Goal: Task Accomplishment & Management: Manage account settings

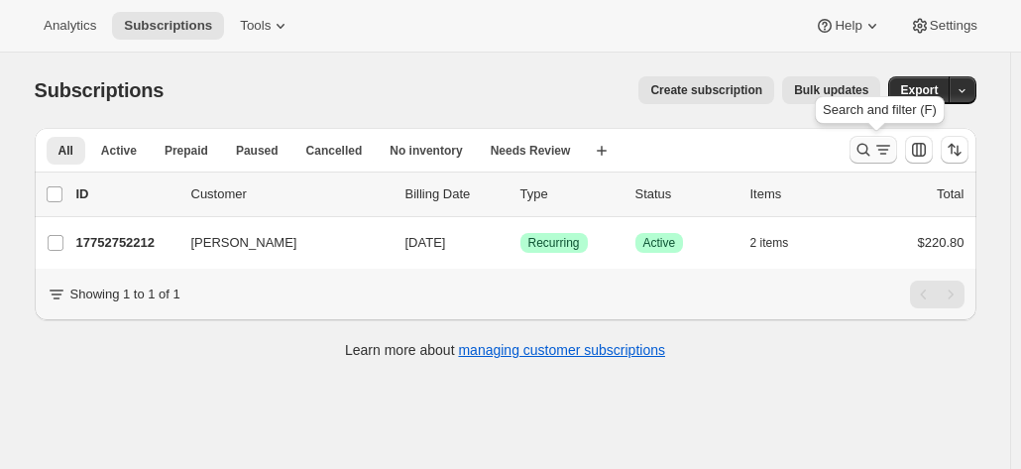
click at [861, 150] on icon "Search and filter results" at bounding box center [864, 150] width 20 height 20
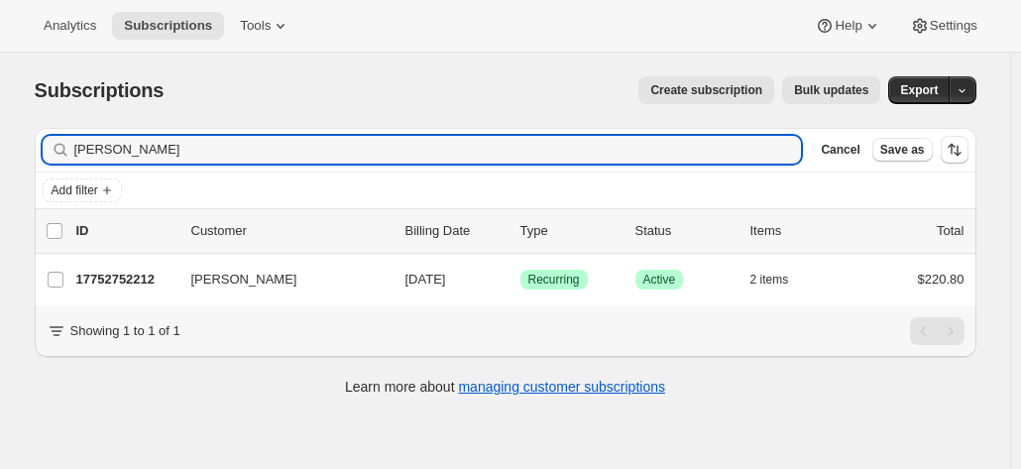
drag, startPoint x: 149, startPoint y: 156, endPoint x: -18, endPoint y: 156, distance: 166.6
click at [0, 156] on html "Analytics Subscriptions Tools Help Settings Skip to content Subscriptions. This…" at bounding box center [510, 234] width 1021 height 469
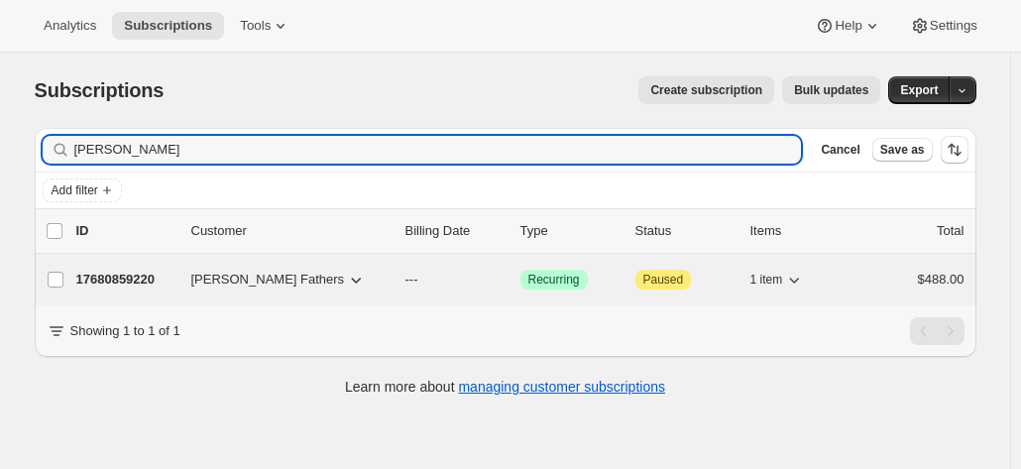
type input "greg fathers"
click at [149, 279] on p "17680859220" at bounding box center [125, 280] width 99 height 20
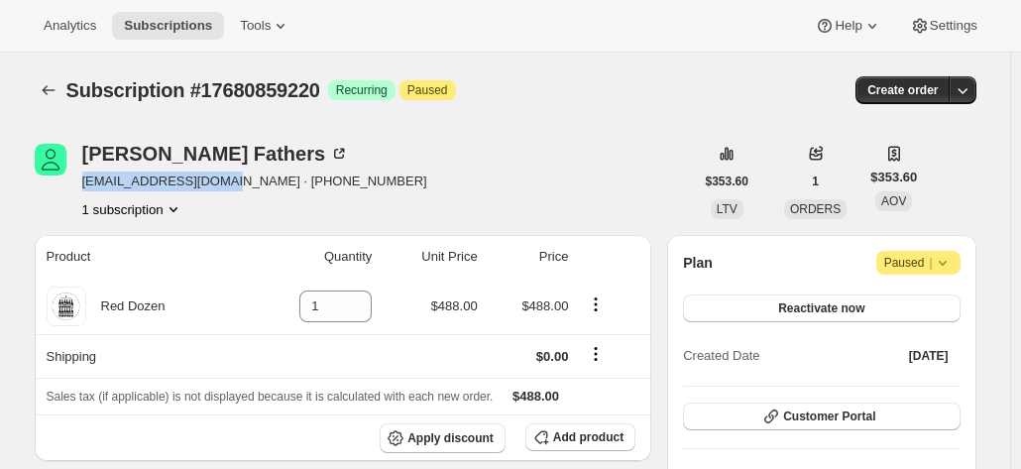
drag, startPoint x: 220, startPoint y: 183, endPoint x: 90, endPoint y: 190, distance: 130.1
click at [90, 190] on span "[EMAIL_ADDRESS][DOMAIN_NAME] · [PHONE_NUMBER]" at bounding box center [254, 182] width 345 height 20
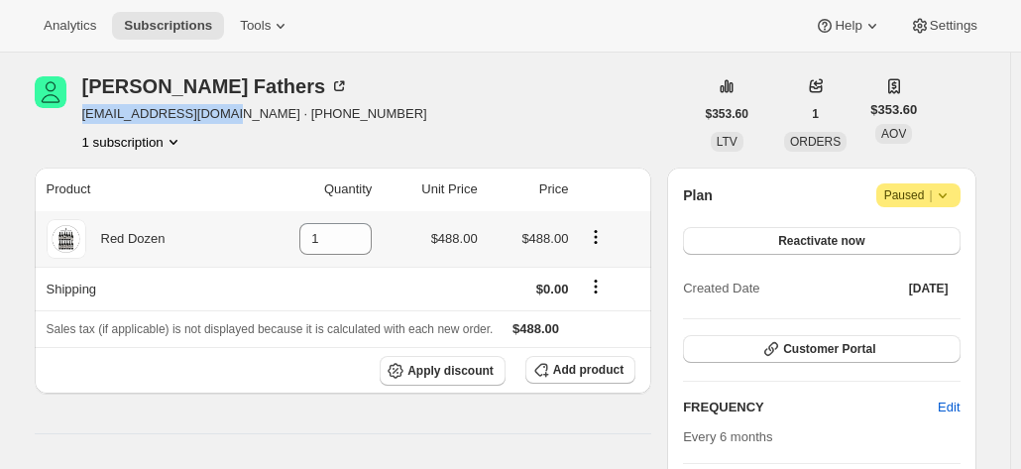
scroll to position [99, 0]
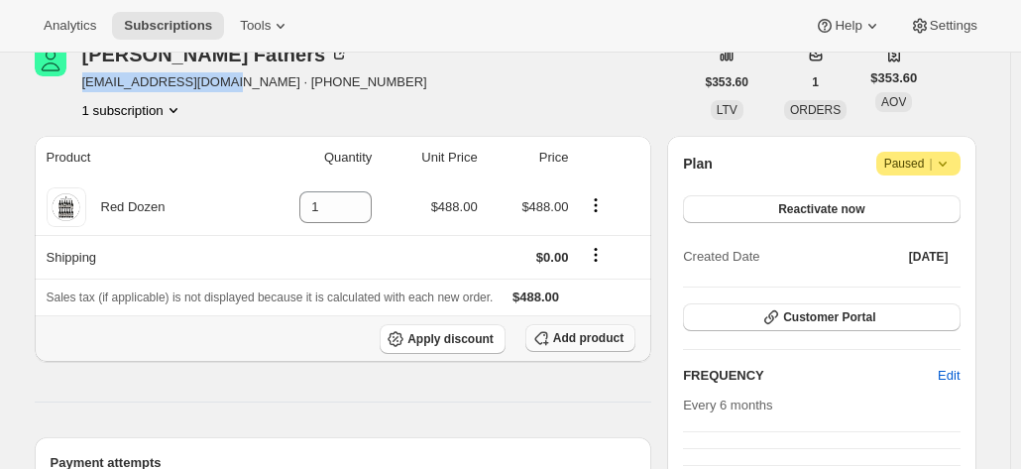
click at [593, 340] on span "Add product" at bounding box center [588, 338] width 70 height 16
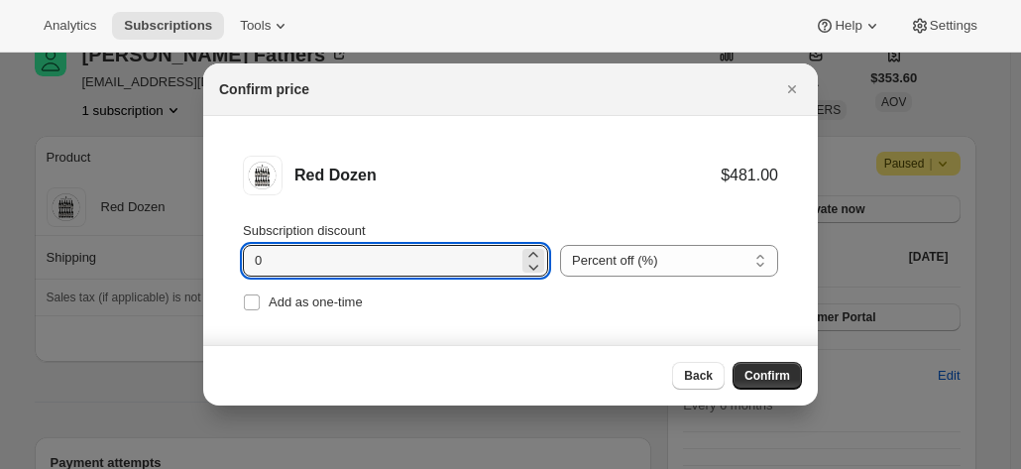
drag, startPoint x: 276, startPoint y: 257, endPoint x: 203, endPoint y: 248, distance: 72.9
click at [206, 246] on li "Red Dozen $481.00 Subscription discount 0 Percent off (%) Amount off ($) Percen…" at bounding box center [510, 236] width 615 height 240
type input "20"
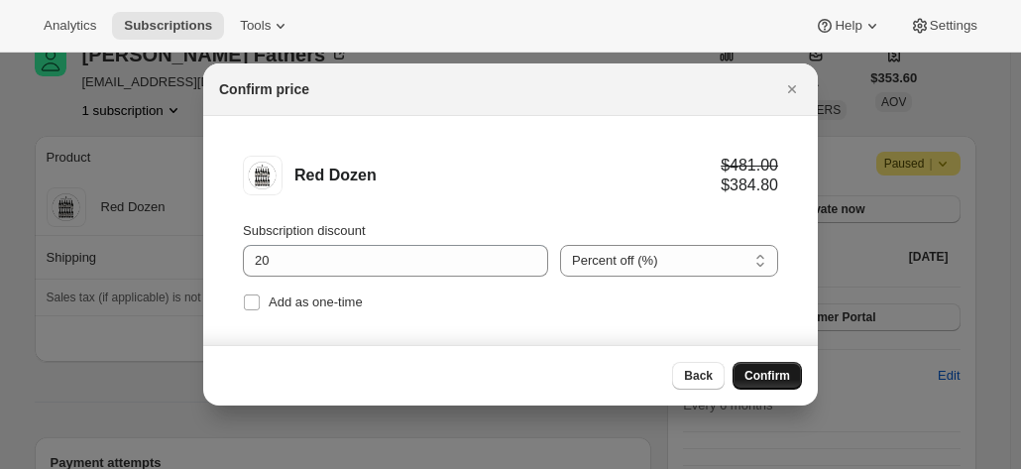
click at [779, 379] on span "Confirm" at bounding box center [768, 376] width 46 height 16
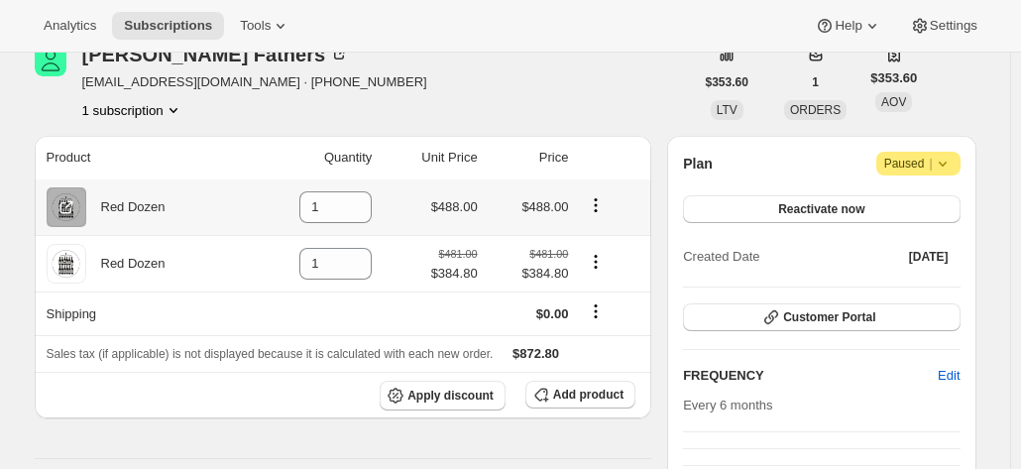
click at [598, 199] on icon "Product actions" at bounding box center [596, 199] width 3 height 3
drag, startPoint x: 345, startPoint y: 212, endPoint x: 307, endPoint y: 209, distance: 37.8
click at [309, 209] on input "1" at bounding box center [320, 207] width 43 height 32
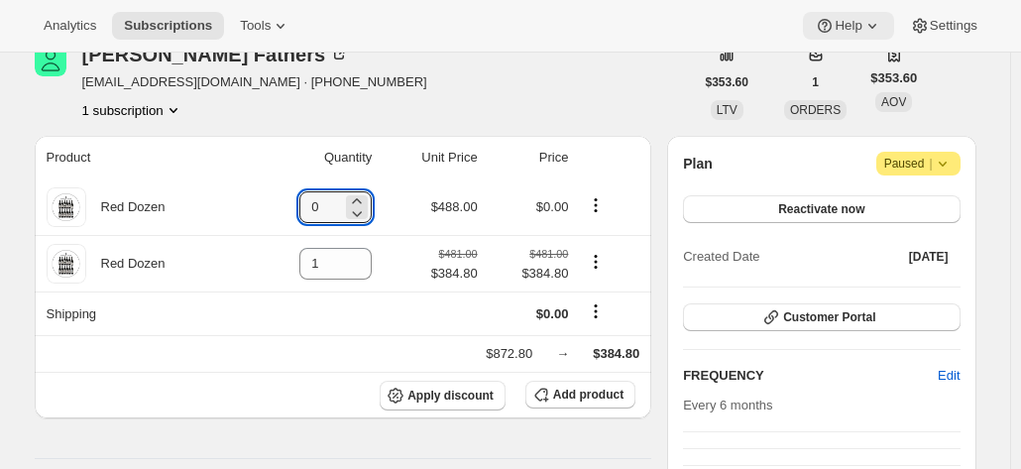
type input "0"
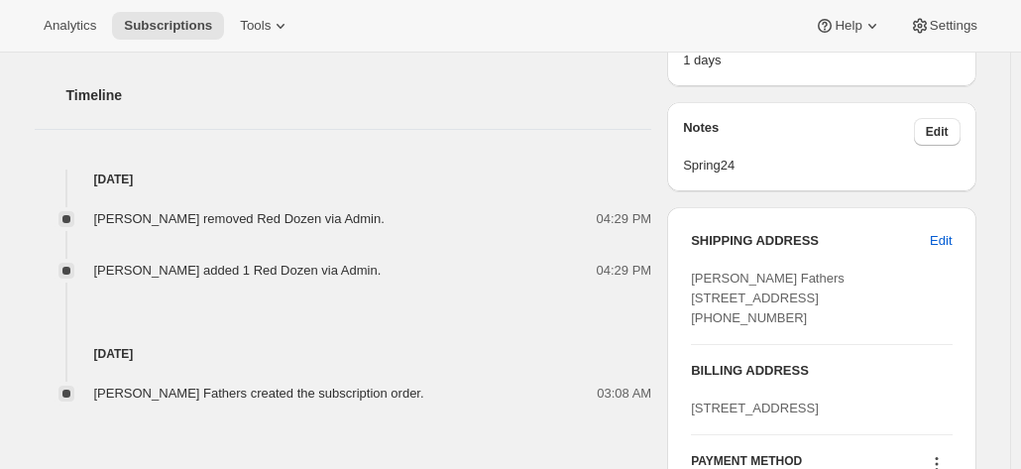
scroll to position [694, 0]
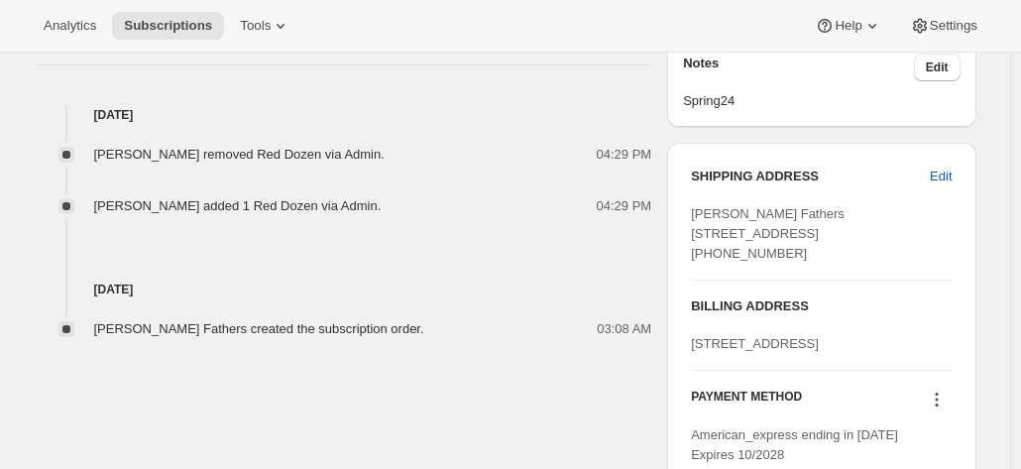
drag, startPoint x: 799, startPoint y: 292, endPoint x: 690, endPoint y: 217, distance: 132.0
click at [690, 217] on div "SHIPPING ADDRESS Edit Greg Fathers PO Box 8 Morpeth NSW Morpeth NSW, 2321 Austr…" at bounding box center [821, 316] width 308 height 346
copy span "Greg Fathers PO Box 8 Morpeth NSW Morpeth NSW, 2321 Australia +61431916397"
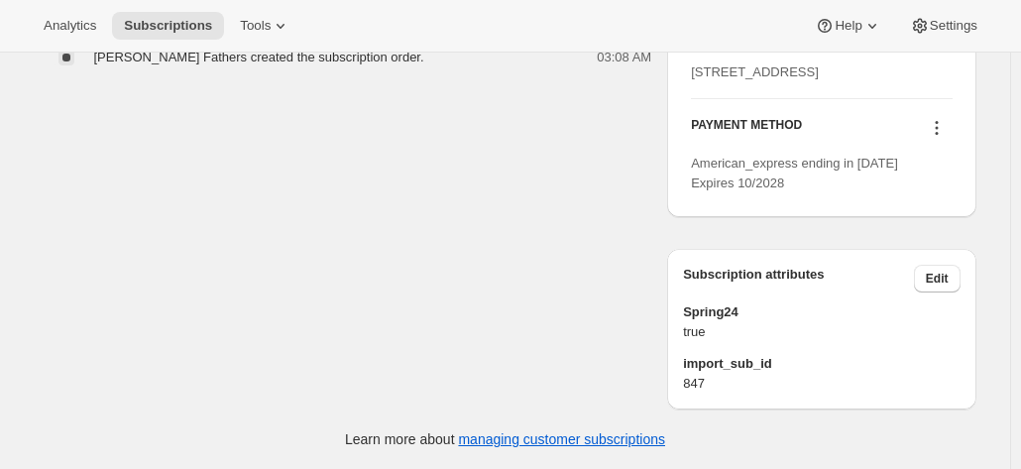
scroll to position [1019, 0]
click at [938, 124] on icon at bounding box center [936, 122] width 3 height 3
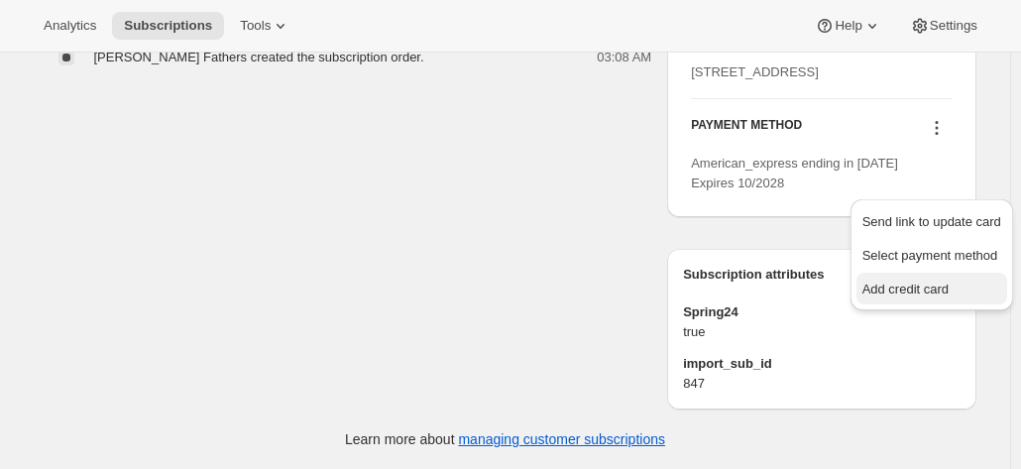
click at [898, 282] on span "Add credit card" at bounding box center [906, 289] width 86 height 15
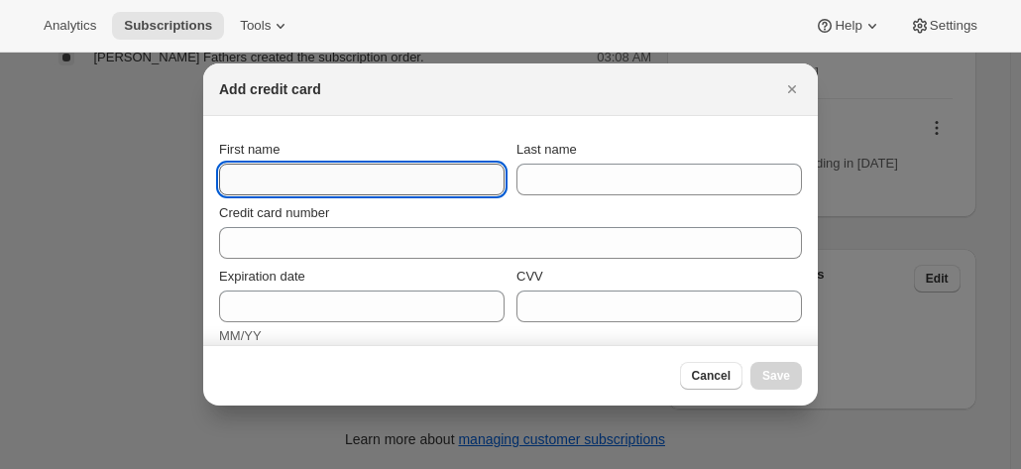
click at [318, 177] on input "First name" at bounding box center [362, 180] width 286 height 32
type input "Greg"
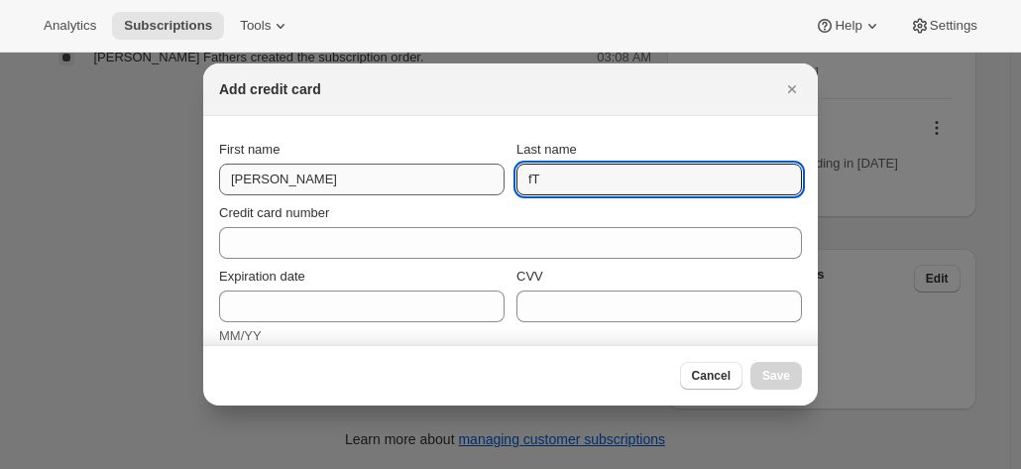
type input "f"
type input "d"
type input "Fathers"
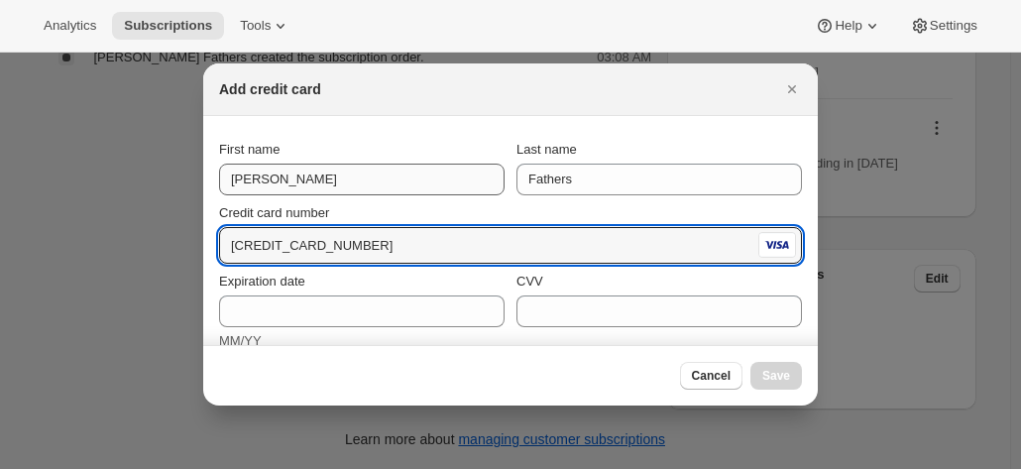
type input "4622 6300 9749 4755"
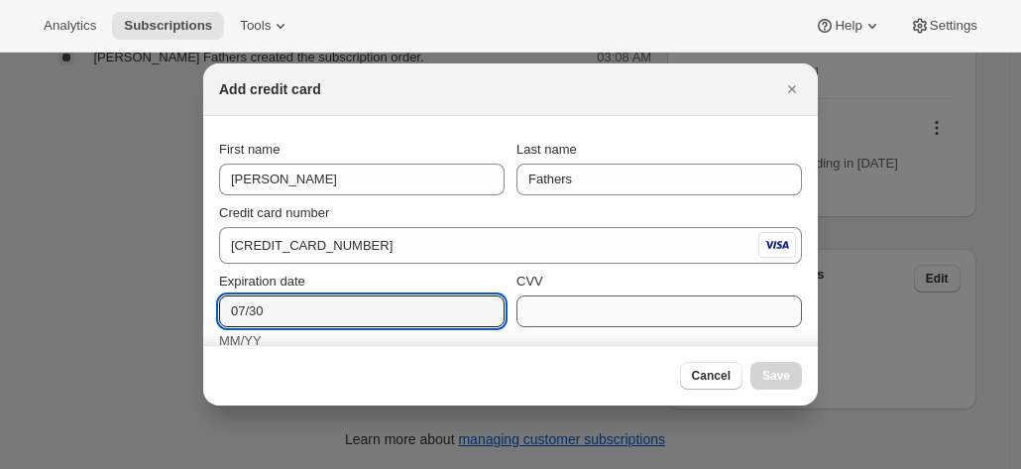
type input "07/30"
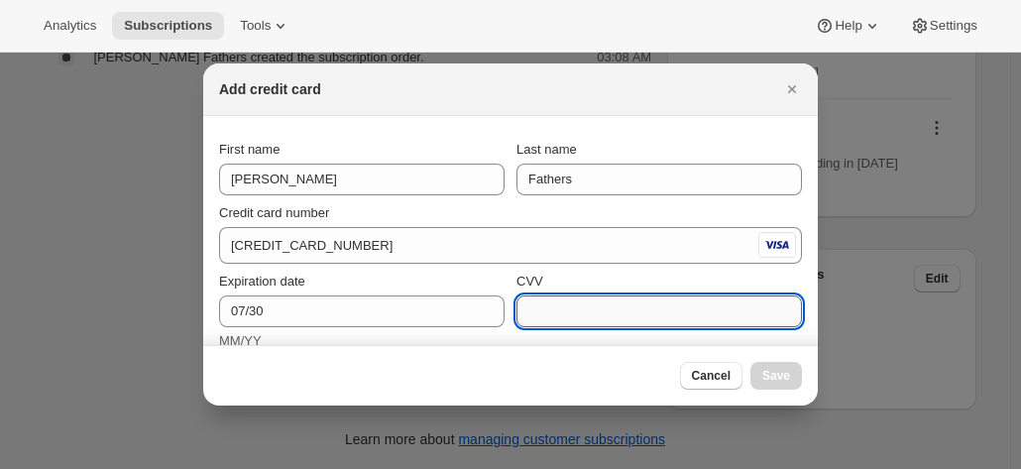
click at [564, 309] on input "CVV" at bounding box center [660, 311] width 286 height 32
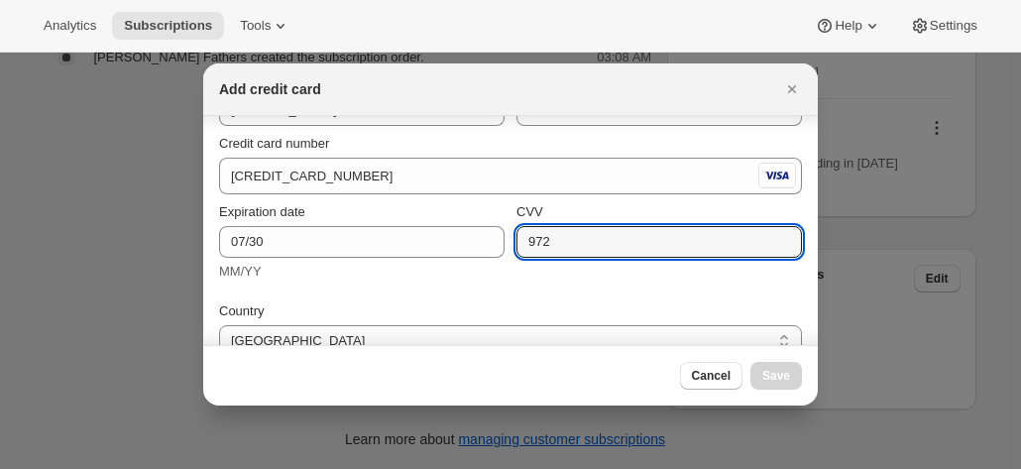
scroll to position [99, 0]
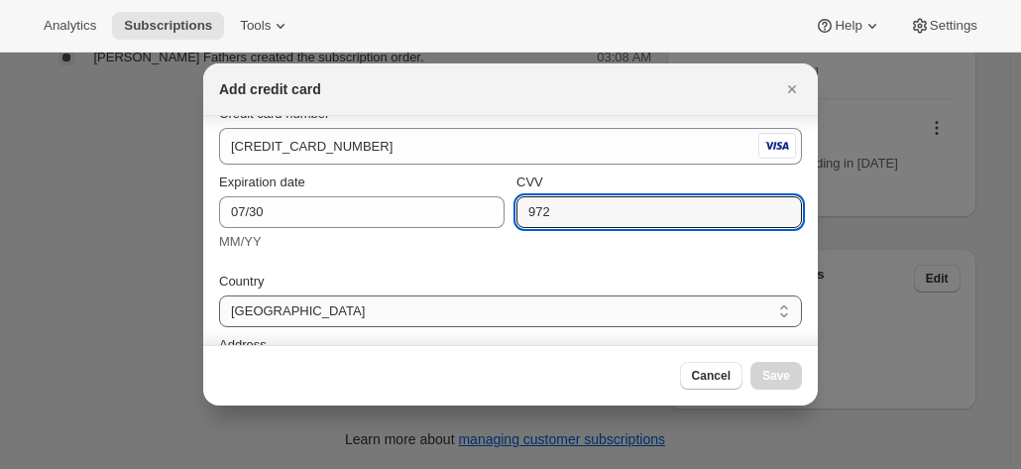
type input "972"
click at [288, 316] on select "Australia Austria Belgium Canada Czech Republic Denmark Finland France Germany …" at bounding box center [510, 311] width 583 height 32
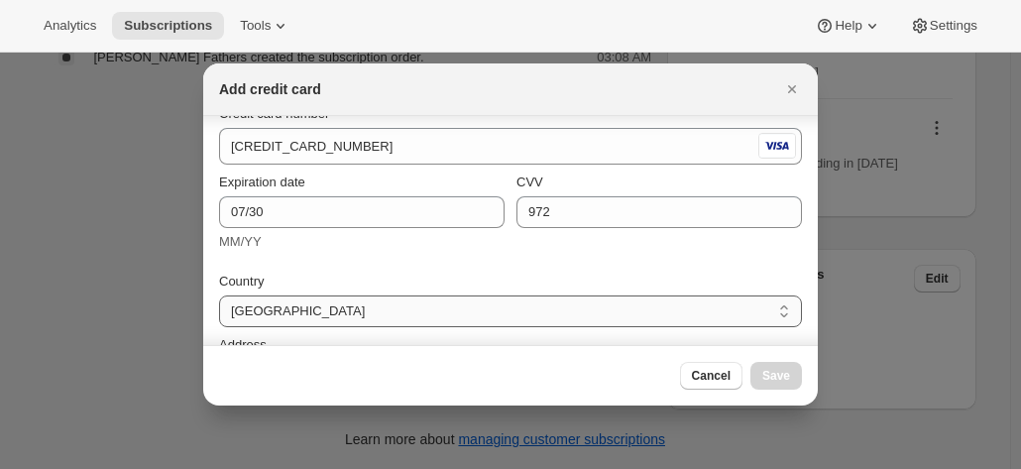
click at [288, 316] on select "Australia Austria Belgium Canada Czech Republic Denmark Finland France Germany …" at bounding box center [510, 311] width 583 height 32
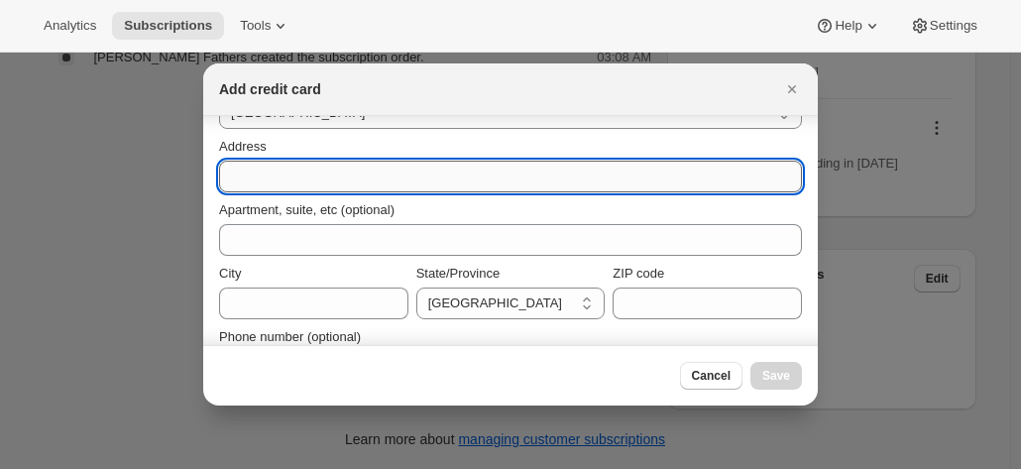
click at [252, 172] on input "Address" at bounding box center [510, 177] width 583 height 32
paste input "Greg Fathers PO Box 8 Morpeth NSW Morpeth NSW, 2321 Australia +61431916397"
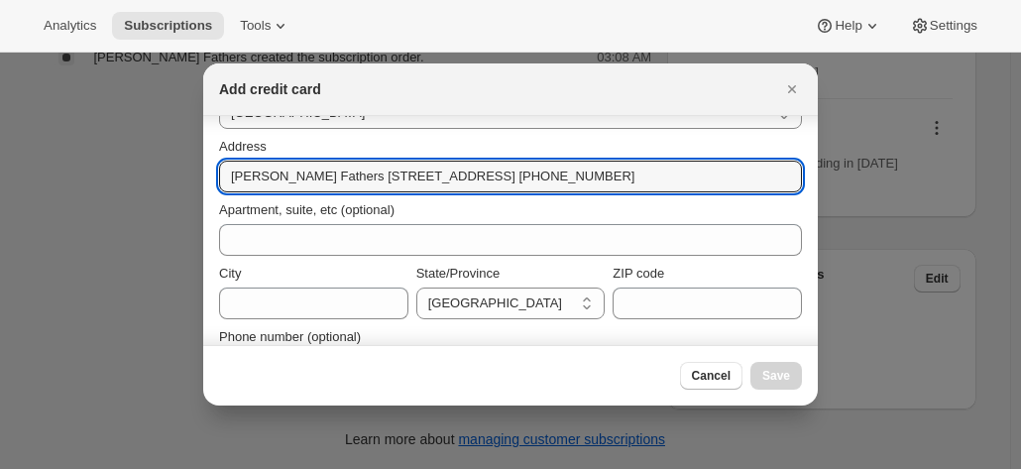
drag, startPoint x: 311, startPoint y: 181, endPoint x: 198, endPoint y: 170, distance: 113.7
click at [198, 468] on div "Add credit card First name Greg Last name Fathers Credit card number 4622 6300 …" at bounding box center [510, 469] width 1021 height 0
click at [289, 179] on input "PO Box 8 Morpeth NSW Morpeth NSW, 2321 Australia +61431916397" at bounding box center [510, 177] width 583 height 32
click at [289, 177] on input "PO Box 8 Morpeth NSW Morpeth NSW, 2321 Australia +61431916397" at bounding box center [510, 177] width 583 height 32
drag, startPoint x: 289, startPoint y: 174, endPoint x: 735, endPoint y: 176, distance: 446.2
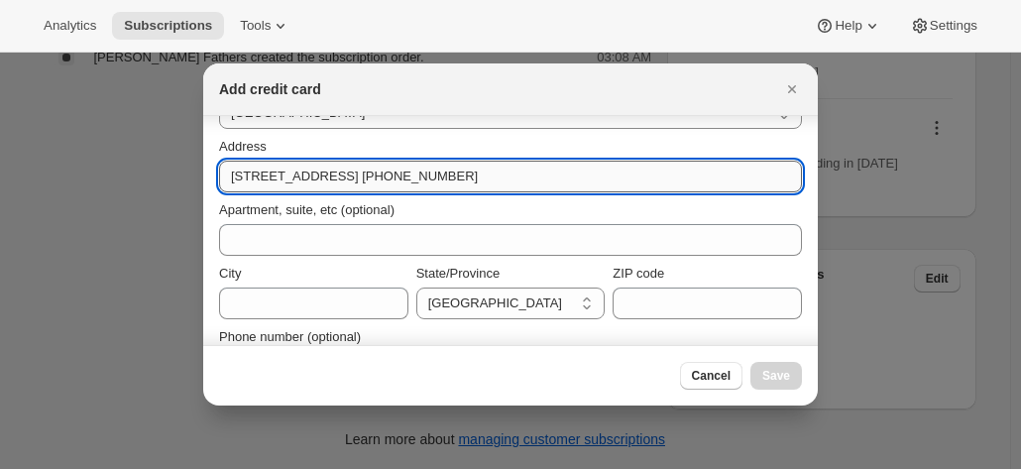
click at [735, 176] on input "PO Box 8 Morpeth NSW Morpeth NSW, 2321 Australia +61431916397" at bounding box center [510, 177] width 583 height 32
type input "PO Box 8"
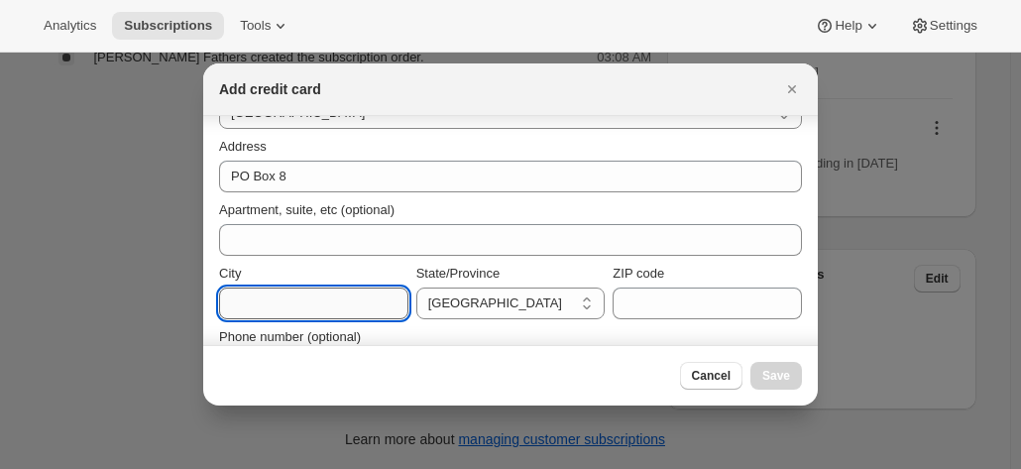
click at [258, 300] on input "City" at bounding box center [313, 304] width 189 height 32
paste input "Morpeth NSW Morpeth NSW, 2321 Australia +61431916397"
drag, startPoint x: 309, startPoint y: 301, endPoint x: 118, endPoint y: 283, distance: 192.3
click at [118, 468] on div "Add credit card First name Greg Last name Fathers Credit card number 4622 6300 …" at bounding box center [510, 469] width 1021 height 0
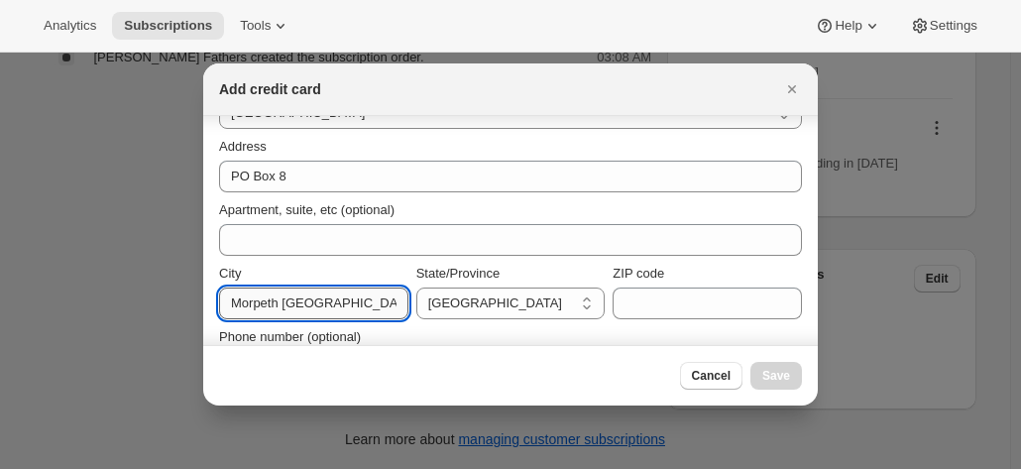
click at [265, 304] on input "Morpeth NSW Morpeth NSW, 2321 Australia +61431916397" at bounding box center [313, 304] width 189 height 32
drag, startPoint x: 284, startPoint y: 304, endPoint x: 538, endPoint y: 303, distance: 254.8
click at [538, 303] on div "City Morpeth NSW Morpeth NSW, 2321 Australia +61431916397 State/Province Austra…" at bounding box center [510, 292] width 583 height 56
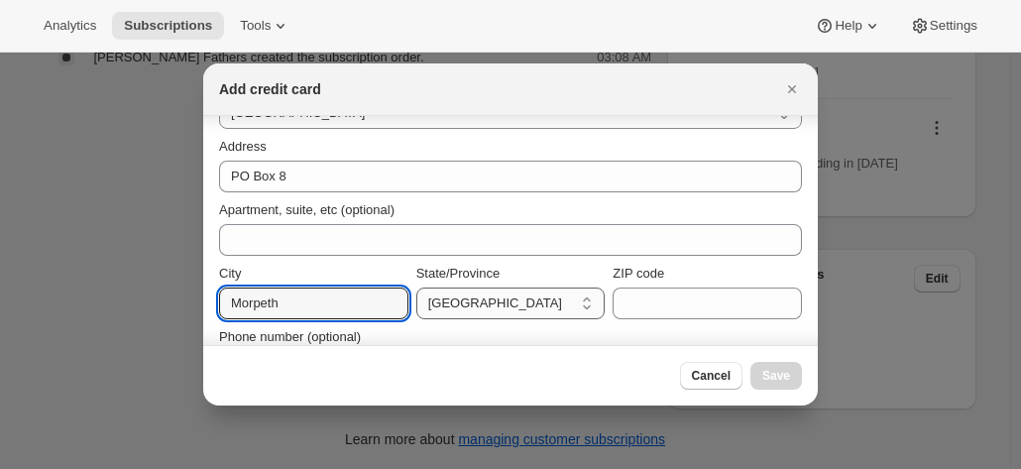
type input "Morpeth"
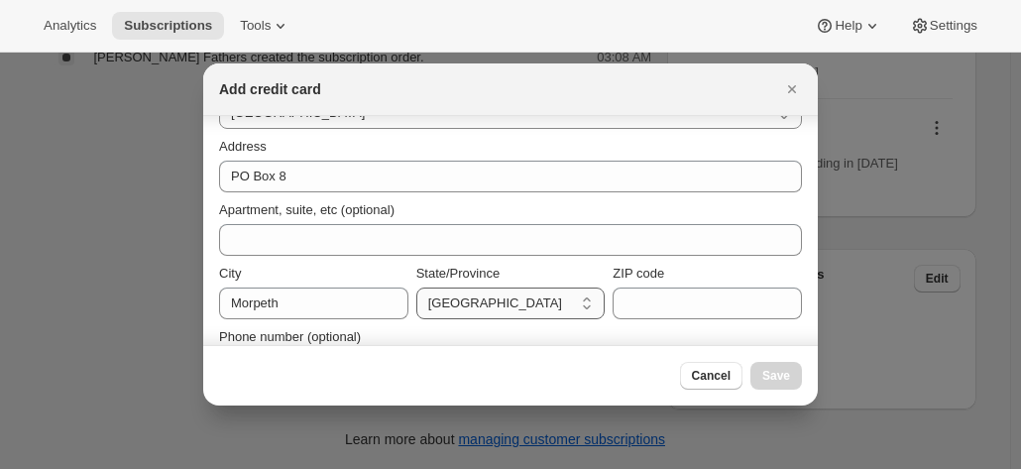
click at [497, 303] on select "Australian Capital Territory New South Wales Northern Territory Queensland Sout…" at bounding box center [510, 304] width 189 height 32
select select "NSW"
click at [416, 288] on select "Australian Capital Territory New South Wales Northern Territory Queensland Sout…" at bounding box center [510, 304] width 189 height 32
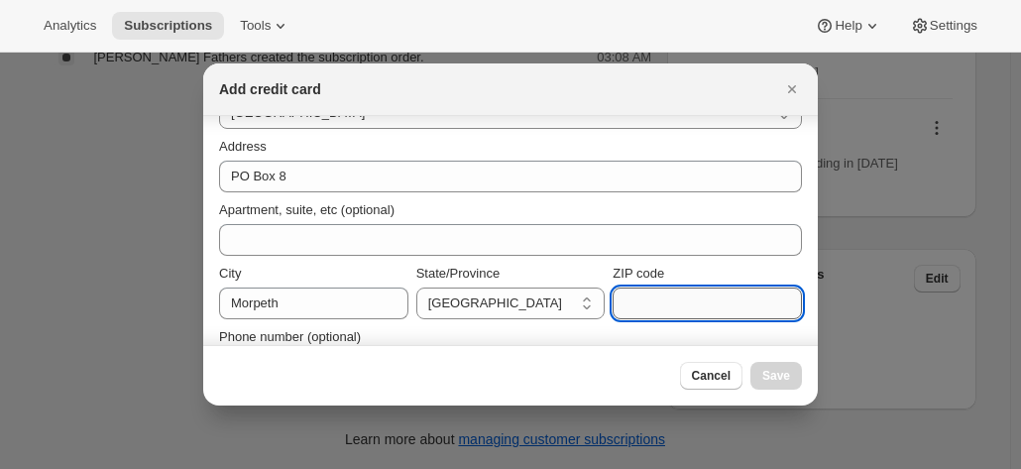
click at [635, 302] on input "ZIP code" at bounding box center [707, 304] width 189 height 32
paste input "NSW Morpeth NSW, 2321 Australia +61431916397"
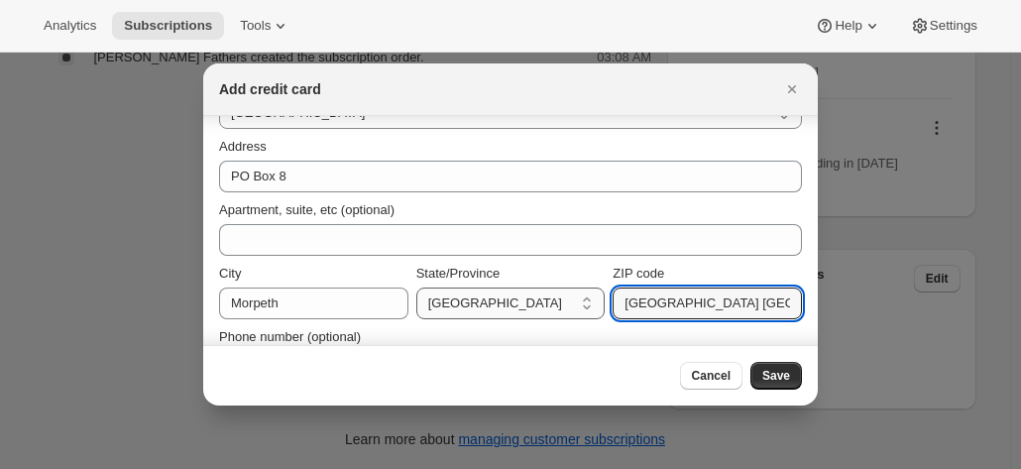
drag, startPoint x: 686, startPoint y: 306, endPoint x: 522, endPoint y: 300, distance: 164.7
click at [522, 300] on div "City Morpeth State/Province Australian Capital Territory New South Wales Northe…" at bounding box center [510, 292] width 583 height 56
click at [667, 300] on input "NSW Morpeth NSW, 2321 Australia +61431916397" at bounding box center [707, 304] width 189 height 32
drag, startPoint x: 736, startPoint y: 302, endPoint x: 564, endPoint y: 301, distance: 171.5
click at [565, 302] on div "City Morpeth State/Province Australian Capital Territory New South Wales Northe…" at bounding box center [510, 292] width 583 height 56
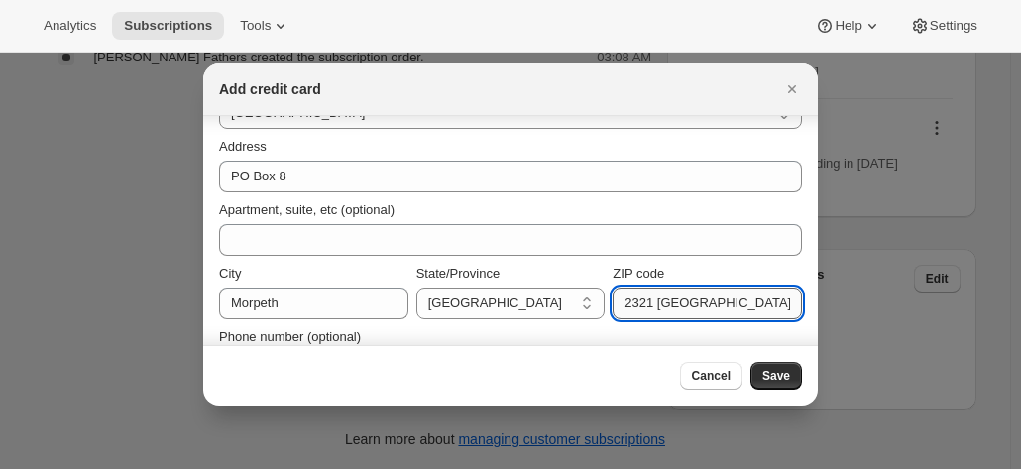
click at [622, 299] on input "2321 Australia +61431916397" at bounding box center [707, 304] width 189 height 32
drag, startPoint x: 646, startPoint y: 300, endPoint x: 897, endPoint y: 305, distance: 251.9
click at [897, 468] on div "Add credit card First name Greg Last name Fathers Credit card number 4622 6300 …" at bounding box center [510, 469] width 1021 height 0
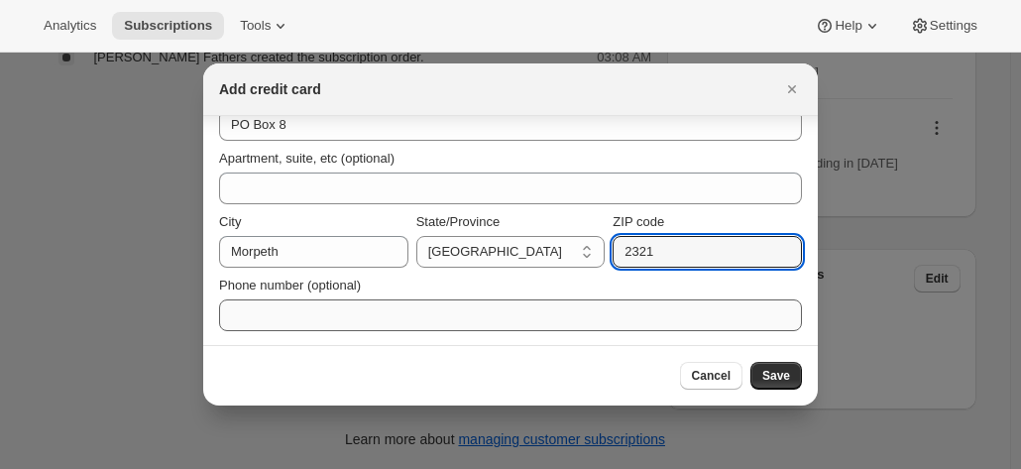
type input "2321"
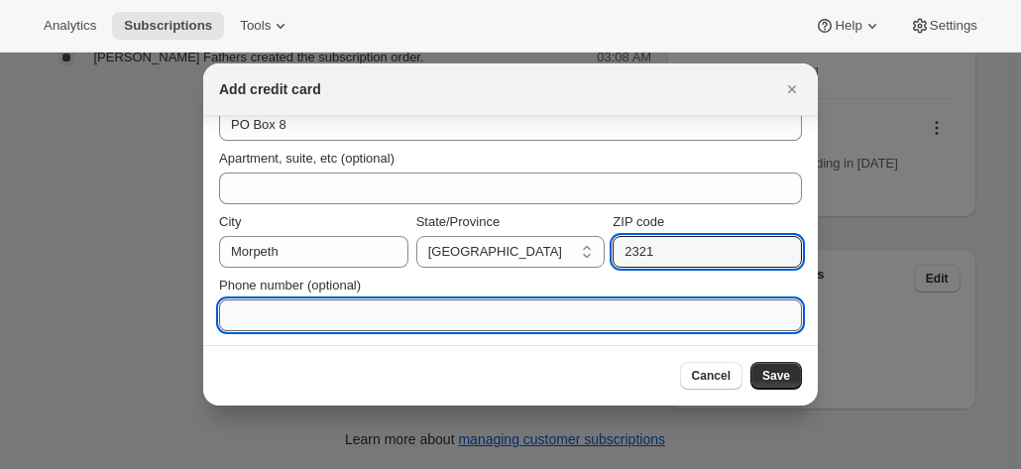
click at [375, 313] on input "Phone number (optional)" at bounding box center [510, 315] width 583 height 32
paste input "Australia +61431916397"
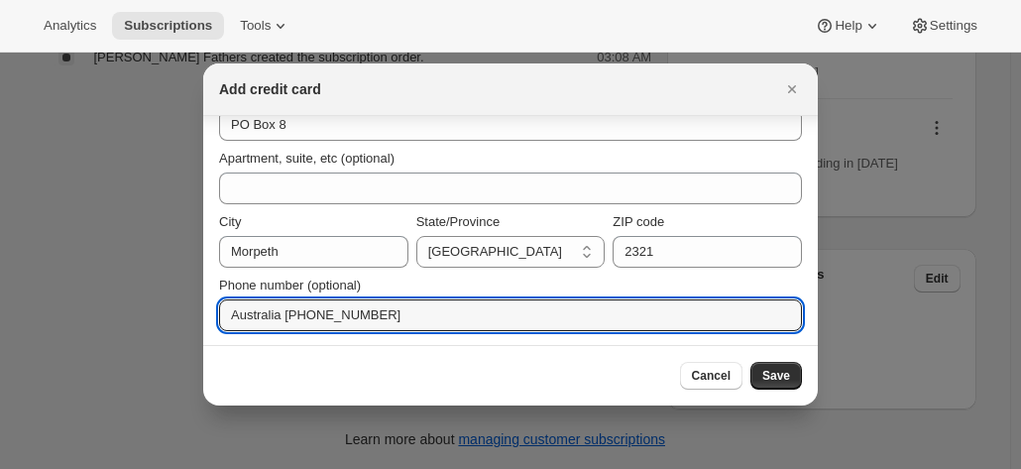
drag, startPoint x: 290, startPoint y: 312, endPoint x: 176, endPoint y: 312, distance: 114.0
click at [176, 468] on div "Add credit card First name Greg Last name Fathers Credit card number 4622 6300 …" at bounding box center [510, 469] width 1021 height 0
type input "+61431916397"
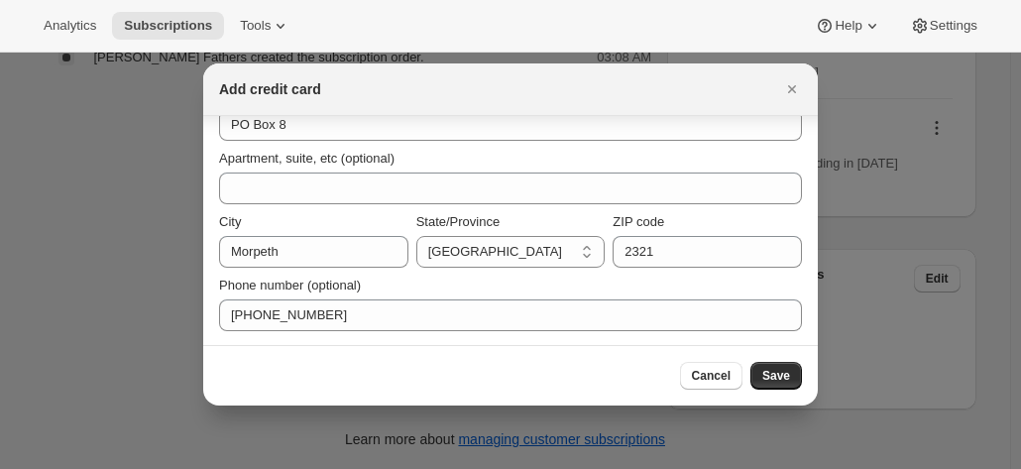
drag, startPoint x: 764, startPoint y: 369, endPoint x: 484, endPoint y: 220, distance: 316.7
click at [484, 220] on div "Add credit card First name Greg Last name Fathers Credit card number 4622 6300 …" at bounding box center [510, 234] width 615 height 342
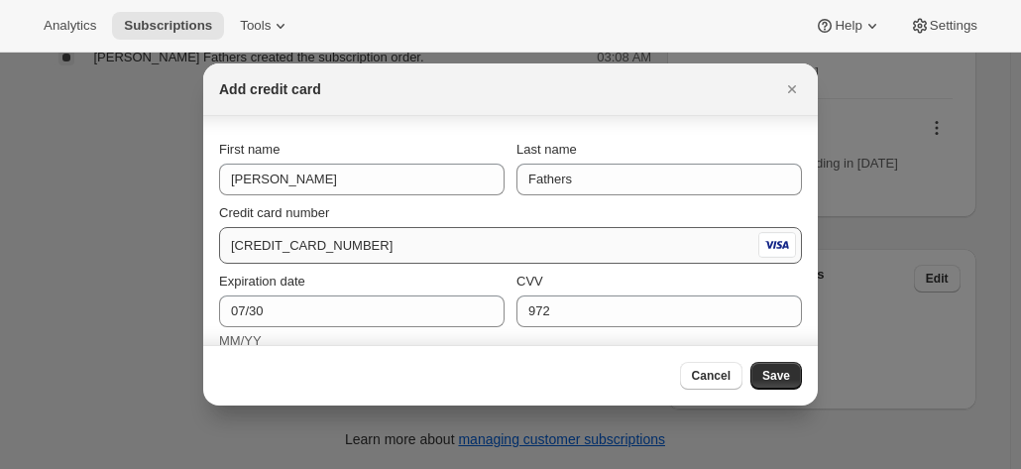
scroll to position [99, 0]
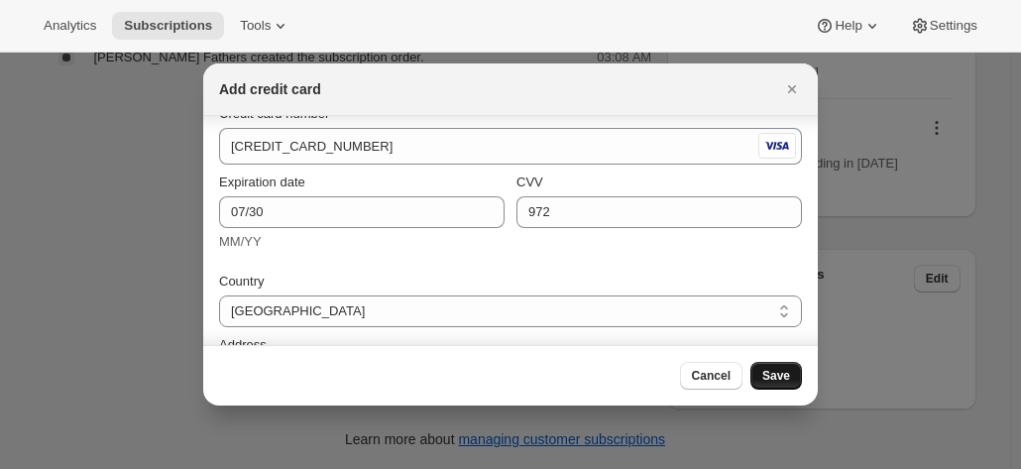
click at [788, 378] on span "Save" at bounding box center [777, 376] width 28 height 16
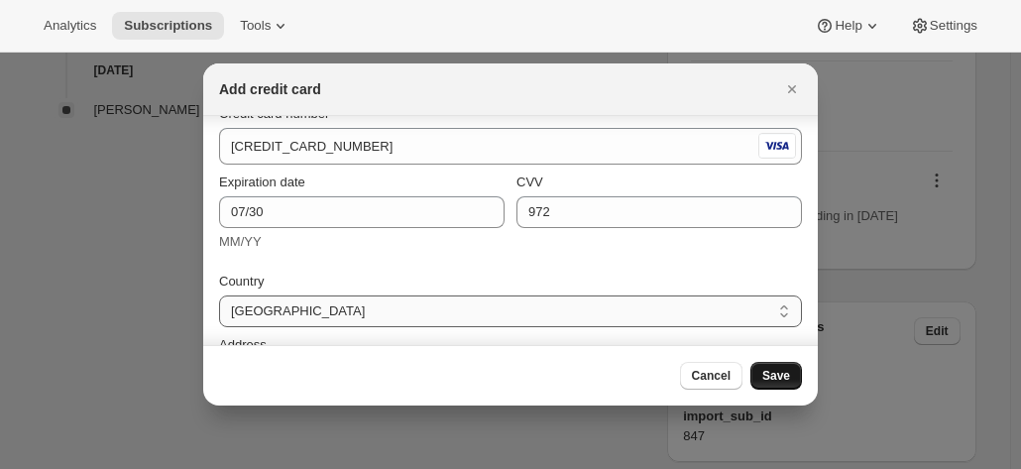
scroll to position [1111, 0]
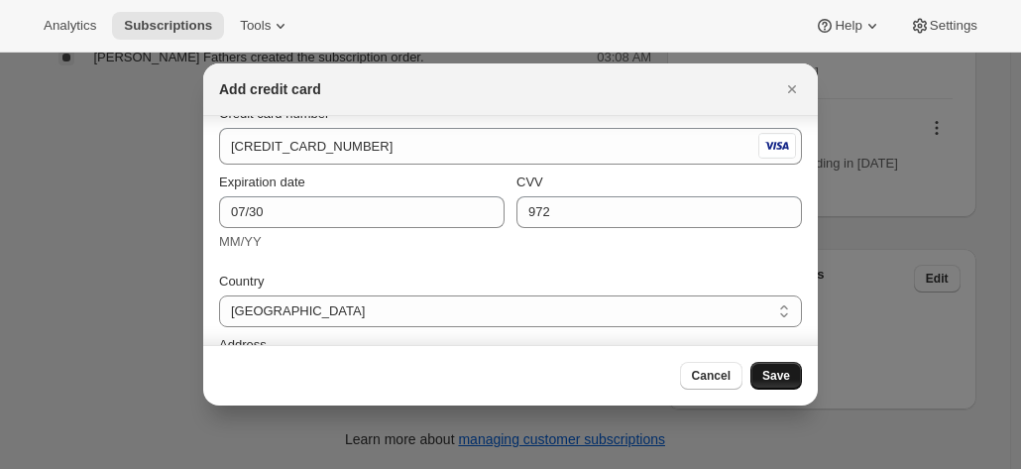
click at [765, 360] on div "Cancel Save" at bounding box center [510, 375] width 615 height 60
click at [765, 371] on span "Save" at bounding box center [777, 376] width 28 height 16
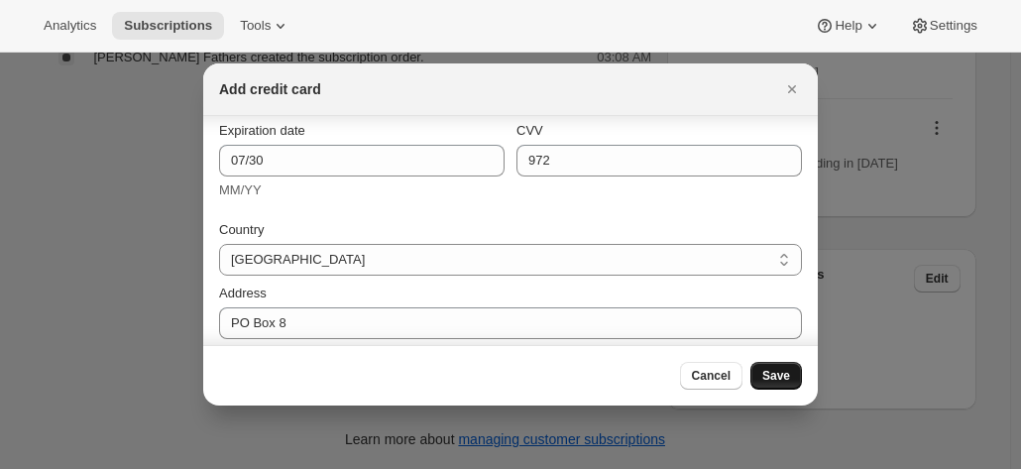
scroll to position [0, 0]
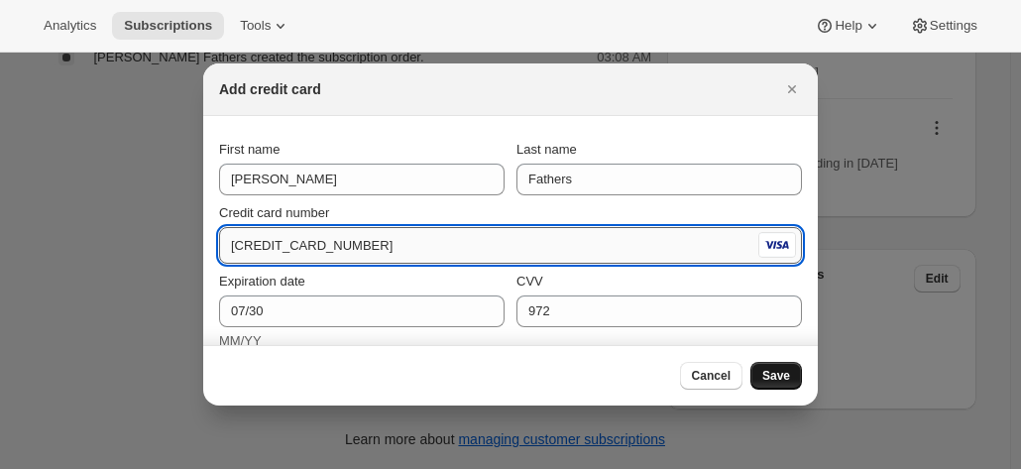
click at [334, 239] on input "4622 6300 9749 4755" at bounding box center [486, 246] width 535 height 32
click at [373, 243] on input "4622 6300 9749 4755" at bounding box center [486, 246] width 535 height 32
type input "4622 6300 9749 4755"
click at [366, 249] on input "4622 6300 9749 4755" at bounding box center [486, 246] width 535 height 32
click at [787, 88] on icon "Close" at bounding box center [792, 89] width 20 height 20
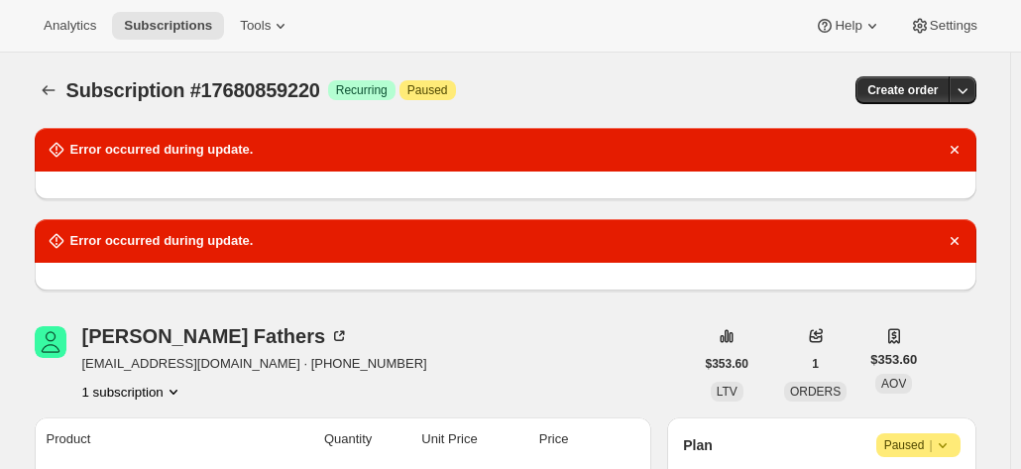
scroll to position [1019, 0]
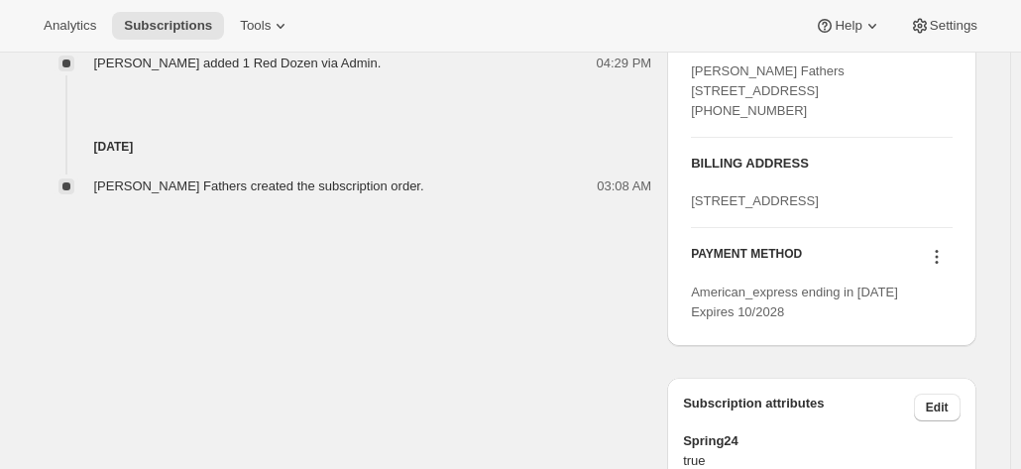
click at [938, 267] on icon at bounding box center [937, 257] width 20 height 20
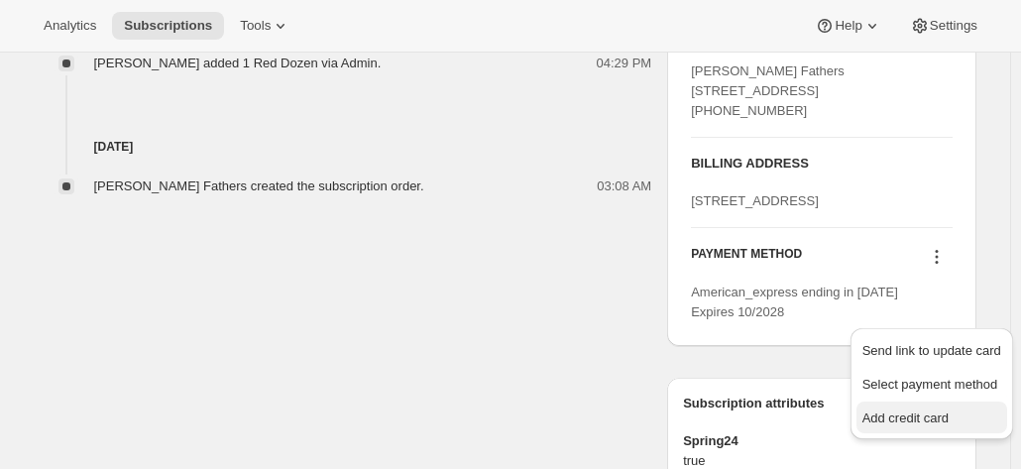
click at [886, 415] on span "Add credit card" at bounding box center [906, 418] width 86 height 15
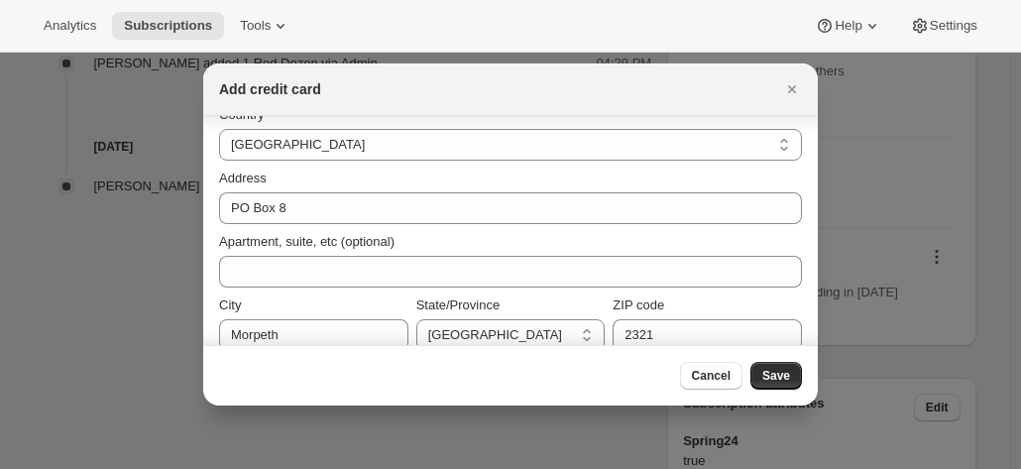
scroll to position [345, 0]
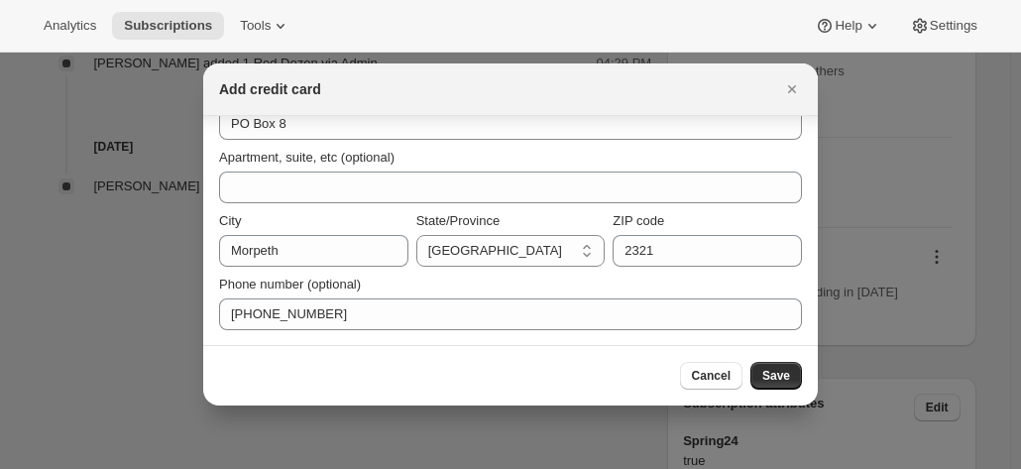
click at [769, 374] on span "Save" at bounding box center [777, 376] width 28 height 16
click at [699, 372] on span "Cancel" at bounding box center [711, 376] width 39 height 16
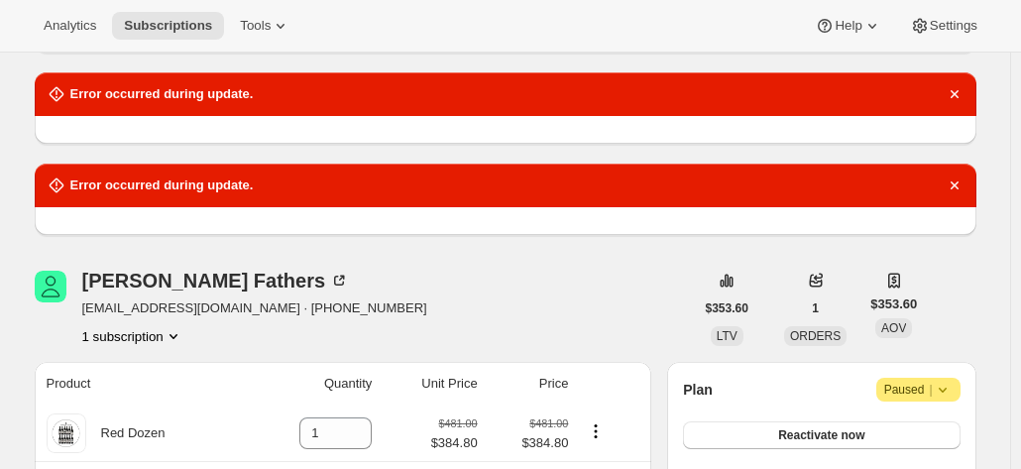
scroll to position [198, 0]
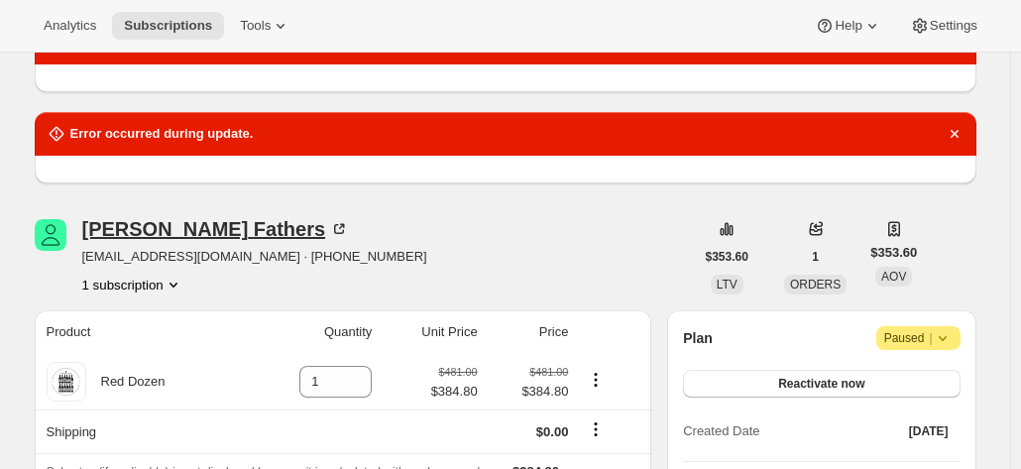
click at [162, 219] on div "Greg Fathers" at bounding box center [216, 229] width 268 height 20
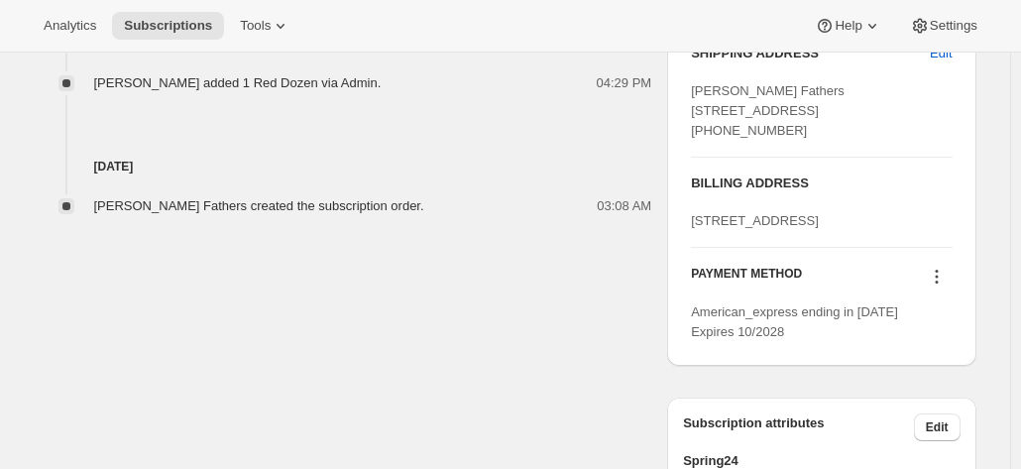
click at [934, 287] on icon at bounding box center [937, 277] width 20 height 20
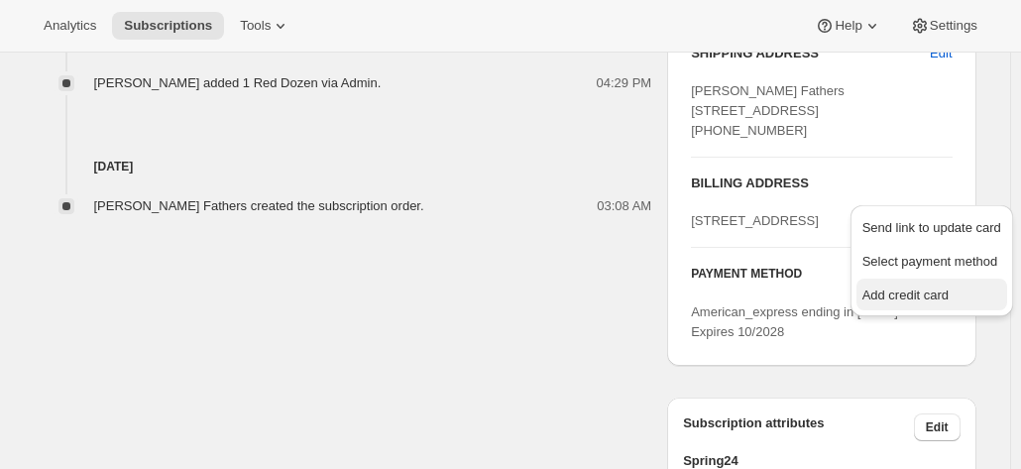
click at [888, 291] on span "Add credit card" at bounding box center [906, 295] width 86 height 15
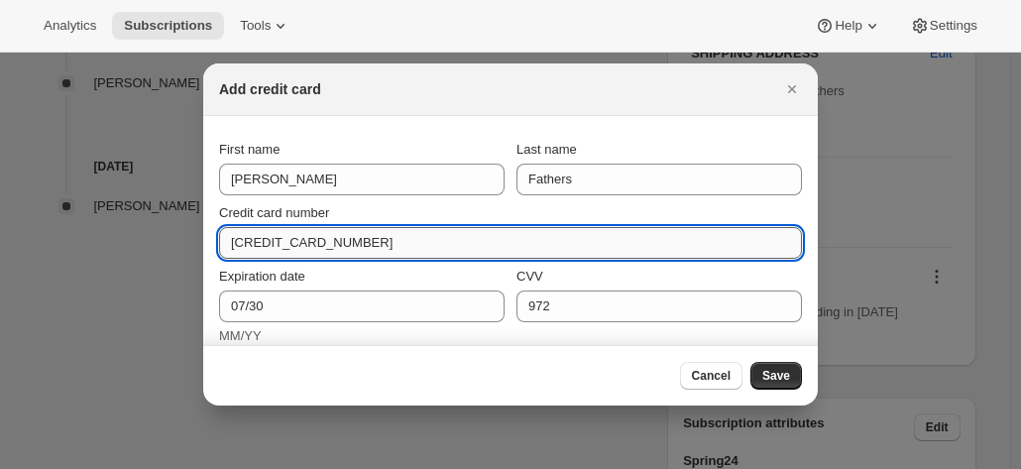
click at [369, 245] on input "4622 6300 9749 4755" at bounding box center [502, 243] width 567 height 32
click at [379, 240] on input "4622 6300 9749 4755" at bounding box center [502, 243] width 567 height 32
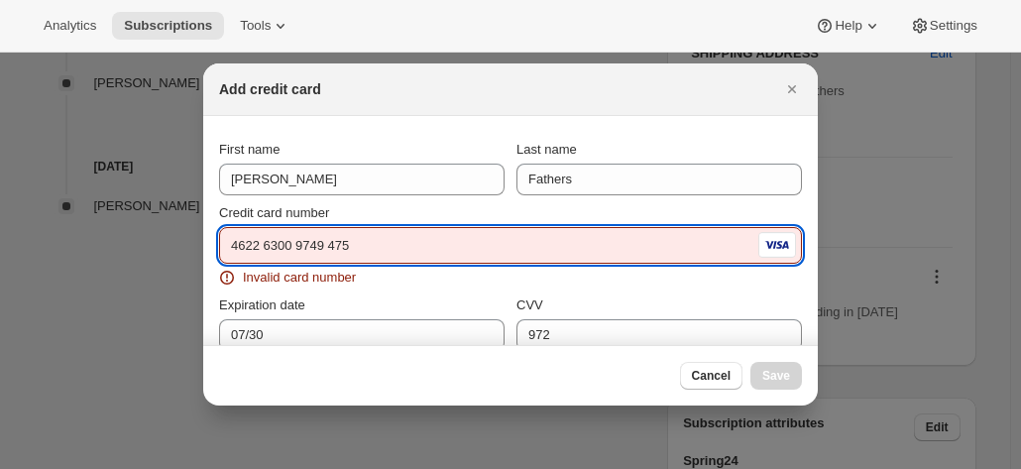
type input "4622 6300 9749 4755"
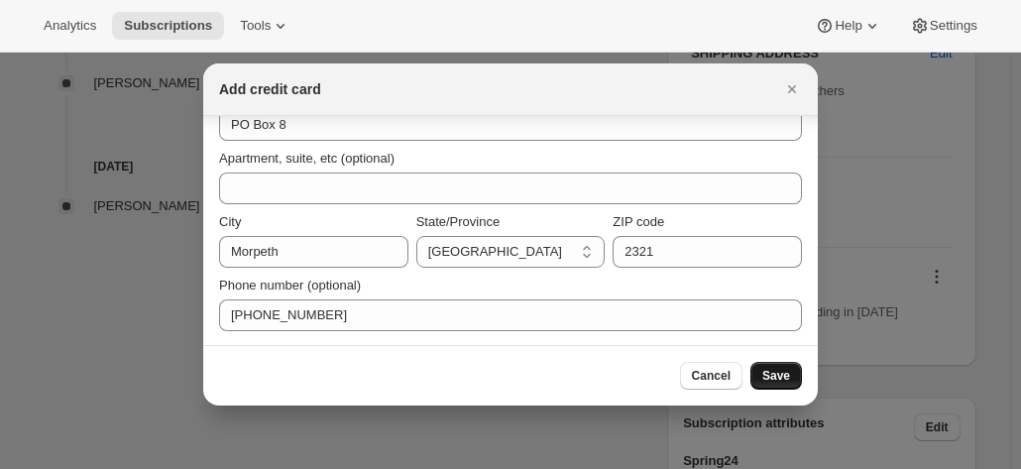
click at [754, 385] on button "Save" at bounding box center [777, 376] width 52 height 28
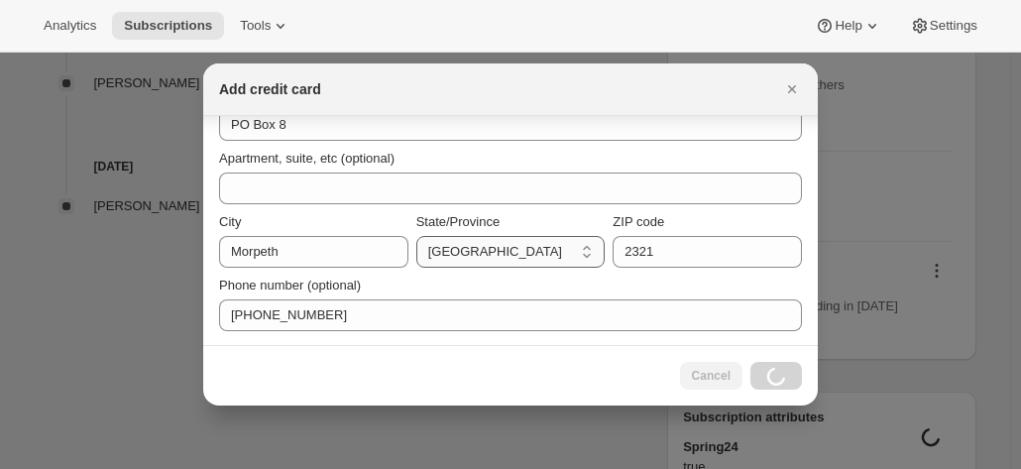
scroll to position [1182, 0]
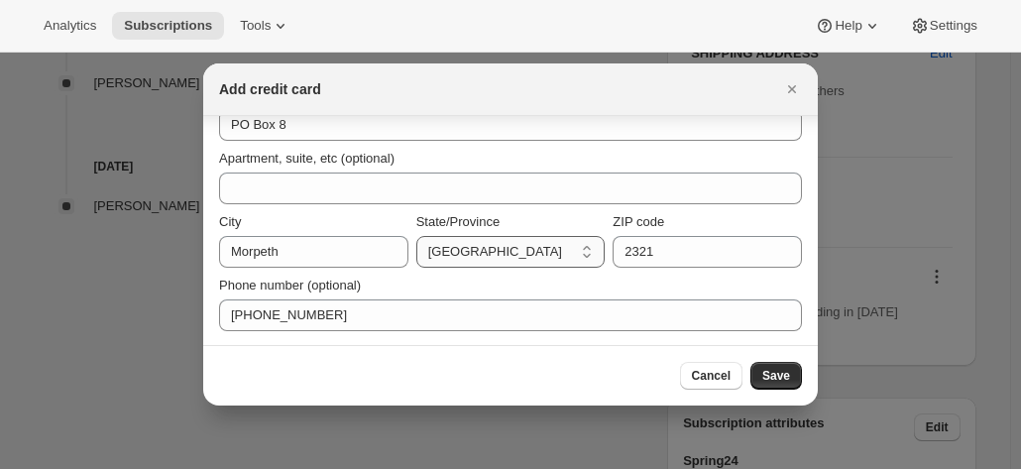
click at [476, 261] on select "Australian Capital Territory New South Wales Northern Territory Queensland Sout…" at bounding box center [510, 252] width 189 height 32
select select "NSW"
click at [416, 236] on select "Australian Capital Territory New South Wales Northern Territory Queensland Sout…" at bounding box center [510, 252] width 189 height 32
click at [777, 368] on button "Save" at bounding box center [777, 376] width 52 height 28
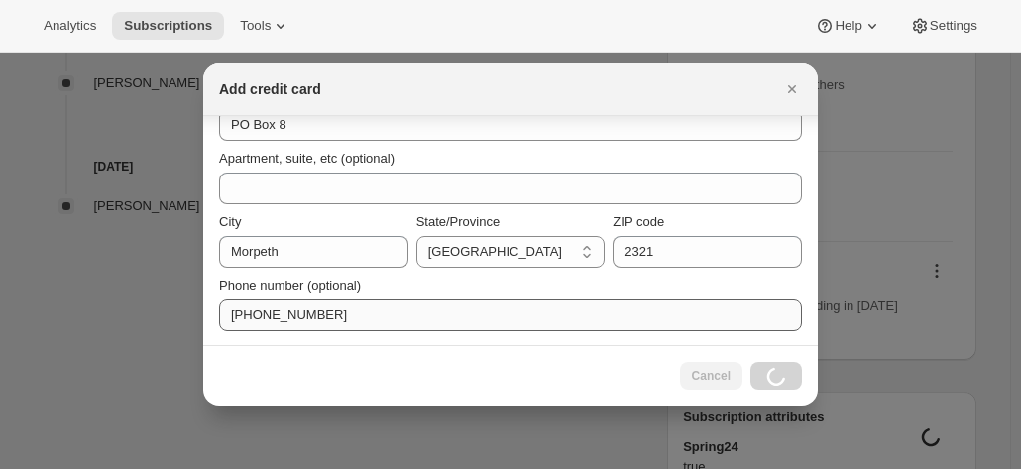
scroll to position [1273, 0]
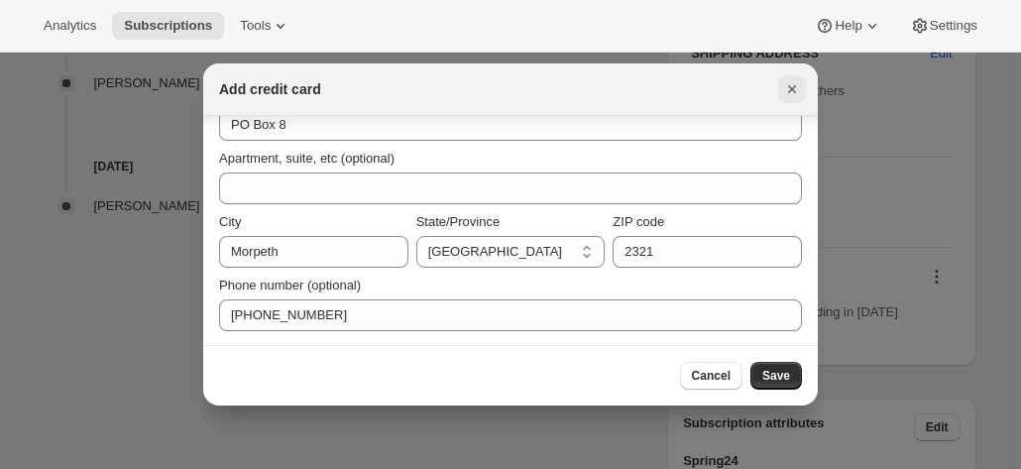
click at [797, 85] on icon "Close" at bounding box center [792, 89] width 20 height 20
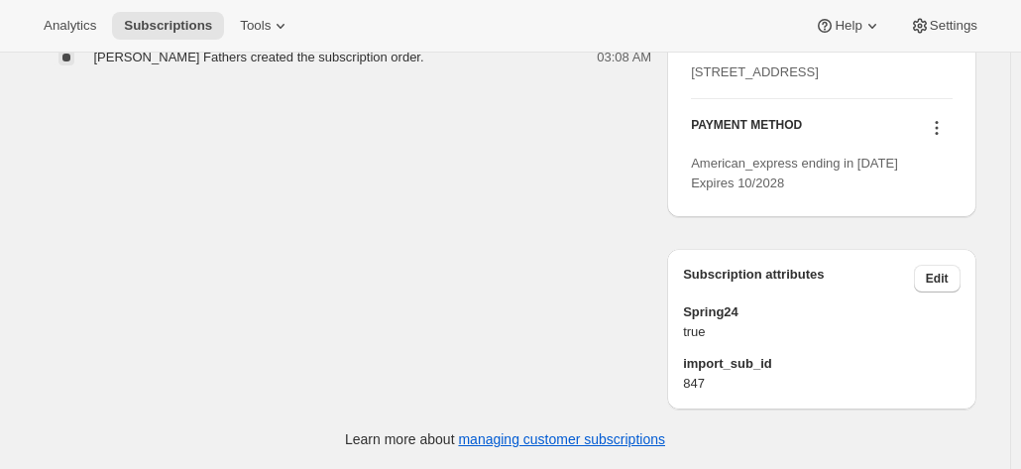
scroll to position [1475, 0]
click at [946, 130] on icon at bounding box center [937, 128] width 20 height 20
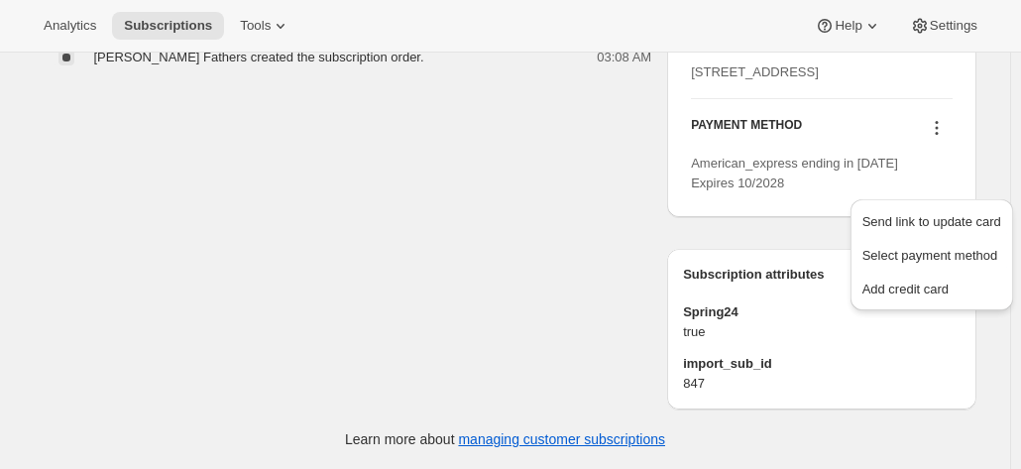
click at [817, 204] on div "SHIPPING ADDRESS Edit Greg Fathers PO Box 8 Morpeth NSW Morpeth NSW, 2321 Austr…" at bounding box center [821, 44] width 308 height 346
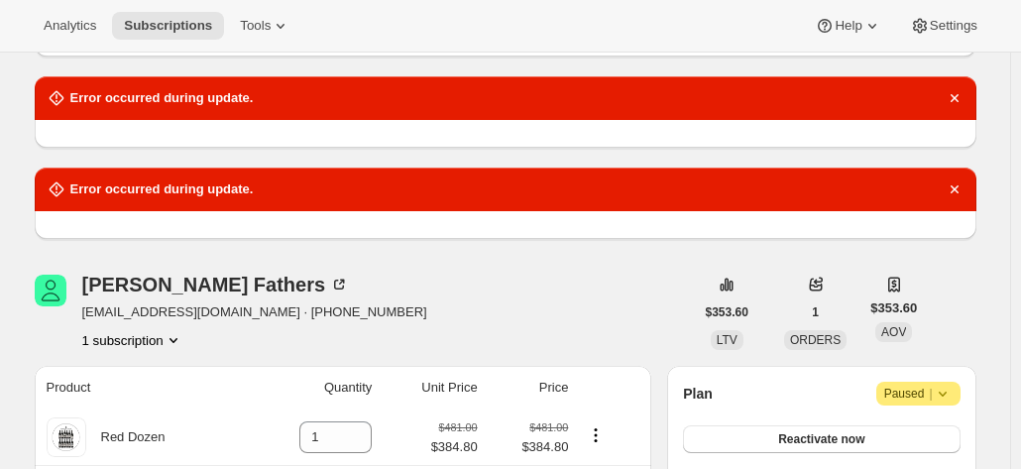
scroll to position [397, 0]
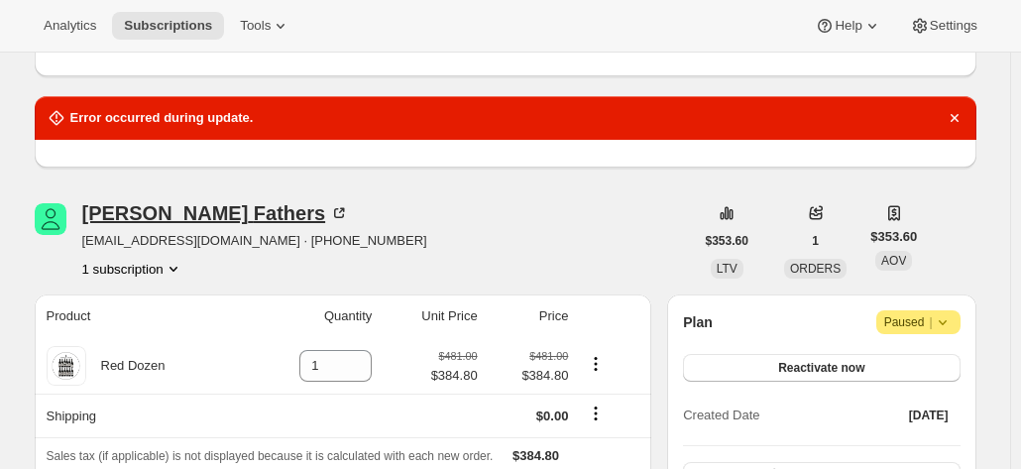
click at [229, 209] on div "Greg Fathers" at bounding box center [254, 213] width 345 height 20
click at [329, 211] on icon at bounding box center [339, 213] width 20 height 20
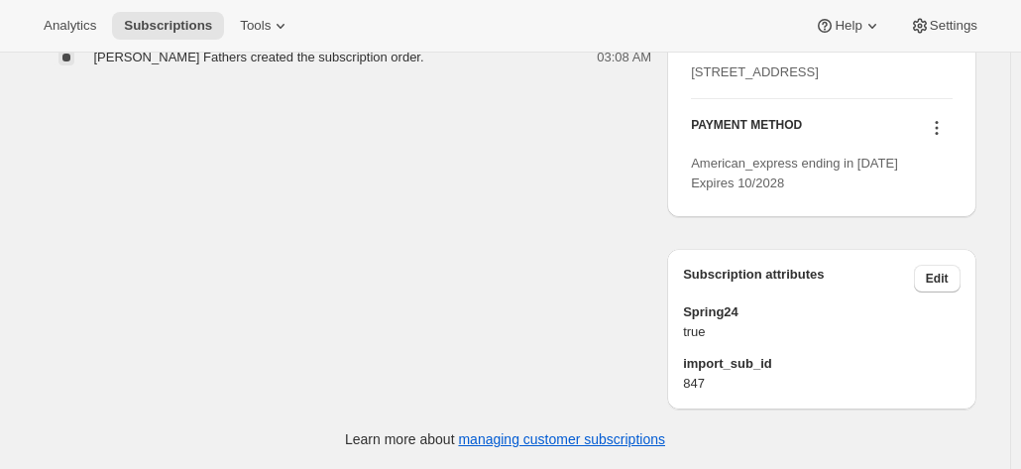
scroll to position [1475, 0]
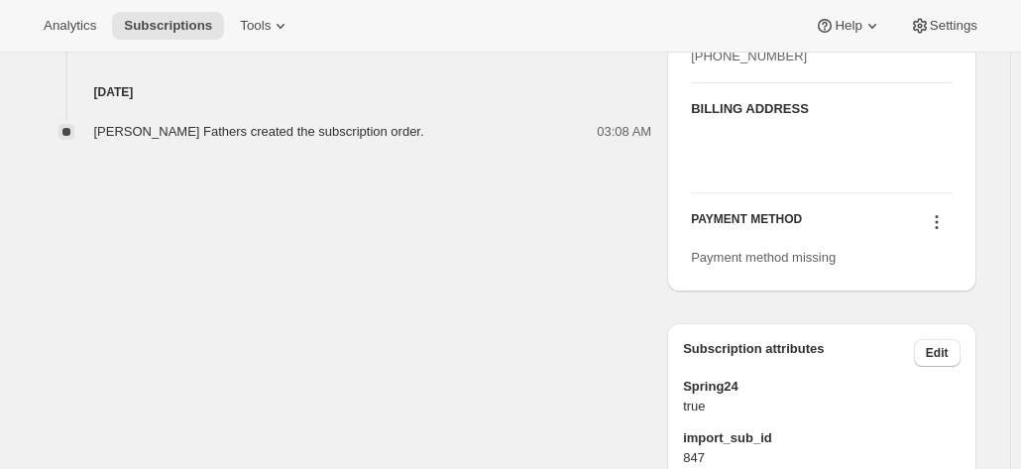
scroll to position [892, 0]
click at [944, 231] on icon at bounding box center [937, 221] width 20 height 20
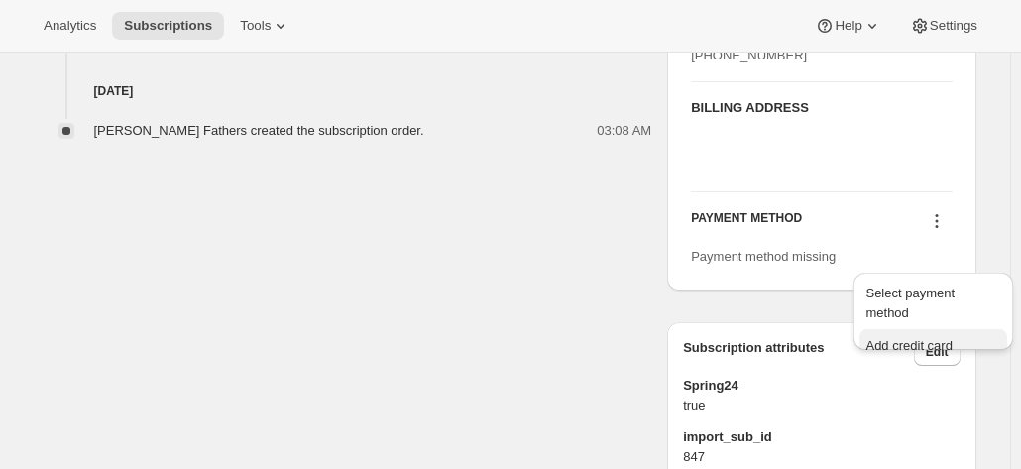
click at [904, 342] on div "Select payment method Add credit card" at bounding box center [934, 320] width 160 height 94
click at [901, 338] on span "Add credit card" at bounding box center [909, 345] width 86 height 15
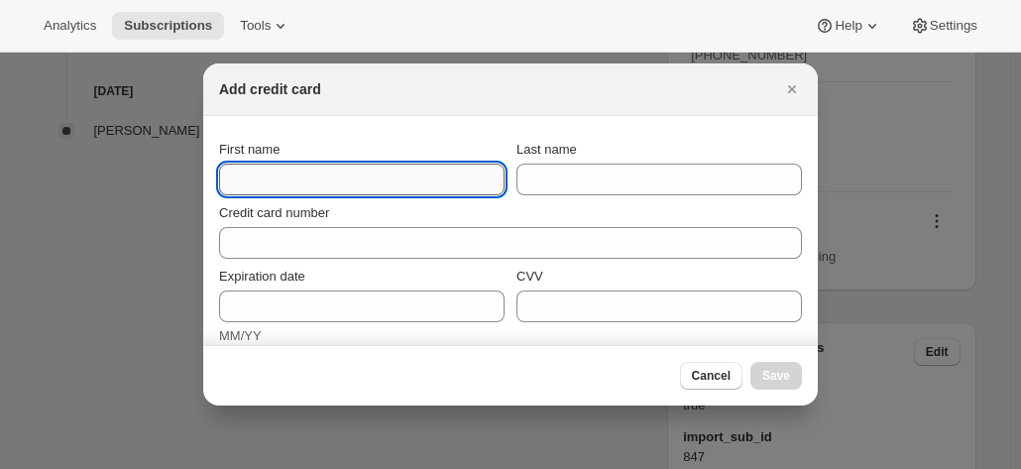
click at [322, 177] on input "First name" at bounding box center [362, 180] width 286 height 32
paste input "Australia +61431916397"
drag, startPoint x: 406, startPoint y: 169, endPoint x: 121, endPoint y: 160, distance: 284.7
type input "Australia +61431916397"
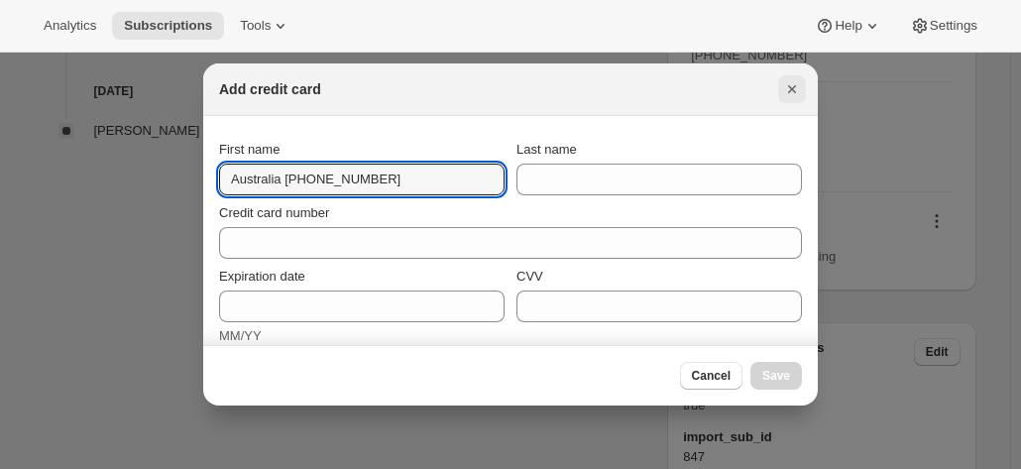
click at [784, 88] on icon "Close" at bounding box center [792, 89] width 20 height 20
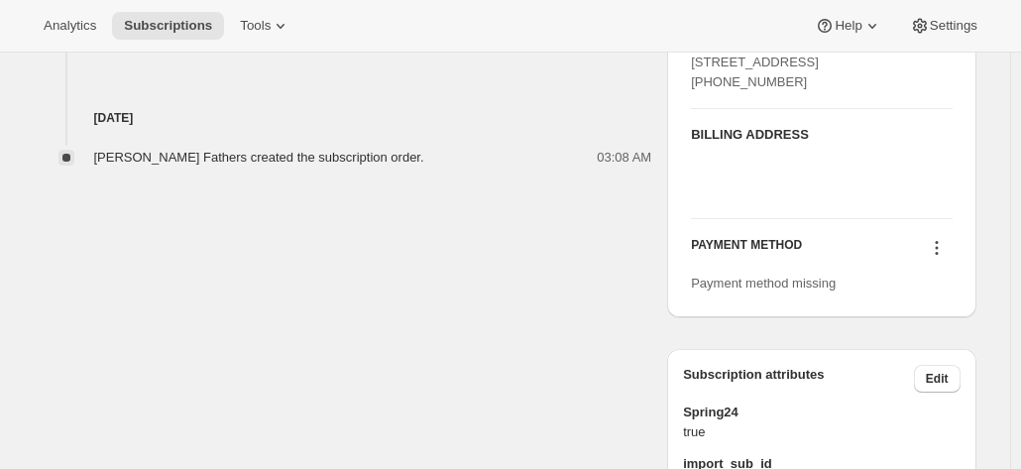
scroll to position [793, 0]
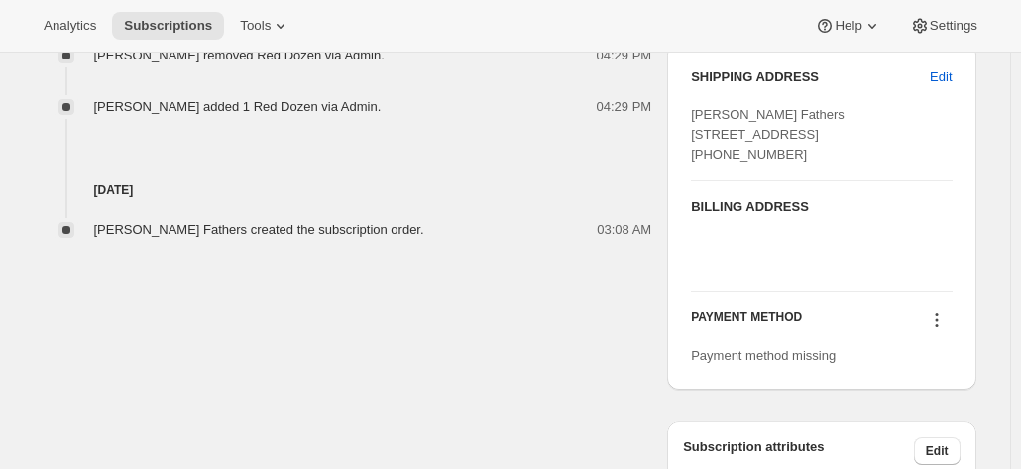
click at [796, 165] on div "Greg Fathers PO Box 8 Morpeth NSW Morpeth NSW, 2321 Australia +61431916397" at bounding box center [821, 134] width 261 height 59
drag, startPoint x: 805, startPoint y: 190, endPoint x: 688, endPoint y: 114, distance: 139.7
click at [688, 114] on div "SHIPPING ADDRESS Edit Greg Fathers PO Box 8 Morpeth NSW Morpeth NSW, 2321 Austr…" at bounding box center [821, 217] width 308 height 346
copy span "Greg Fathers PO Box 8 Morpeth NSW Morpeth NSW, 2321 Australia +61431916397"
click at [936, 330] on icon at bounding box center [937, 320] width 20 height 20
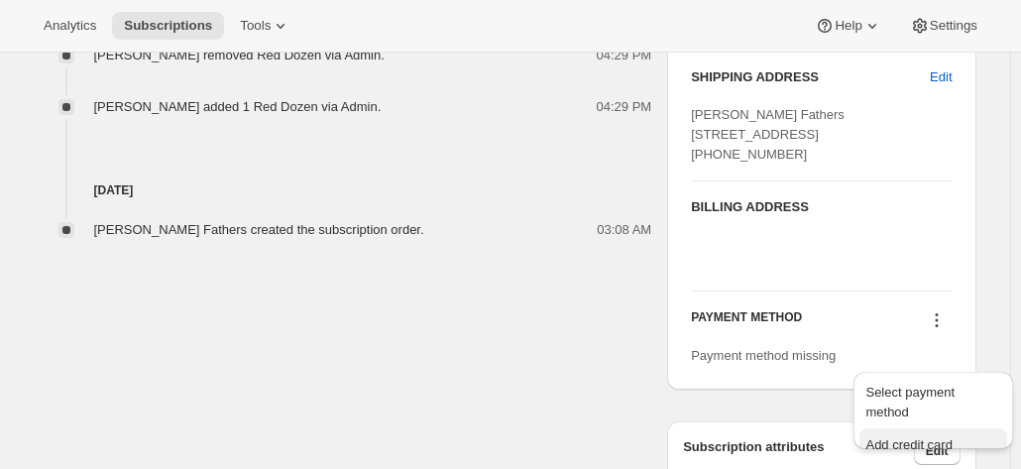
click at [894, 437] on span "Add credit card" at bounding box center [909, 444] width 86 height 15
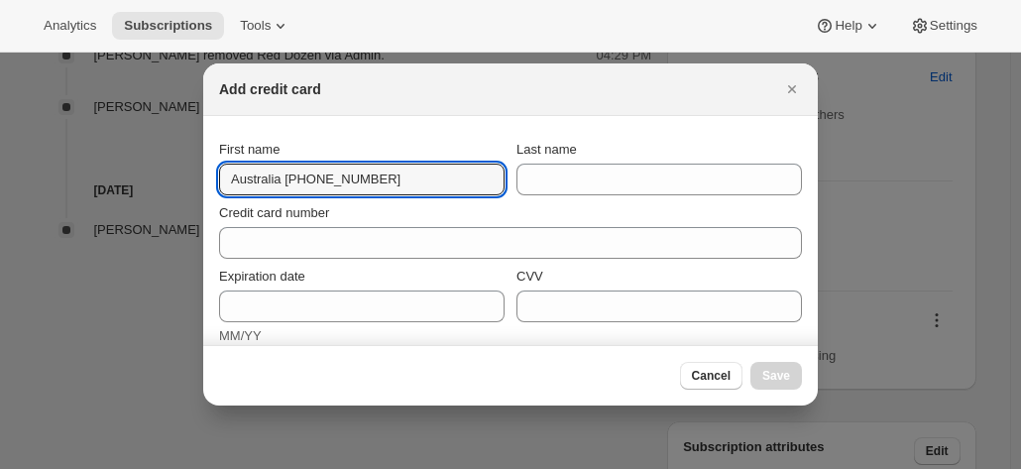
drag, startPoint x: 141, startPoint y: 156, endPoint x: 74, endPoint y: 155, distance: 66.4
paste input "Greg Fathers PO Box 8 Morpeth NSW Morpeth NSW, 2321"
drag, startPoint x: 300, startPoint y: 173, endPoint x: 35, endPoint y: 152, distance: 266.6
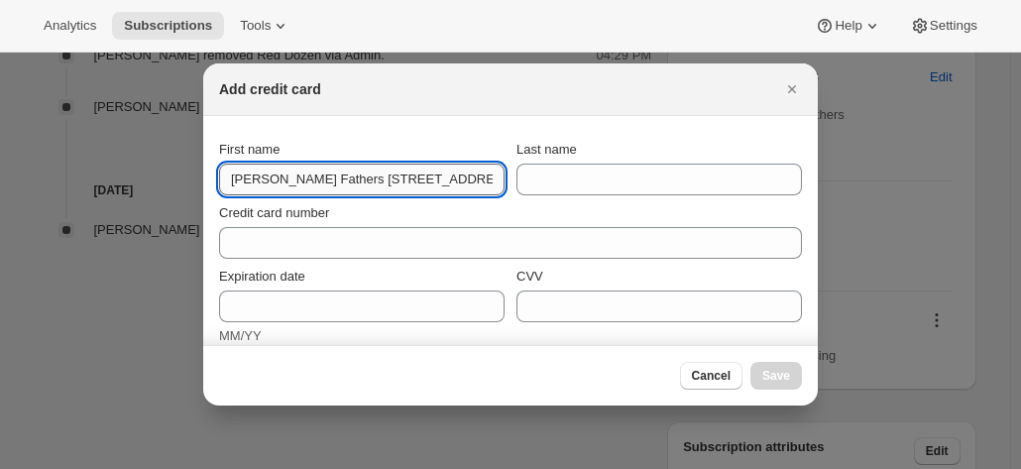
click at [253, 177] on input "Greg Fathers PO Box 8 Morpeth NSW Morpeth NSW, 2321 Australia +61431916397" at bounding box center [362, 180] width 286 height 32
drag, startPoint x: 263, startPoint y: 179, endPoint x: 688, endPoint y: 191, distance: 425.6
click at [688, 191] on div "First name Greg Fathers PO Box 8 Morpeth NSW Morpeth NSW, 2321 Australia +61431…" at bounding box center [510, 168] width 583 height 56
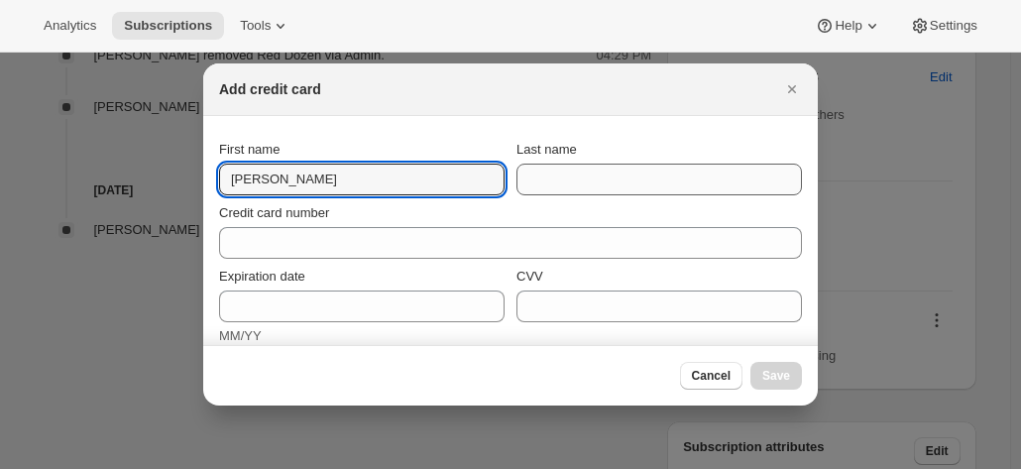
type input "Greg"
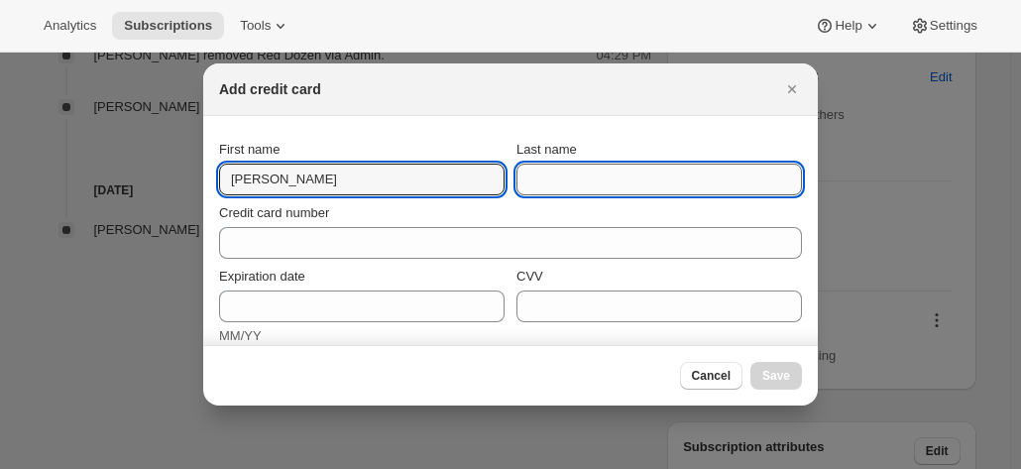
click at [595, 187] on input "Last name" at bounding box center [660, 180] width 286 height 32
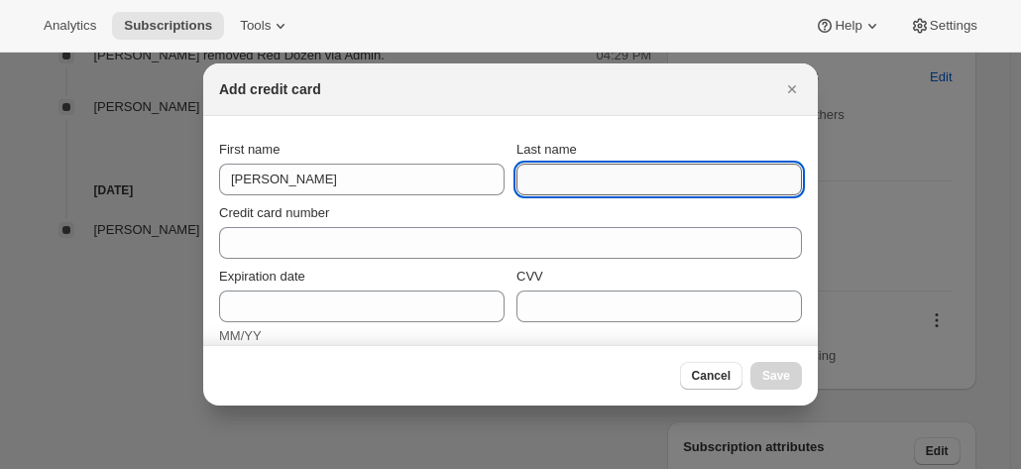
paste input "Fathers PO Box 8 Morpeth NSW Morpeth NSW, 2321 Australia +61431916397"
drag, startPoint x: 549, startPoint y: 182, endPoint x: 525, endPoint y: 182, distance: 24.8
click at [538, 182] on input "Fathers PO Box 8 Morpeth NSW Morpeth NSW, 2321 Australia +61431916397" at bounding box center [660, 180] width 286 height 32
drag, startPoint x: 533, startPoint y: 181, endPoint x: 337, endPoint y: 177, distance: 196.4
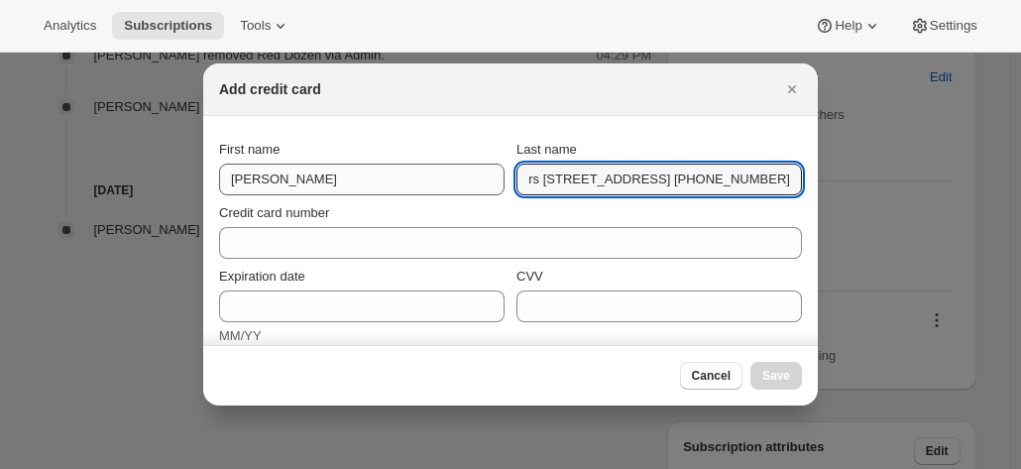
click at [319, 175] on div "First name Greg Last name Fathers PO Box 8 Morpeth NSW Morpeth NSW, 2321 Austra…" at bounding box center [510, 168] width 583 height 56
click at [532, 183] on input "Fathers PO Box 8 Morpeth NSW Morpeth NSW, 2321 Australia +61431916397" at bounding box center [660, 180] width 286 height 32
drag, startPoint x: 562, startPoint y: 179, endPoint x: 167, endPoint y: 153, distance: 396.5
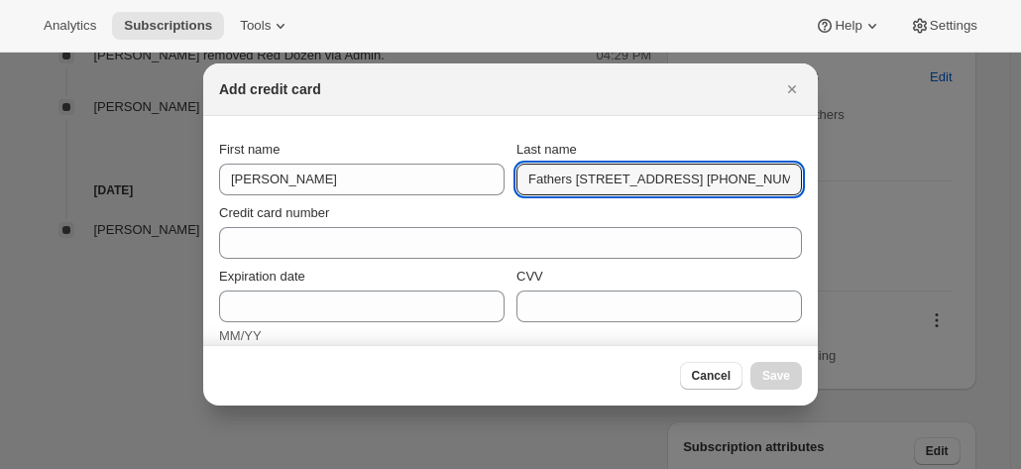
drag, startPoint x: 598, startPoint y: 181, endPoint x: 424, endPoint y: 162, distance: 174.7
click at [424, 162] on div "First name Greg Last name Fathers PO Box 8 Morpeth NSW Morpeth NSW, 2321 Austra…" at bounding box center [510, 168] width 583 height 56
drag, startPoint x: 557, startPoint y: 178, endPoint x: 568, endPoint y: 180, distance: 11.1
click at [559, 178] on input "Fathers PO Box 8 Morpeth NSW Morpeth NSW, 2321 Australia +61431916397" at bounding box center [660, 180] width 286 height 32
click at [607, 186] on input "Fathers PO Box 8 Morpeth NSW Morpeth NSW, 2321 Australia +61431916397" at bounding box center [660, 180] width 286 height 32
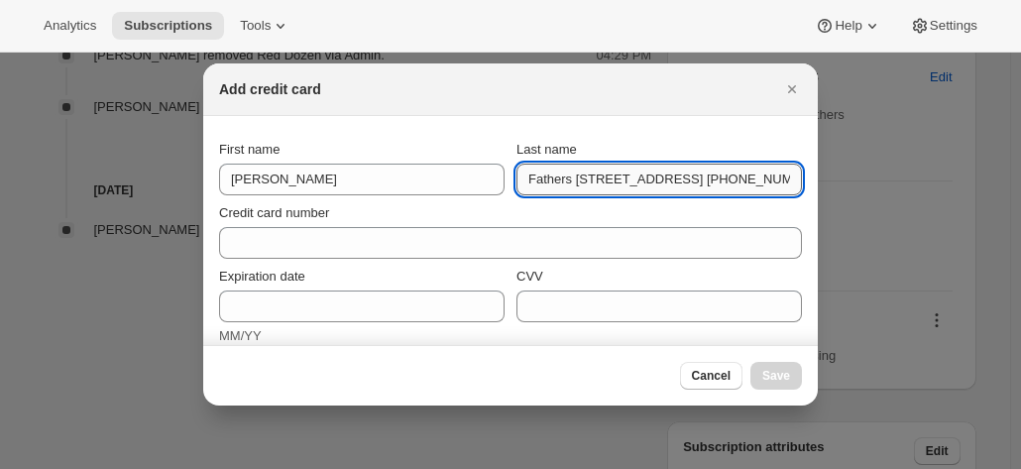
click at [560, 180] on input "Fathers PO Box 8 Morpeth NSW Morpeth NSW, 2321 Australia +61431916397" at bounding box center [660, 180] width 286 height 32
drag, startPoint x: 565, startPoint y: 179, endPoint x: 1006, endPoint y: 209, distance: 442.3
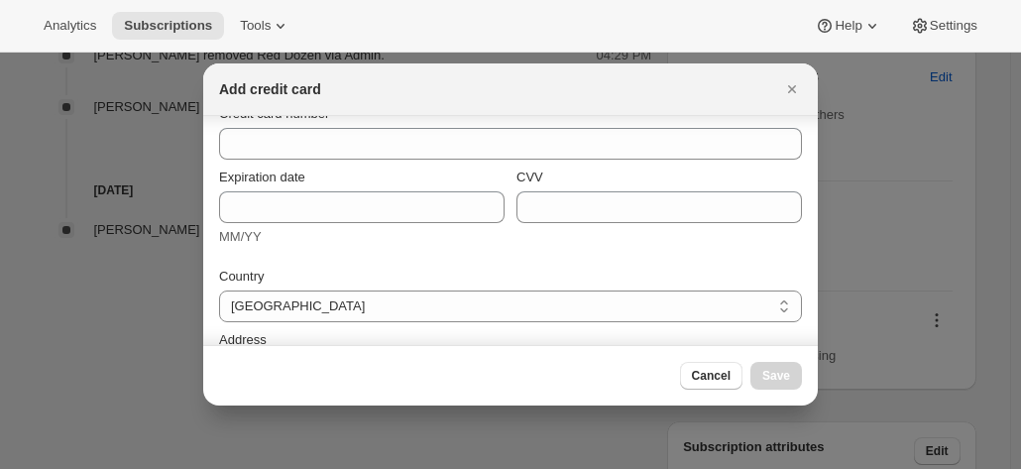
scroll to position [198, 0]
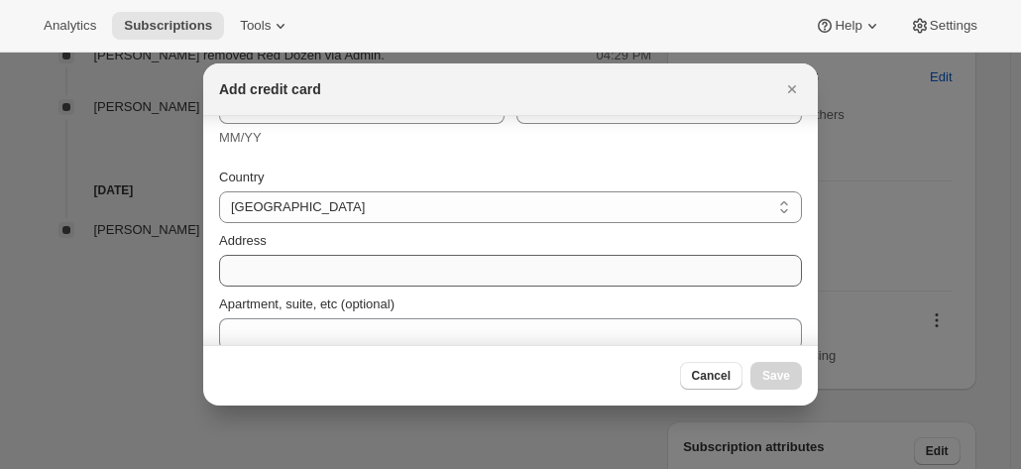
type input "Fathers"
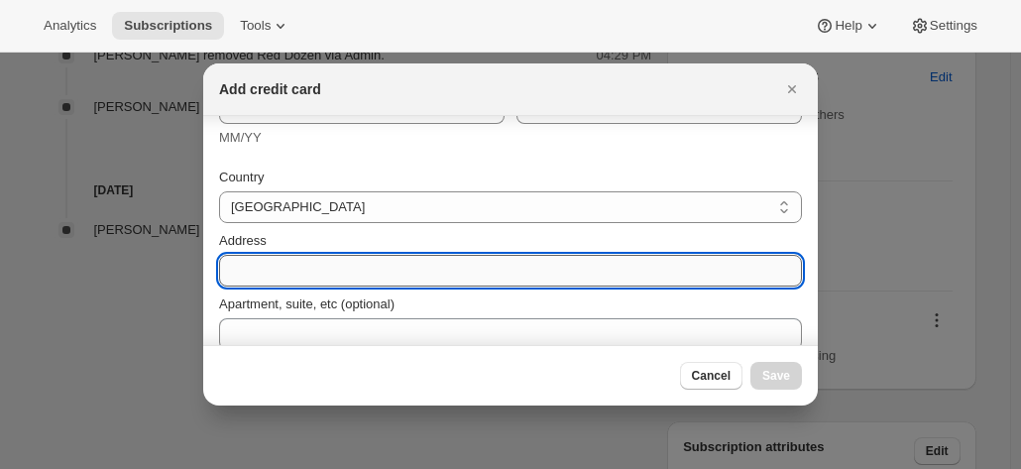
click at [290, 268] on input "Address" at bounding box center [510, 271] width 583 height 32
paste input "PO Box 8 Morpeth NSW Morpeth NSW, 2321 Australia +61431916397"
drag, startPoint x: 343, startPoint y: 273, endPoint x: 680, endPoint y: 272, distance: 337.1
click at [680, 272] on input "PO Box 8 Morpeth NSW Morpeth NSW, 2321 Australia +61431916397" at bounding box center [510, 271] width 583 height 32
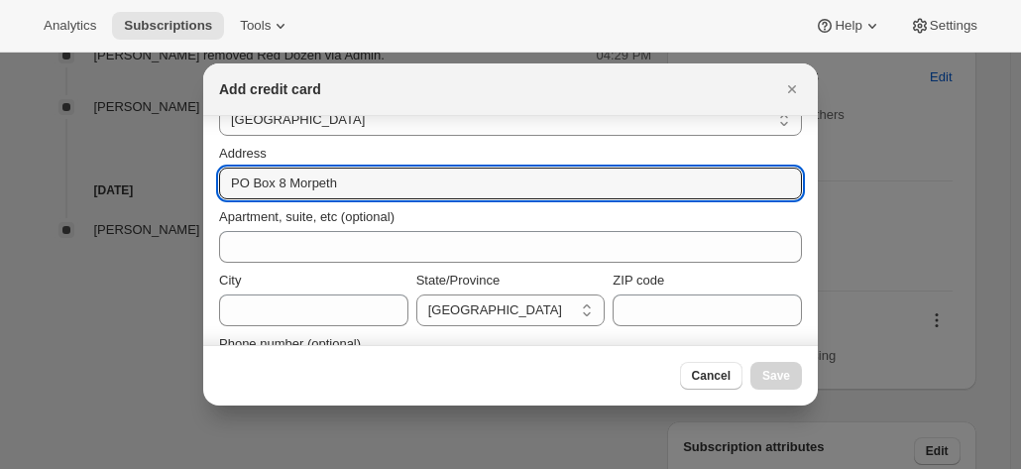
scroll to position [345, 0]
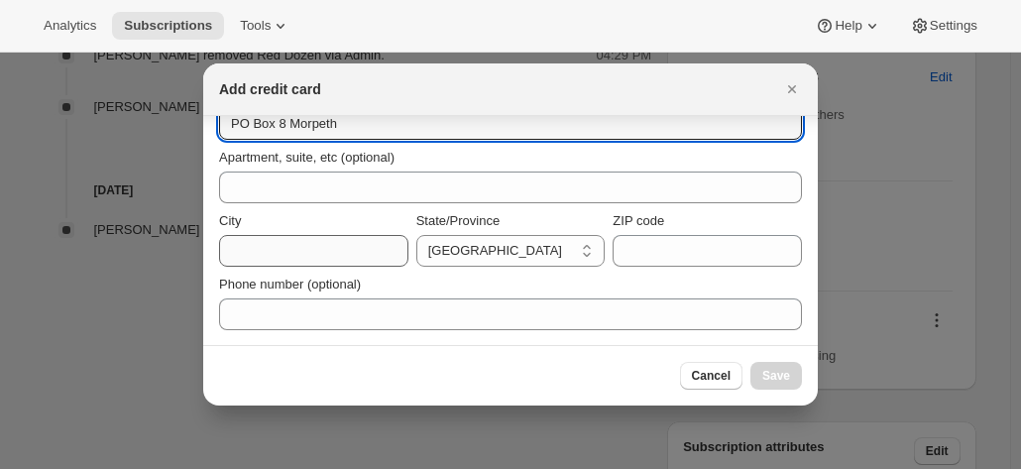
type input "PO Box 8 Morpeth"
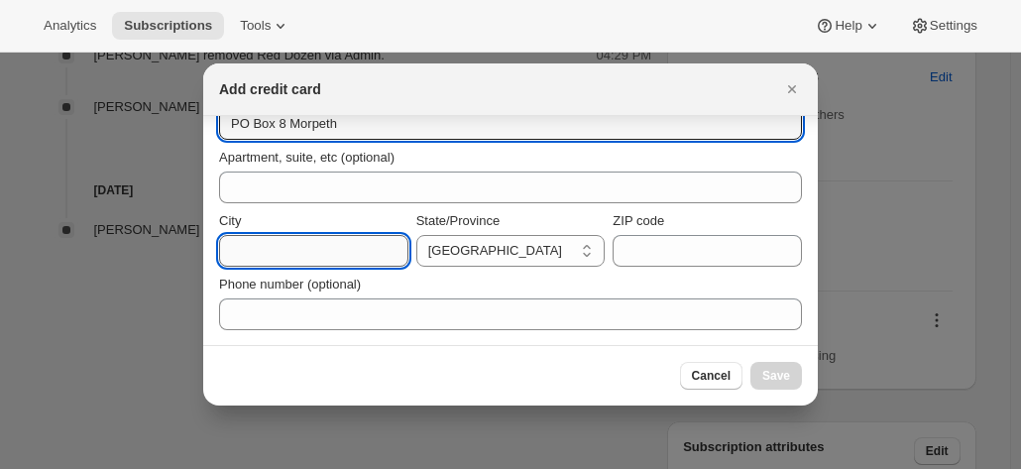
click at [292, 247] on input "City" at bounding box center [313, 251] width 189 height 32
paste input "NSW Morpeth NSW, 2321 Australia +61431916397"
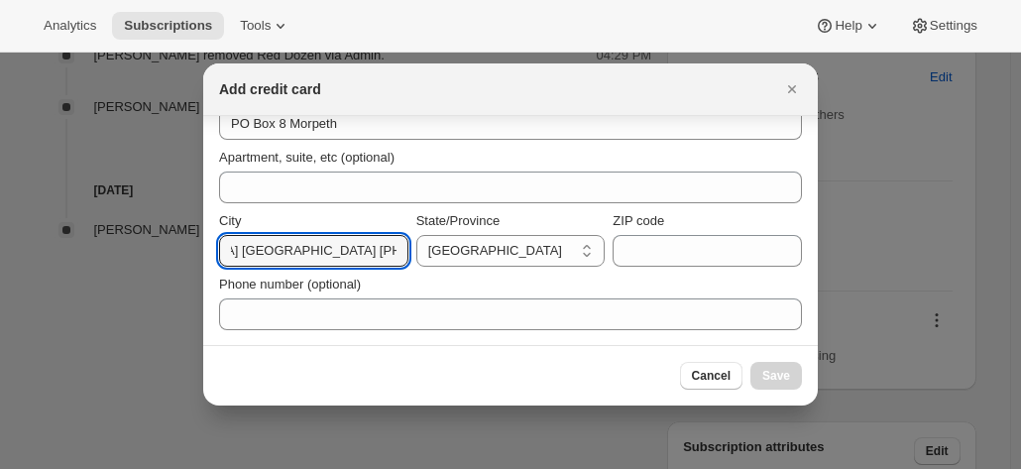
scroll to position [0, 0]
drag, startPoint x: 300, startPoint y: 255, endPoint x: 124, endPoint y: 239, distance: 177.2
click at [310, 257] on input "NSW Morpeth NSW, 2321 Australia +61431916397" at bounding box center [313, 251] width 189 height 32
drag, startPoint x: 266, startPoint y: 249, endPoint x: 168, endPoint y: 249, distance: 98.2
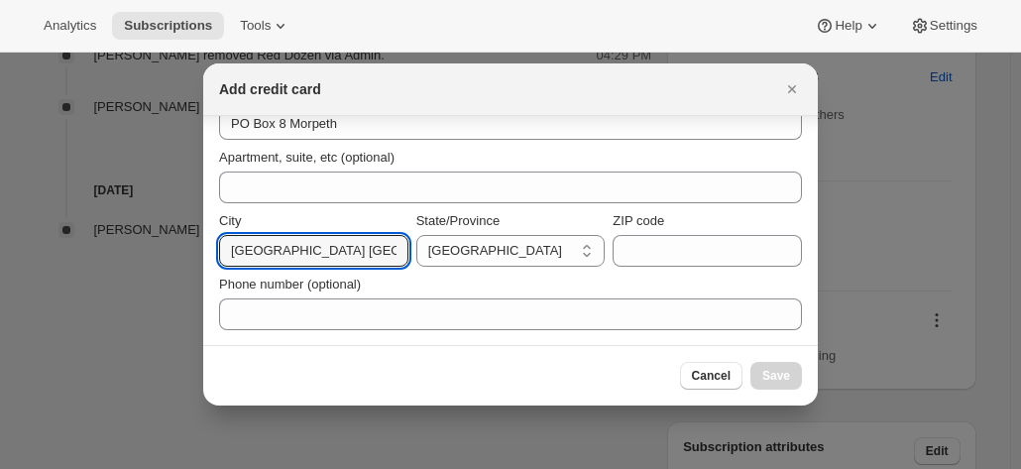
drag, startPoint x: 280, startPoint y: 255, endPoint x: 506, endPoint y: 279, distance: 227.3
click at [506, 279] on div "Country Australia Austria Belgium Canada Czech Republic Denmark Finland France …" at bounding box center [510, 169] width 583 height 321
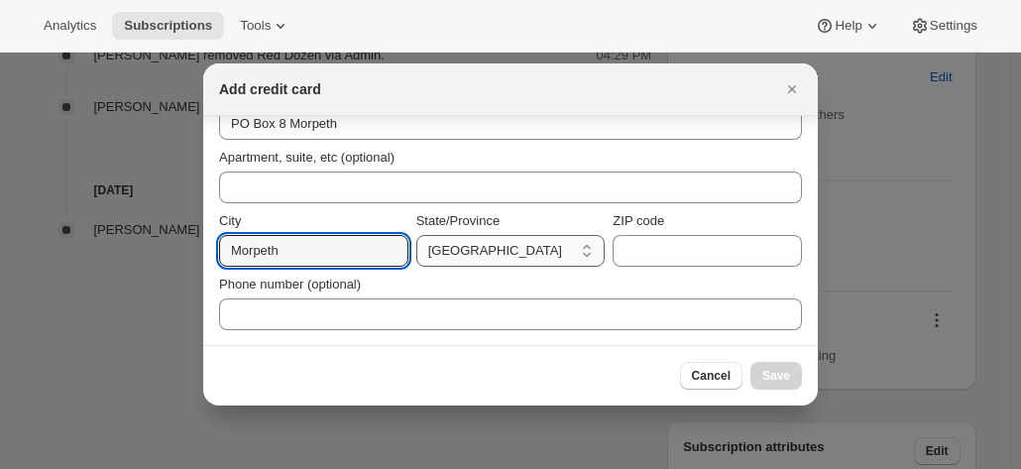
type input "Morpeth"
click at [494, 249] on select "Australian Capital Territory New South Wales Northern Territory Queensland Sout…" at bounding box center [510, 251] width 189 height 32
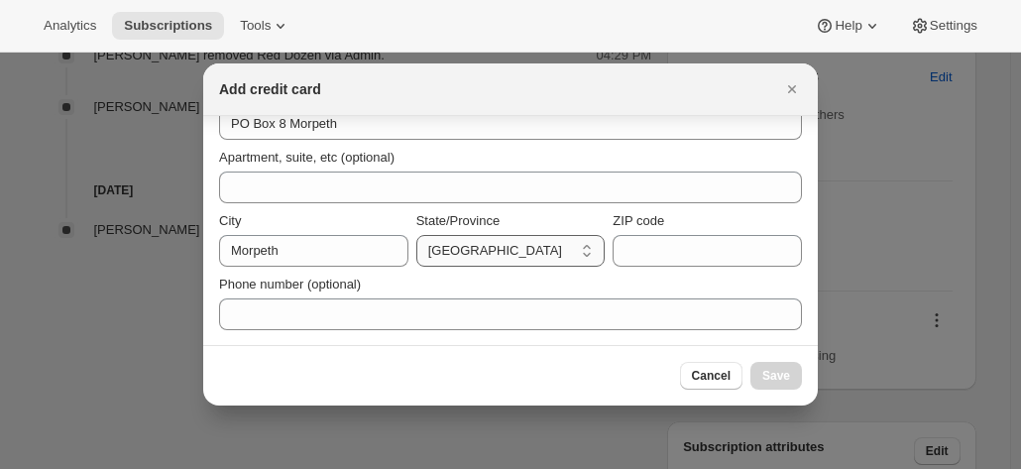
select select "NSW"
click at [416, 235] on select "Australian Capital Territory New South Wales Northern Territory Queensland Sout…" at bounding box center [510, 251] width 189 height 32
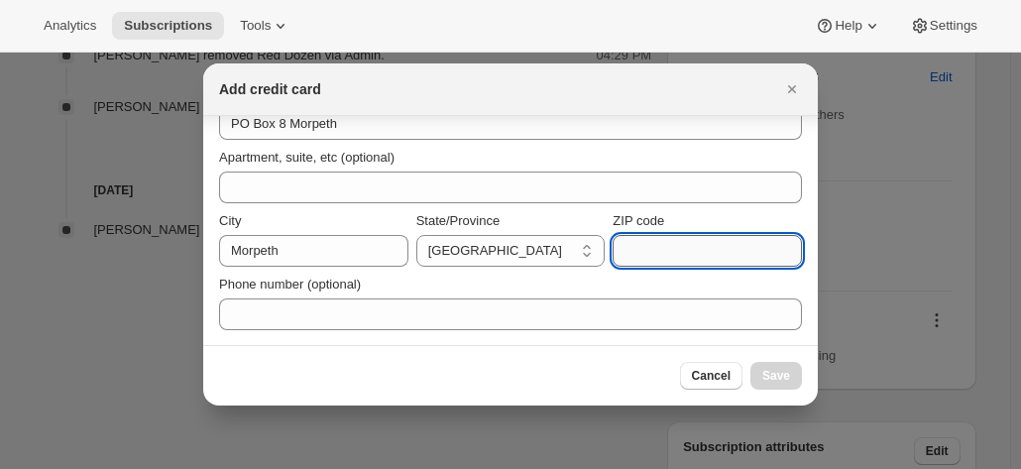
click at [627, 251] on input "ZIP code" at bounding box center [707, 251] width 189 height 32
paste input "NSW, 2321 Australia +61431916397"
drag, startPoint x: 502, startPoint y: 251, endPoint x: 377, endPoint y: 251, distance: 124.9
click at [377, 251] on div "City Morpeth State/Province Australian Capital Territory New South Wales Northe…" at bounding box center [510, 239] width 583 height 56
click at [629, 269] on div "Phone number (optional)" at bounding box center [510, 298] width 583 height 63
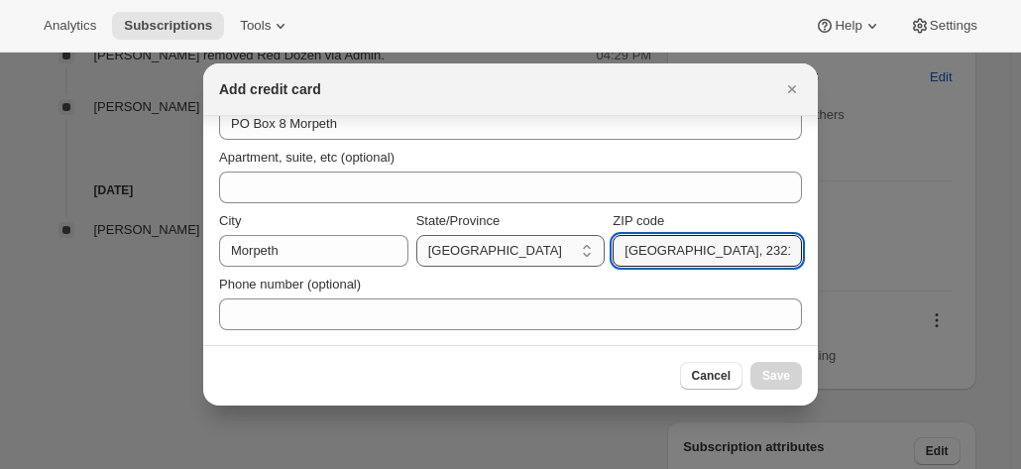
drag, startPoint x: 655, startPoint y: 254, endPoint x: 589, endPoint y: 249, distance: 66.6
click at [589, 249] on div "City Morpeth State/Province Australian Capital Territory New South Wales Northe…" at bounding box center [510, 239] width 583 height 56
drag, startPoint x: 647, startPoint y: 255, endPoint x: 914, endPoint y: 275, distance: 267.5
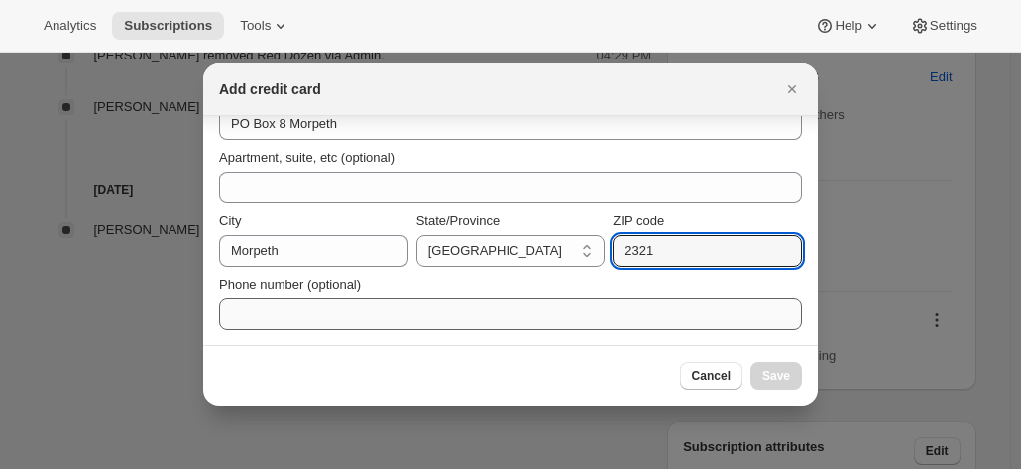
scroll to position [0, 0]
type input "2321"
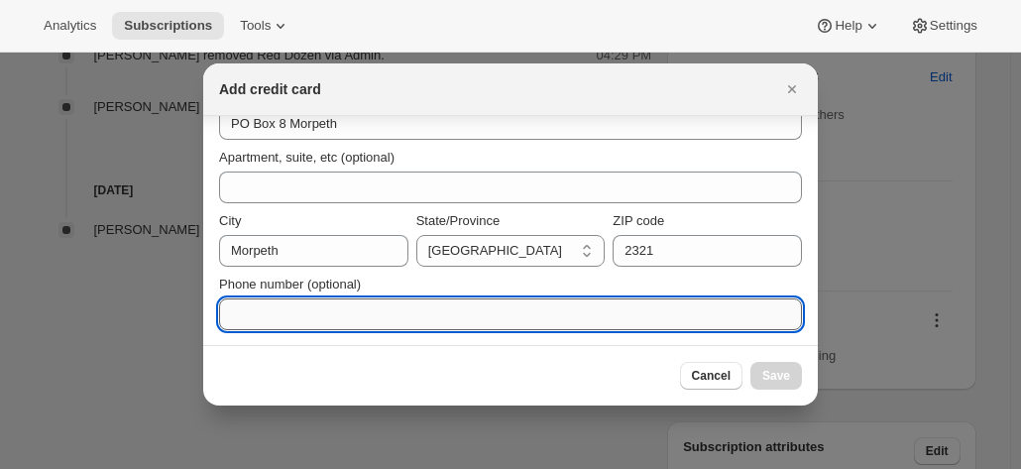
click at [488, 326] on input "Phone number (optional)" at bounding box center [510, 314] width 583 height 32
paste input "Australia +61431916397"
drag, startPoint x: 288, startPoint y: 315, endPoint x: 122, endPoint y: 305, distance: 165.9
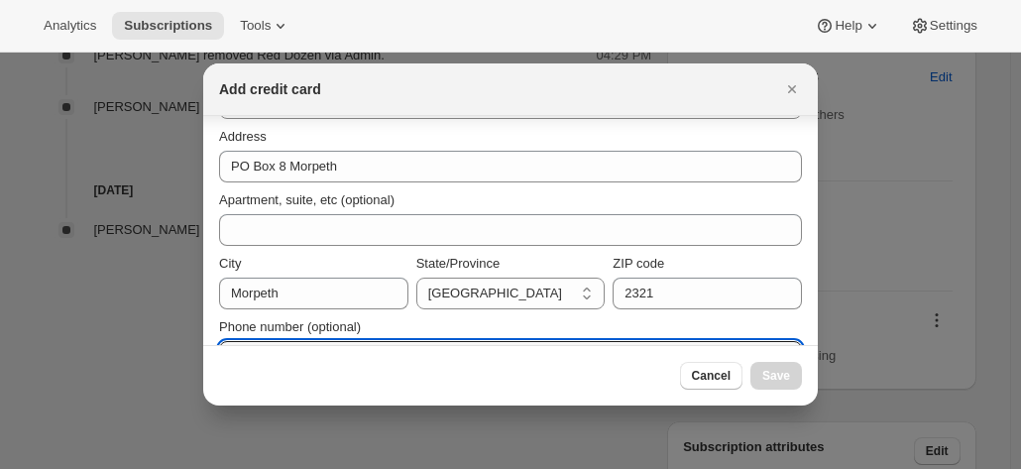
scroll to position [345, 0]
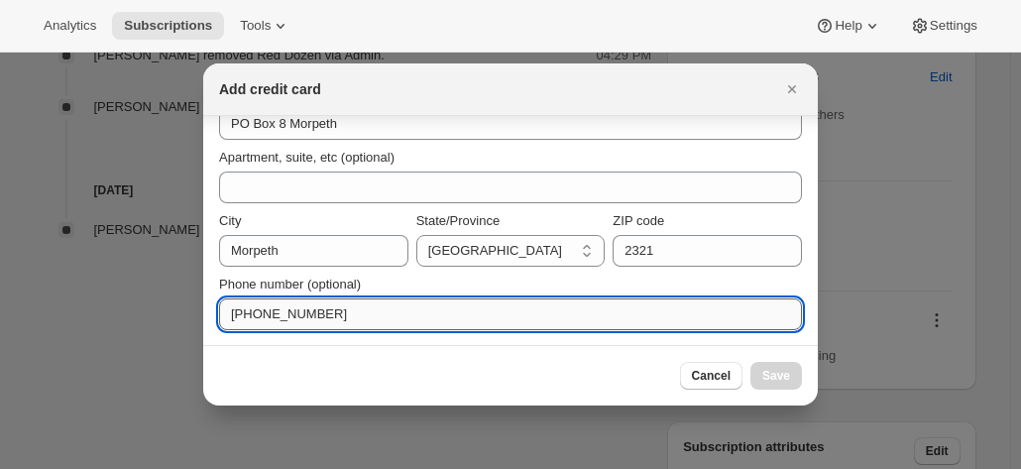
click at [257, 312] on input "+61431916397" at bounding box center [510, 314] width 583 height 32
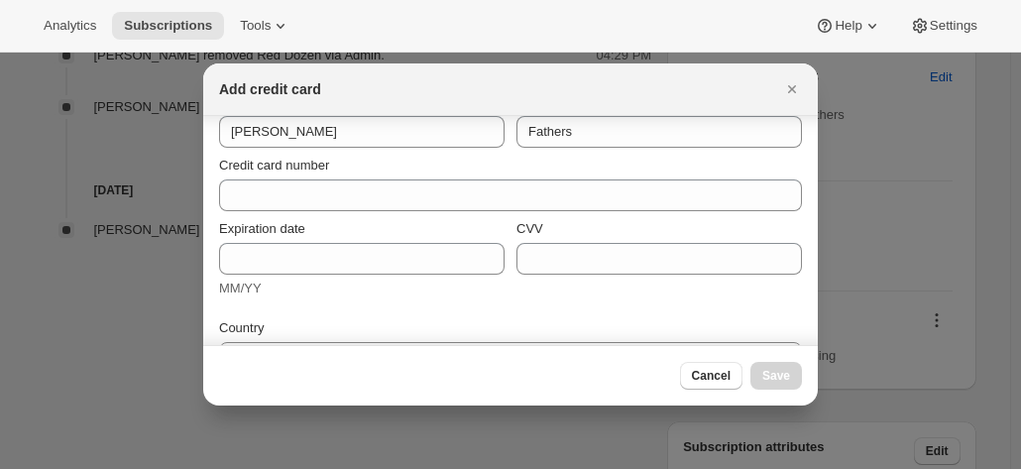
scroll to position [0, 0]
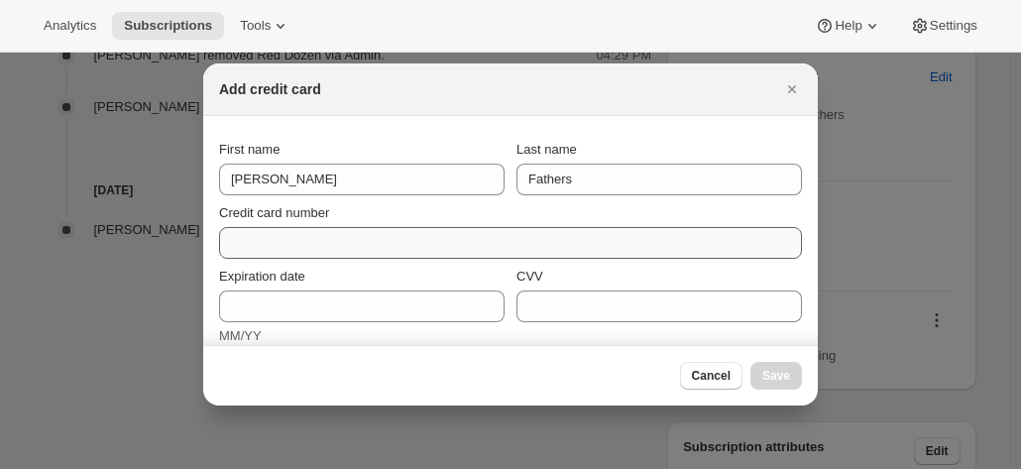
type input "+61 431 916 397"
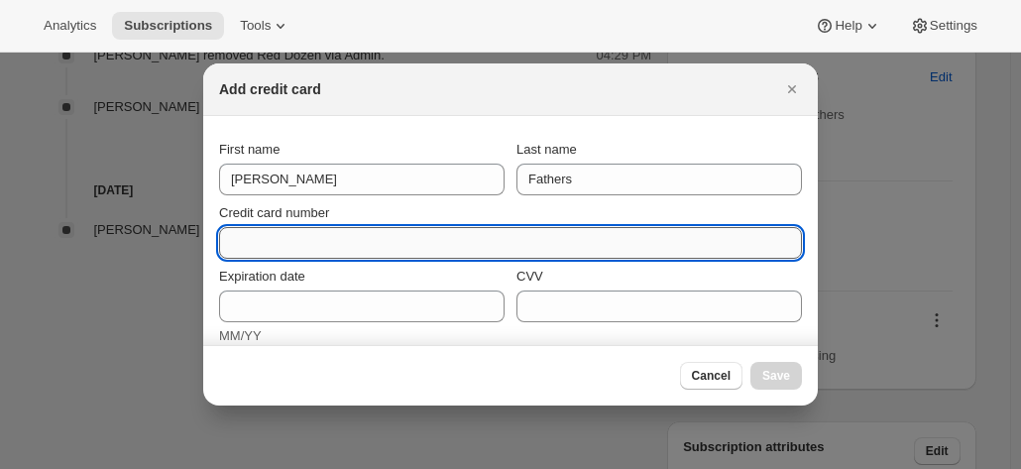
click at [267, 239] on input "Credit card number" at bounding box center [502, 243] width 567 height 32
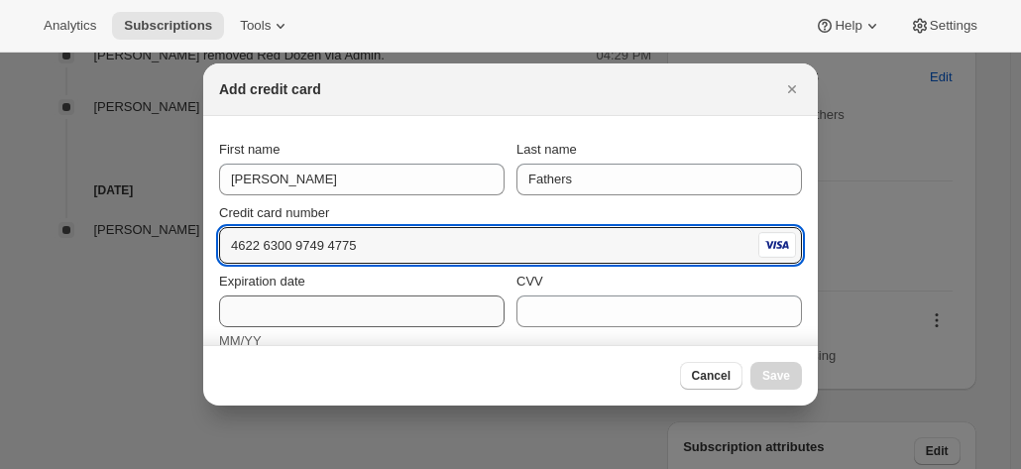
type input "4622 6300 9749 4775"
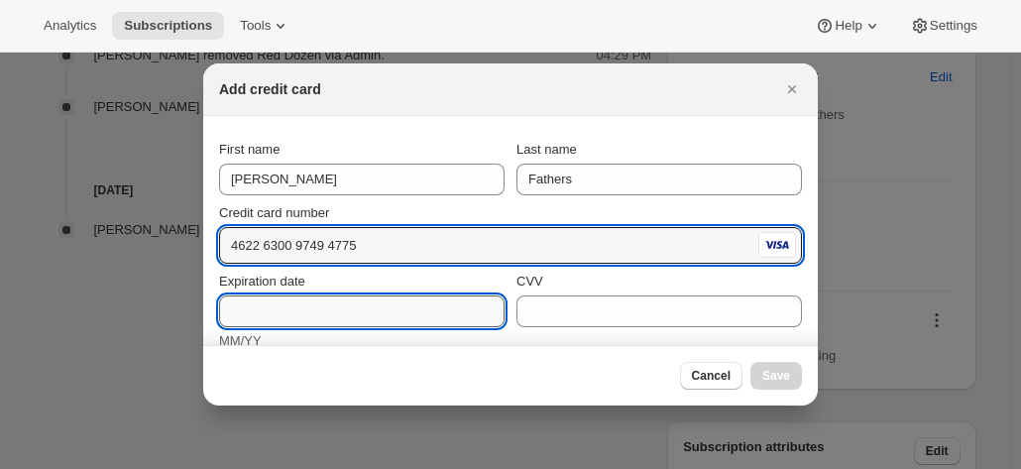
click at [278, 319] on input "Expiration date" at bounding box center [362, 311] width 286 height 32
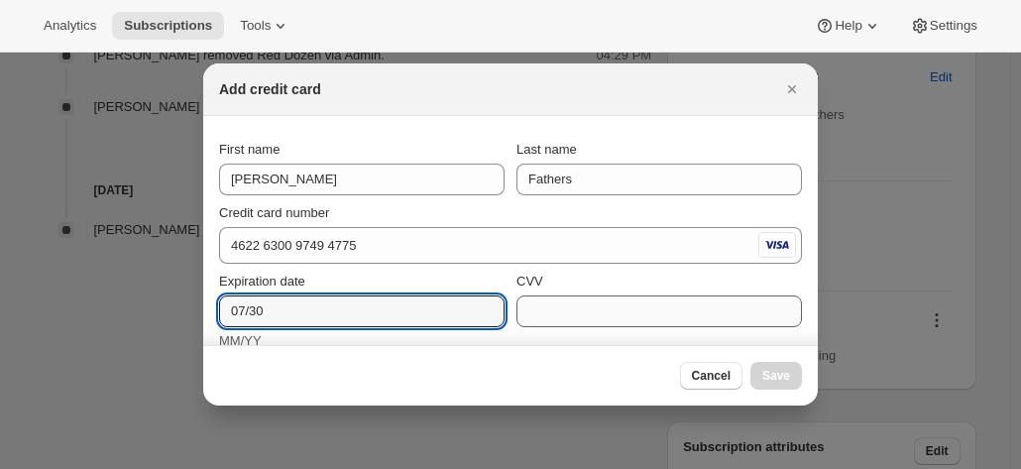
type input "07/30"
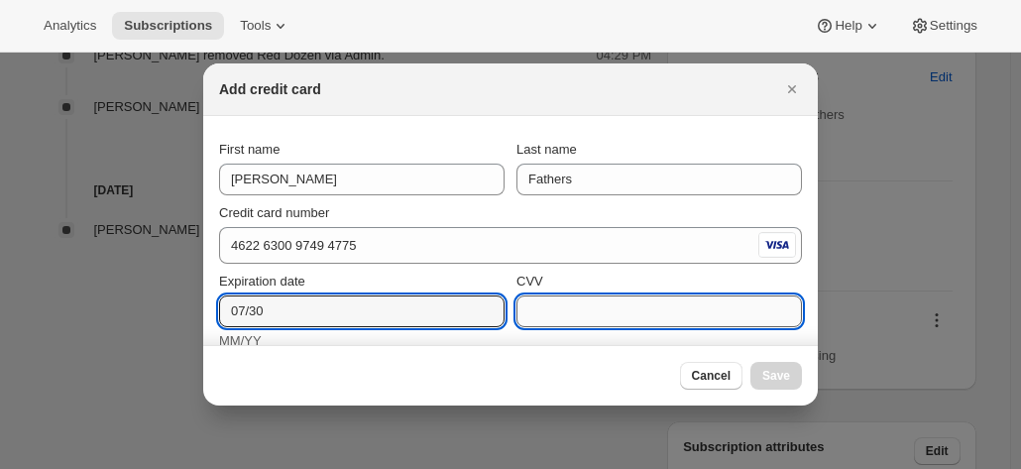
click at [612, 317] on input "CVV" at bounding box center [660, 311] width 286 height 32
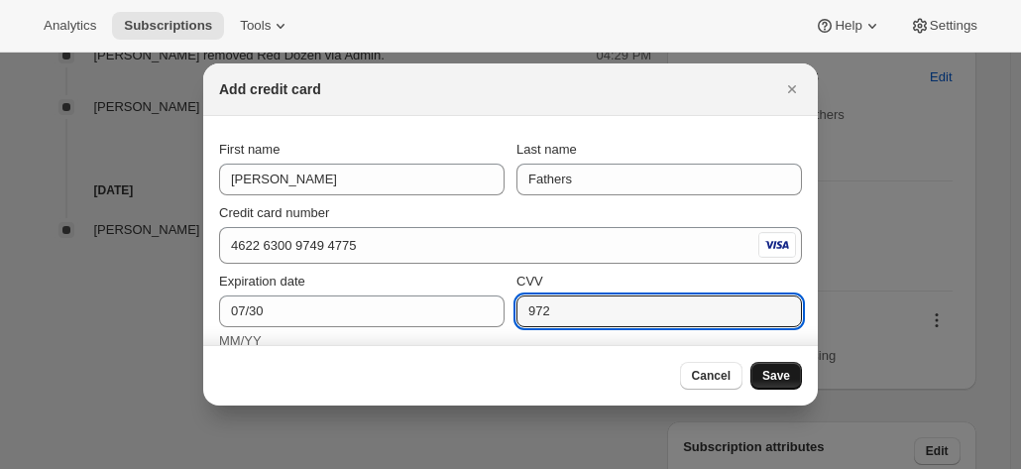
type input "972"
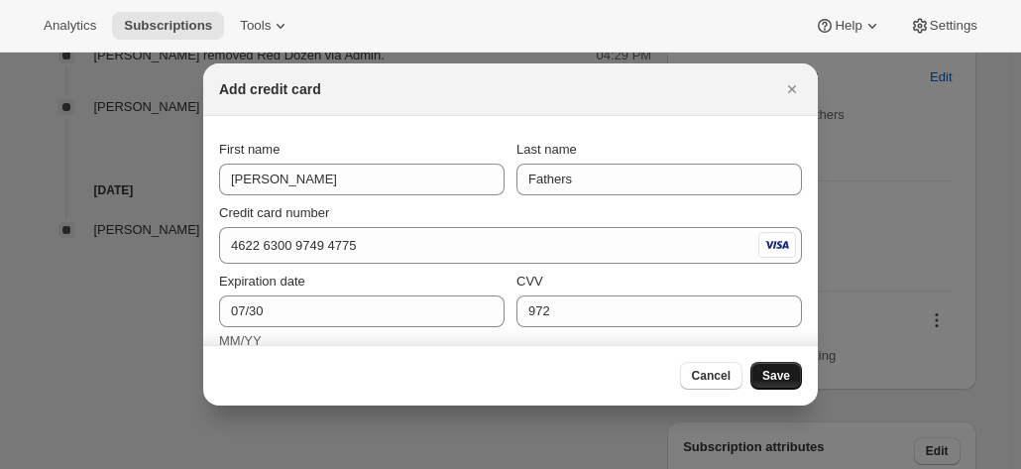
click at [779, 379] on span "Save" at bounding box center [777, 376] width 28 height 16
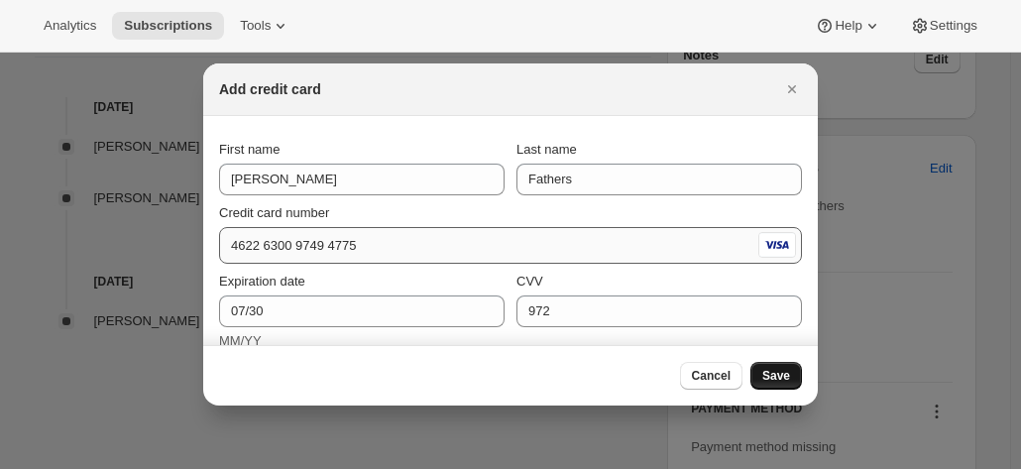
scroll to position [884, 0]
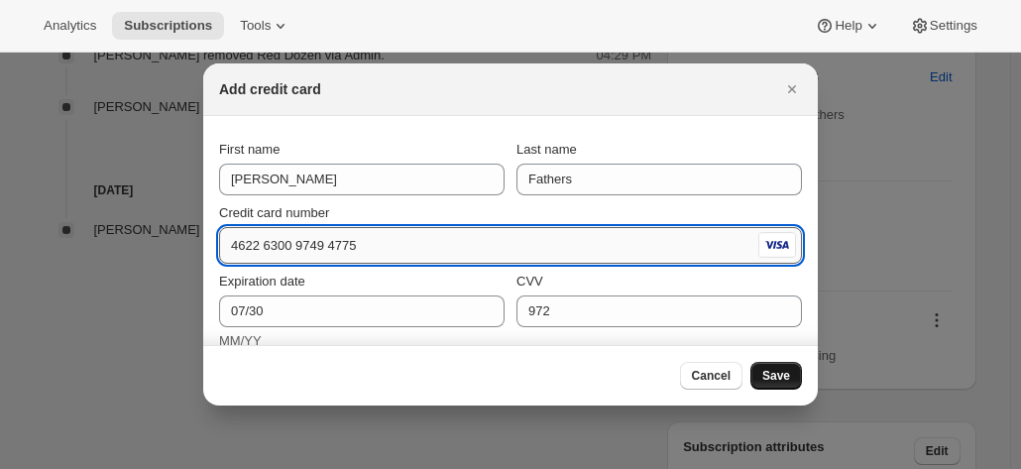
drag, startPoint x: 404, startPoint y: 244, endPoint x: 387, endPoint y: 254, distance: 19.6
click at [402, 243] on input "4622 6300 9749 4775" at bounding box center [486, 246] width 535 height 32
click at [258, 249] on input "4622 6300 9749 4775" at bounding box center [486, 246] width 535 height 32
click at [295, 246] on input "4622 6300 9749 4775" at bounding box center [486, 246] width 535 height 32
click at [363, 241] on input "4622 6300 9749 4775" at bounding box center [486, 246] width 535 height 32
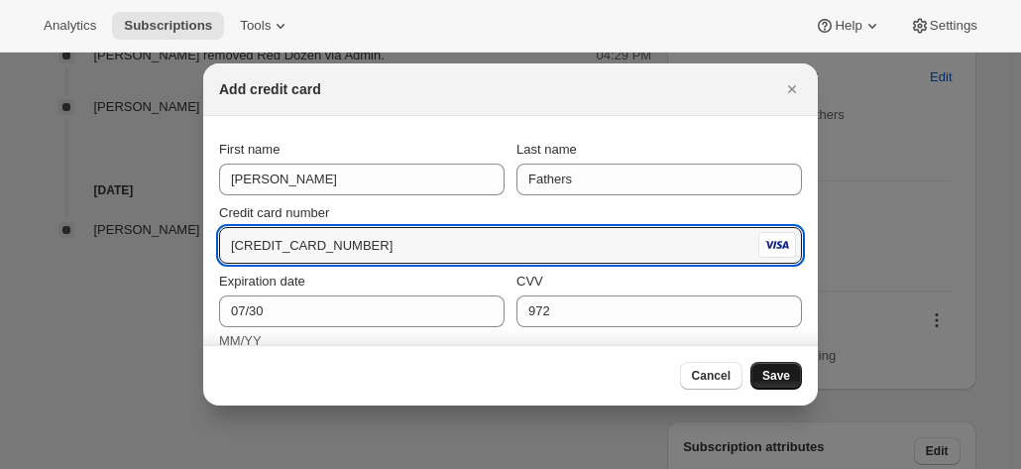
type input "4622 6300 9749 4755"
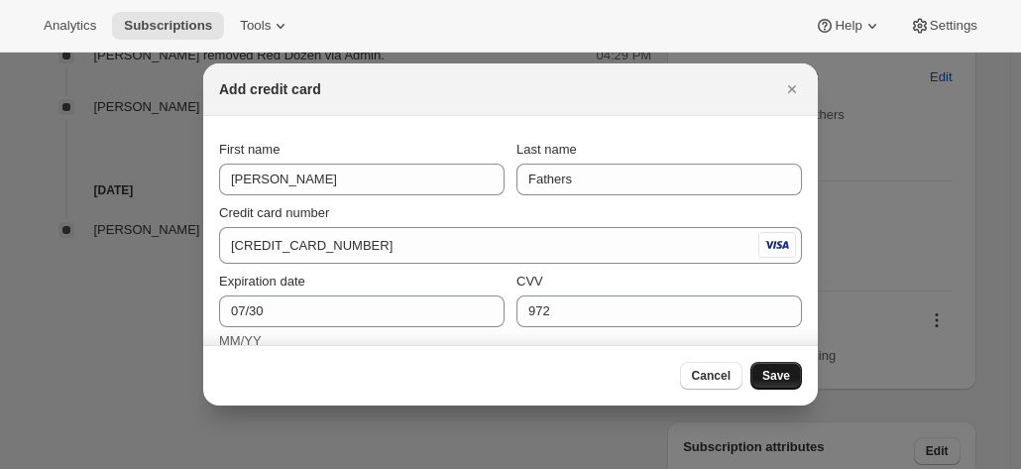
click at [786, 380] on span "Save" at bounding box center [777, 376] width 28 height 16
click at [787, 83] on icon "Close" at bounding box center [792, 89] width 20 height 20
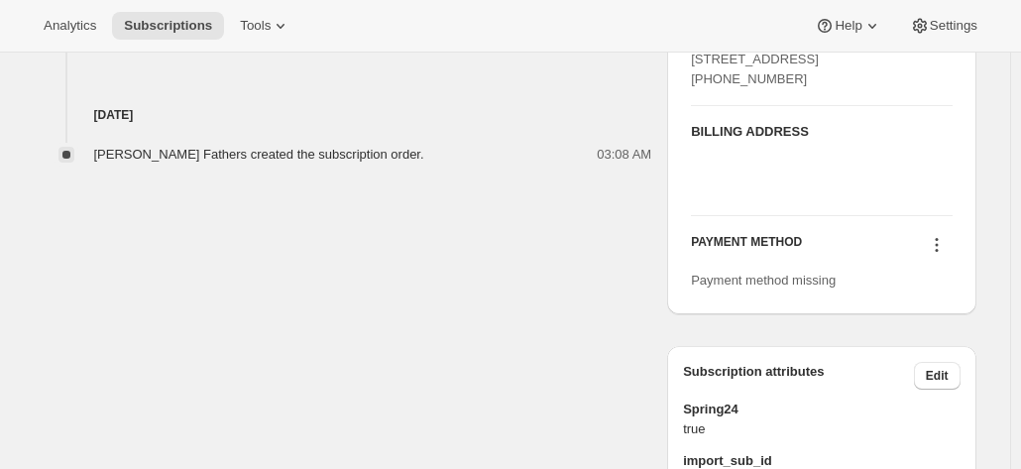
scroll to position [1182, 0]
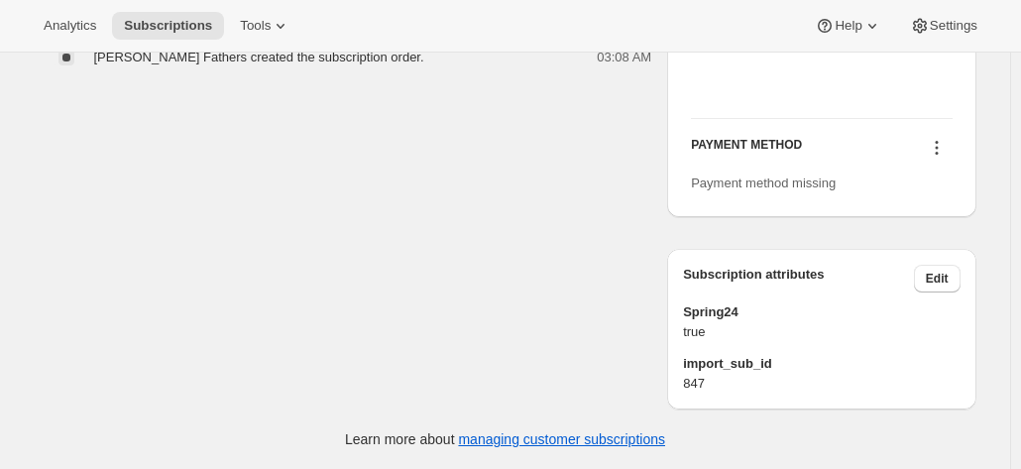
click at [944, 149] on icon at bounding box center [937, 148] width 20 height 20
drag, startPoint x: 911, startPoint y: 227, endPoint x: 895, endPoint y: 184, distance: 45.5
click at [895, 205] on ul "Select payment method Add credit card" at bounding box center [934, 246] width 148 height 82
click at [894, 212] on span "Select payment method" at bounding box center [910, 229] width 89 height 35
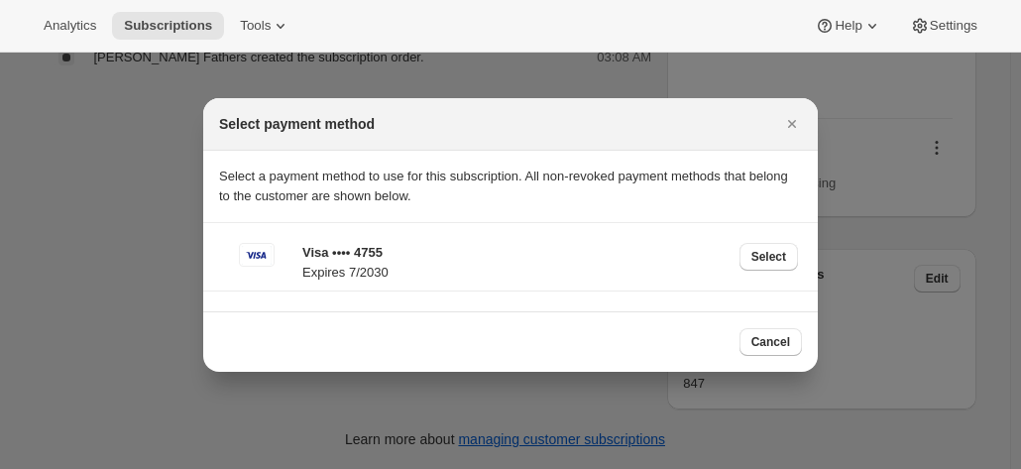
click at [771, 256] on span "Select" at bounding box center [769, 257] width 35 height 16
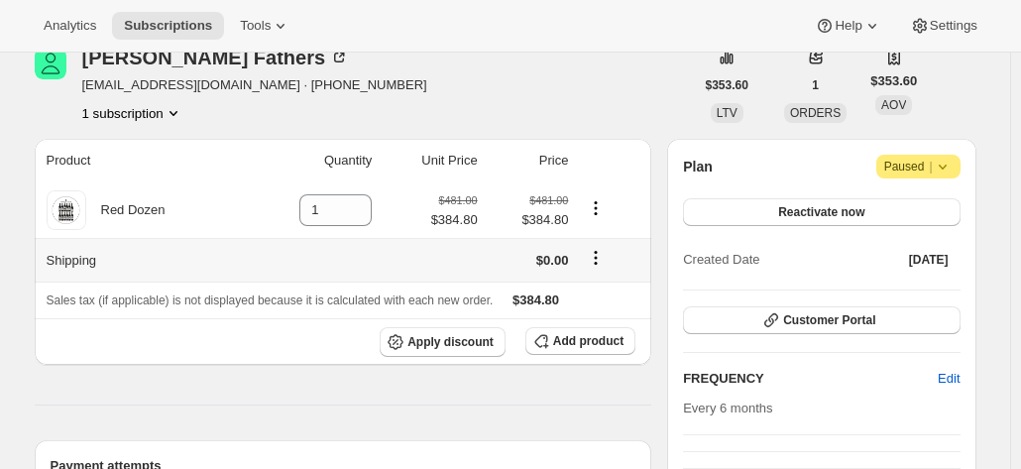
scroll to position [397, 0]
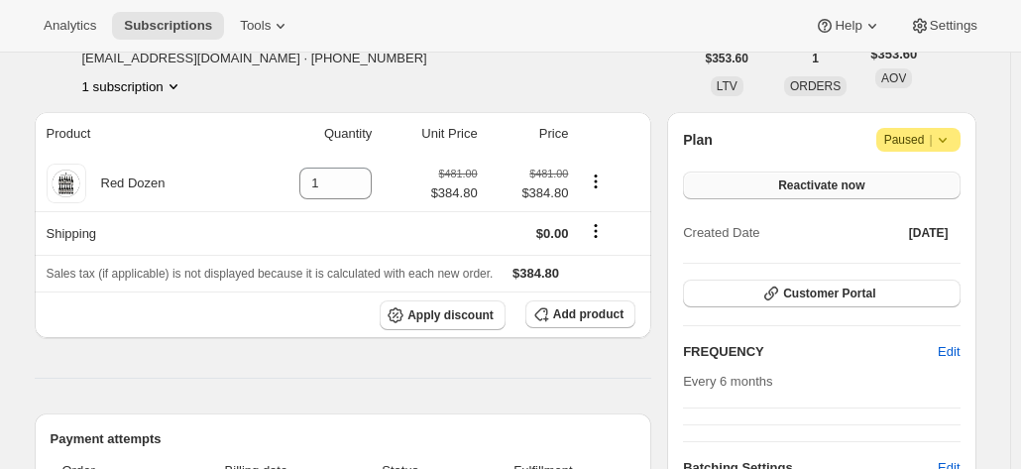
click at [783, 179] on button "Reactivate now" at bounding box center [821, 186] width 277 height 28
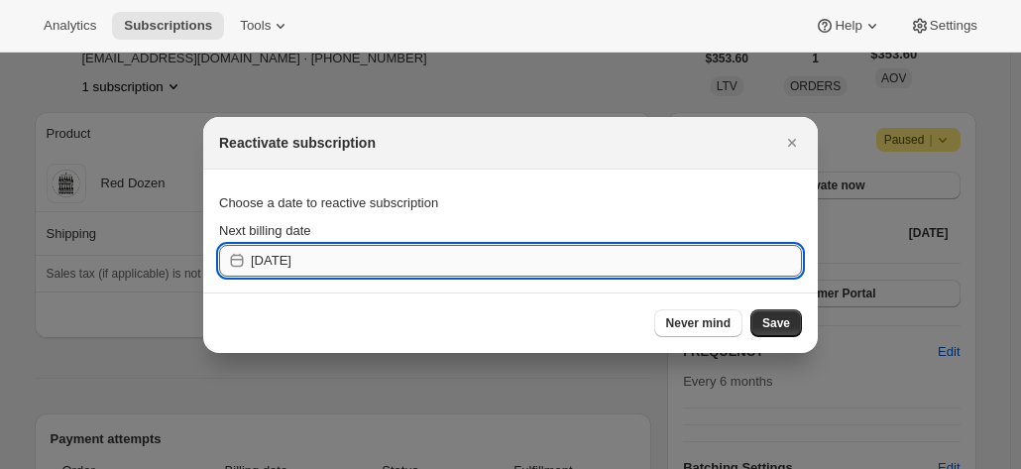
click at [577, 274] on input "2025-10-11" at bounding box center [526, 261] width 551 height 32
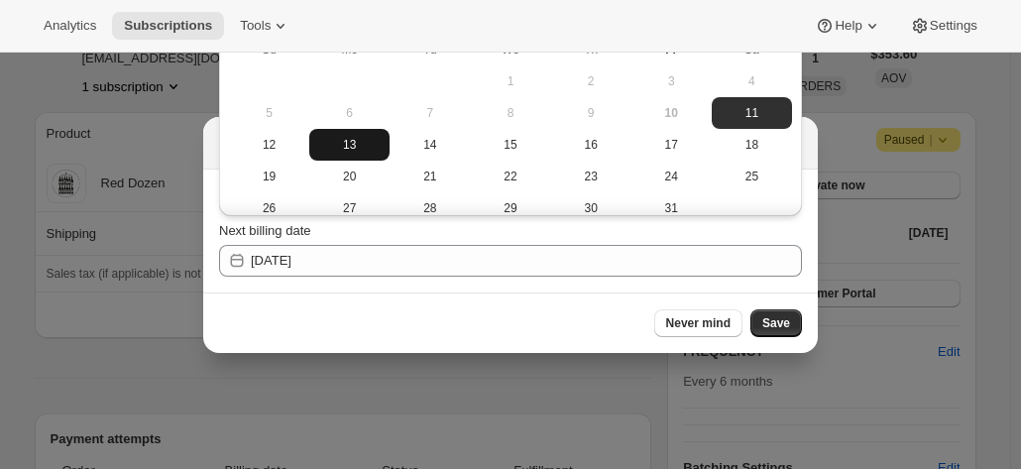
click at [356, 151] on span "13" at bounding box center [349, 145] width 64 height 16
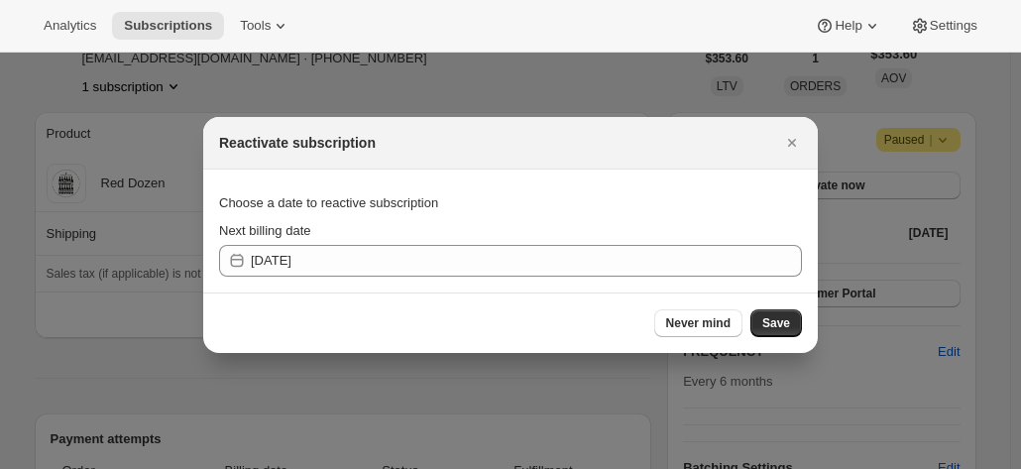
click at [376, 281] on section "Choose a date to reactive subscription Next billing date 2025-10-12" at bounding box center [510, 231] width 615 height 123
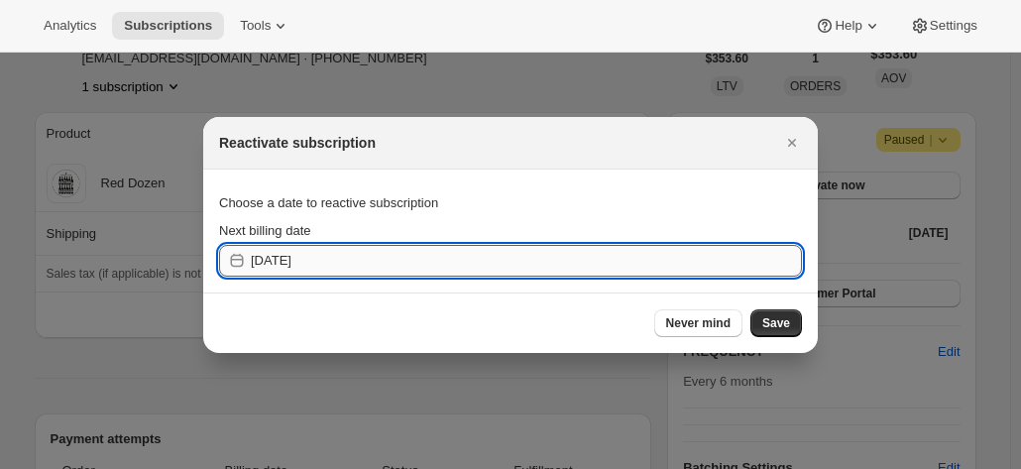
click at [371, 255] on input "2025-10-12" at bounding box center [526, 261] width 551 height 32
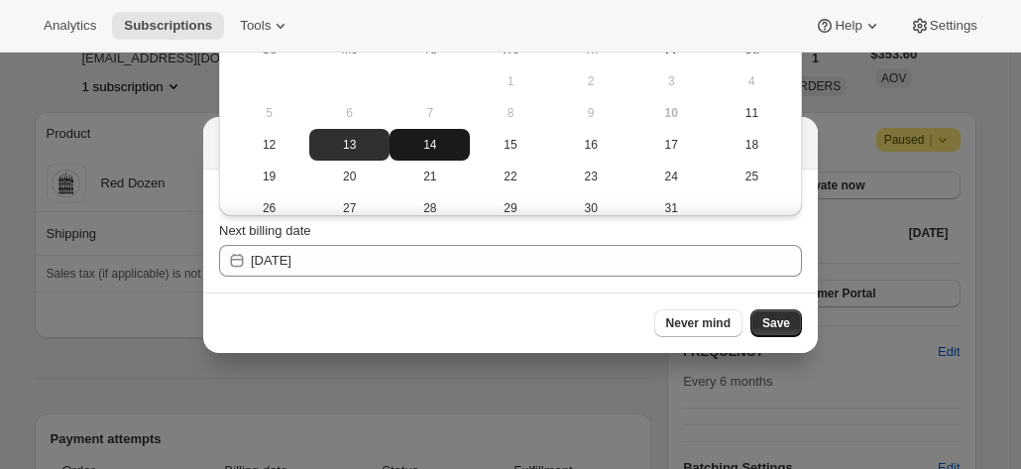
click at [420, 150] on span "14" at bounding box center [430, 145] width 64 height 16
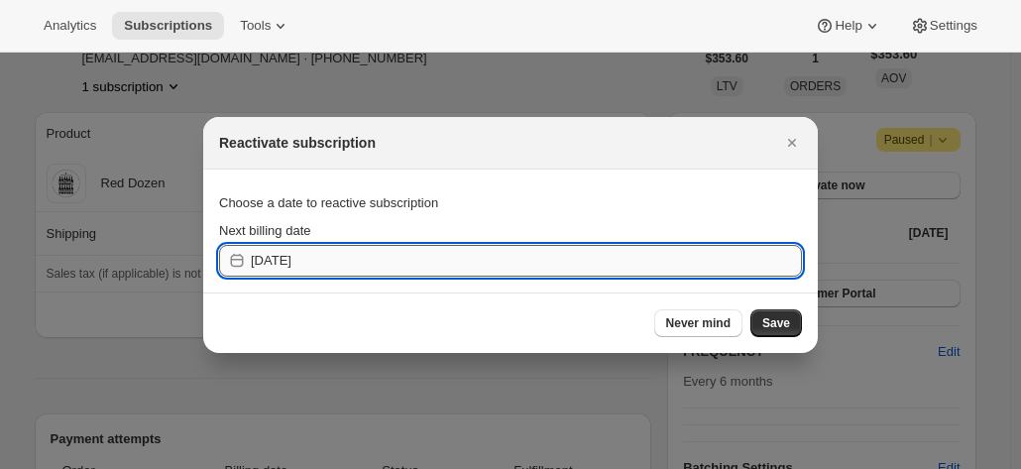
click at [398, 267] on input "2025-10-13" at bounding box center [526, 261] width 551 height 32
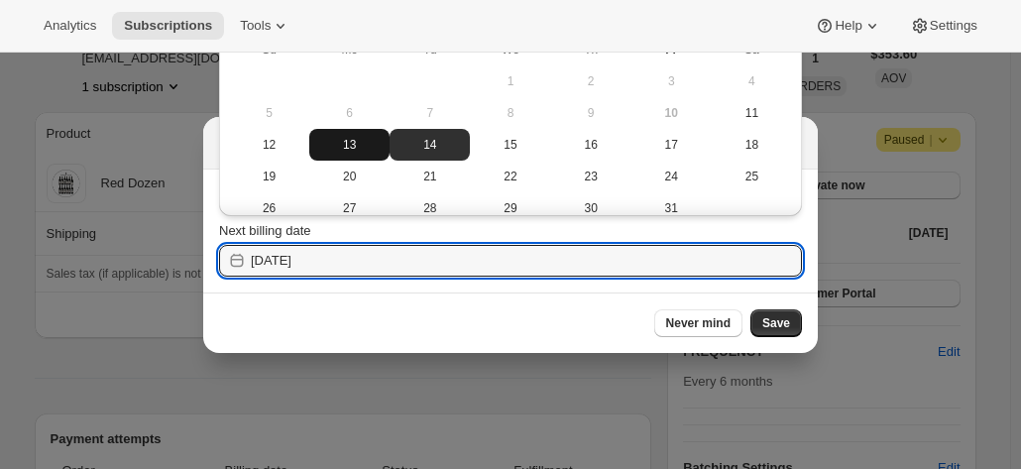
click at [348, 150] on span "13" at bounding box center [349, 145] width 64 height 16
type input "2025-10-12"
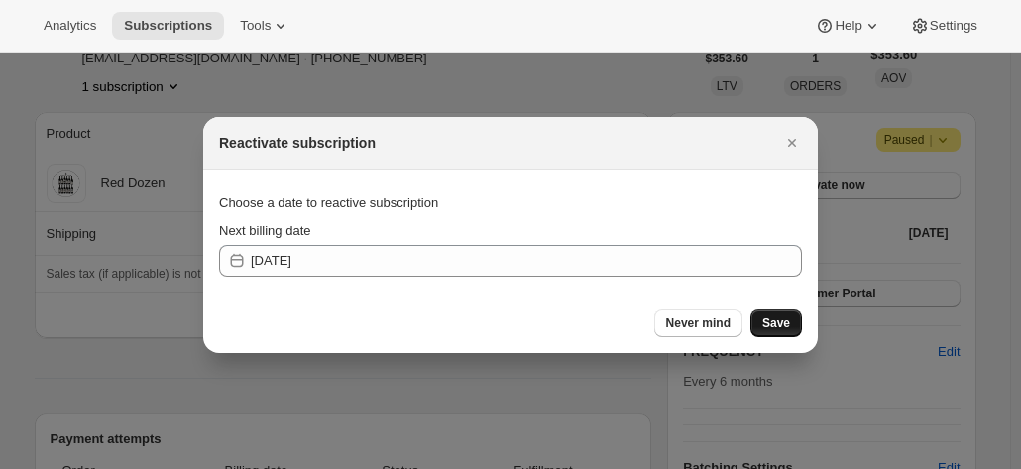
click at [773, 323] on span "Save" at bounding box center [777, 323] width 28 height 16
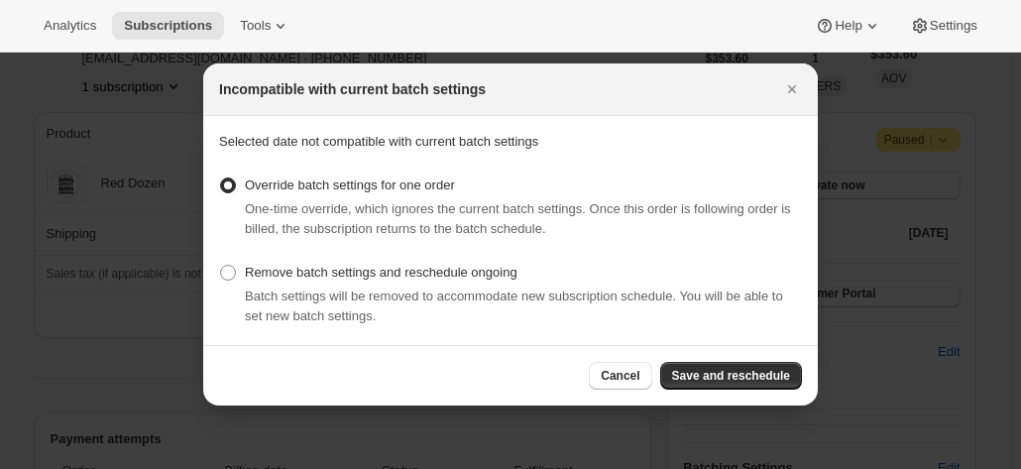
click at [733, 377] on span "Save and reschedule" at bounding box center [731, 376] width 118 height 16
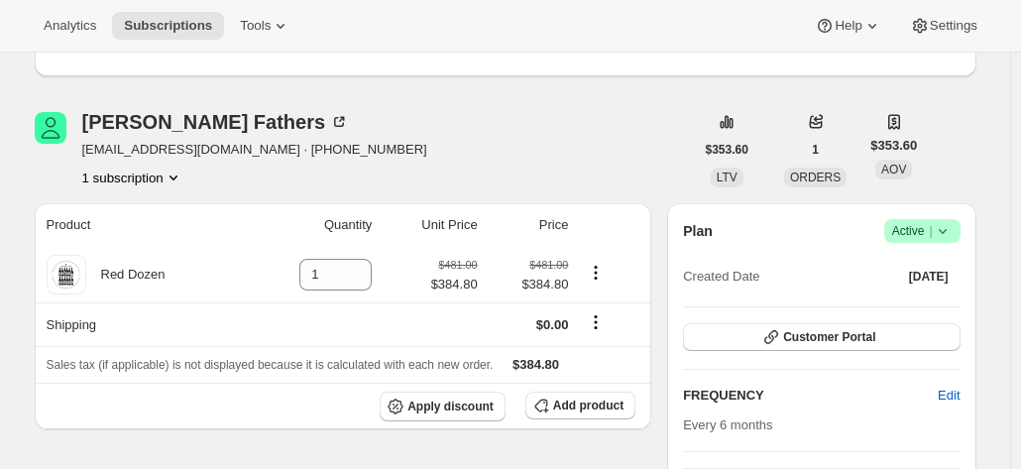
scroll to position [496, 0]
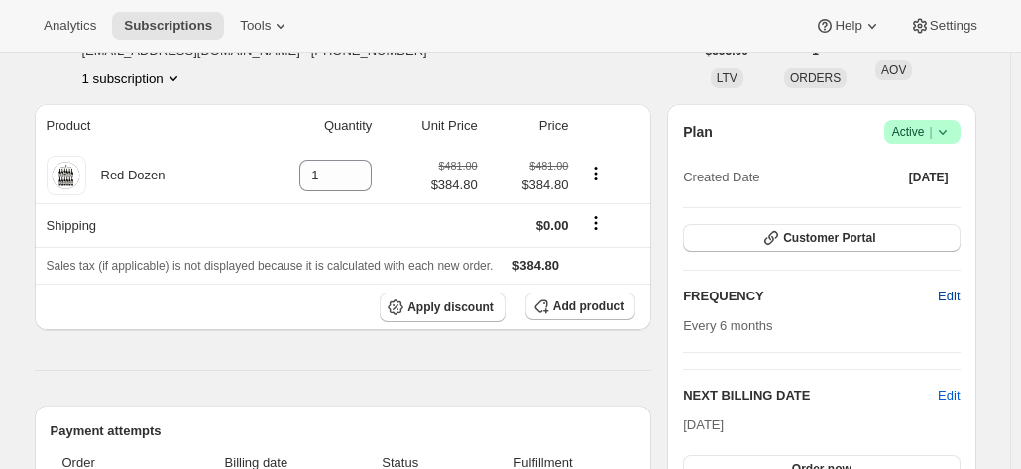
click at [956, 302] on span "Edit" at bounding box center [949, 297] width 22 height 20
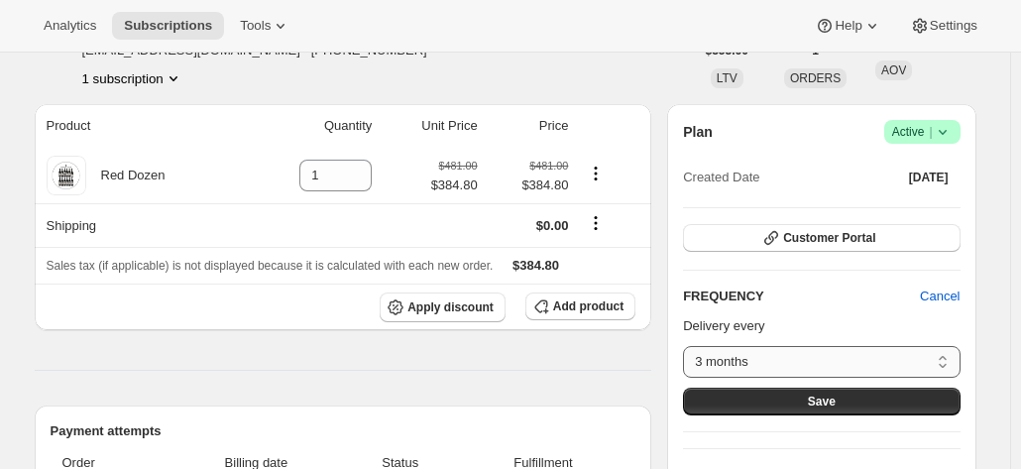
click at [791, 350] on select "3 months 4 months 6 months Custom..." at bounding box center [821, 362] width 277 height 32
select select "MONTH#4"
click at [688, 346] on select "3 months 4 months 6 months Custom..." at bounding box center [821, 362] width 277 height 32
click at [789, 390] on button "Save" at bounding box center [821, 402] width 277 height 28
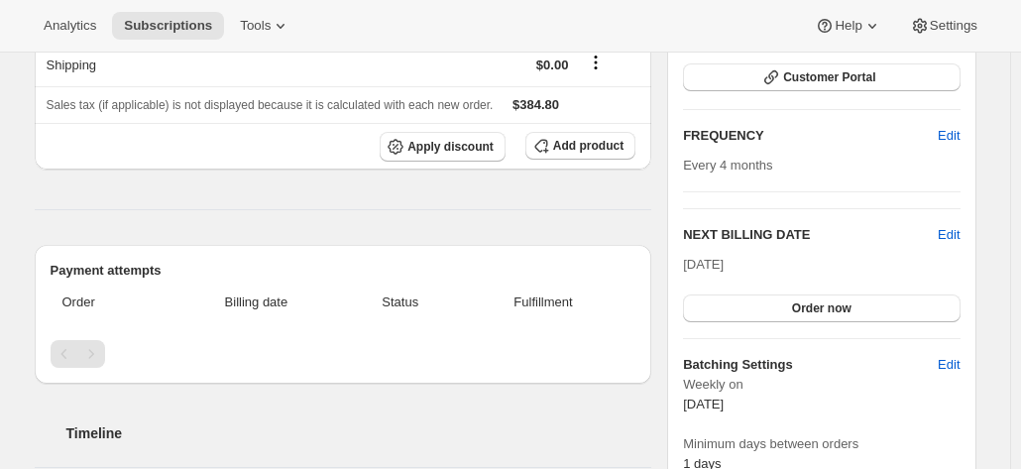
scroll to position [793, 0]
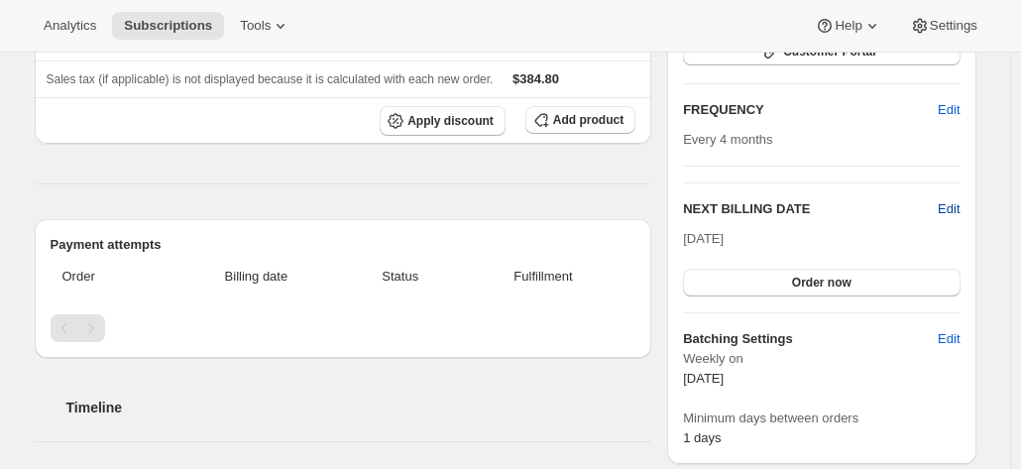
click at [950, 199] on span "Edit" at bounding box center [949, 209] width 22 height 20
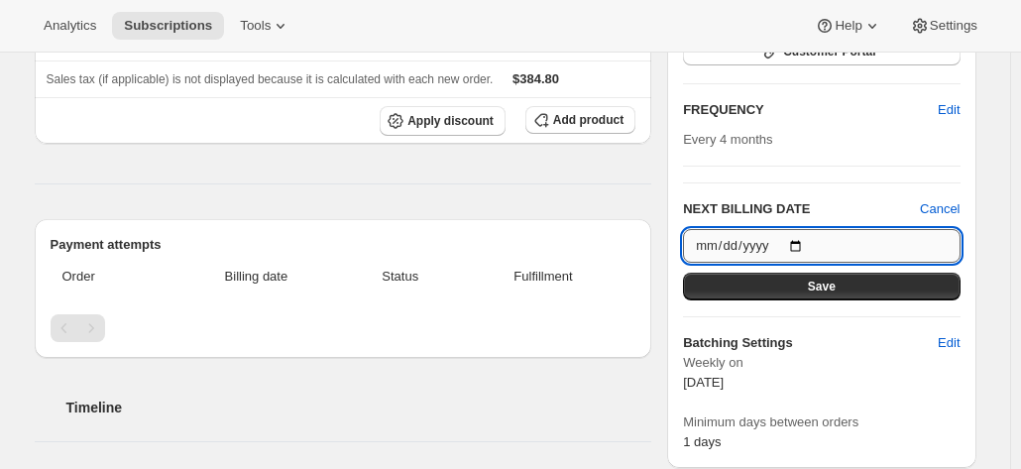
click at [806, 240] on input "2025-10-12" at bounding box center [821, 246] width 277 height 34
type input "2025-10-13"
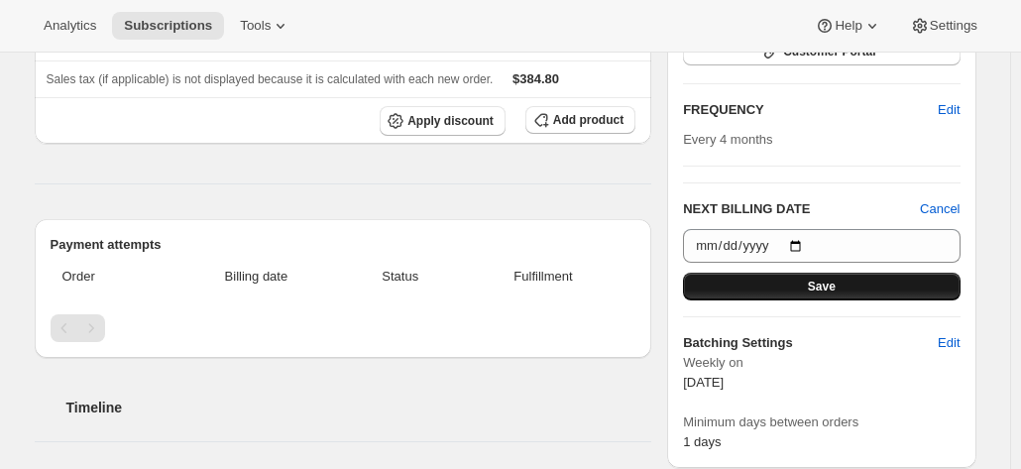
click at [790, 274] on button "Save" at bounding box center [821, 287] width 277 height 28
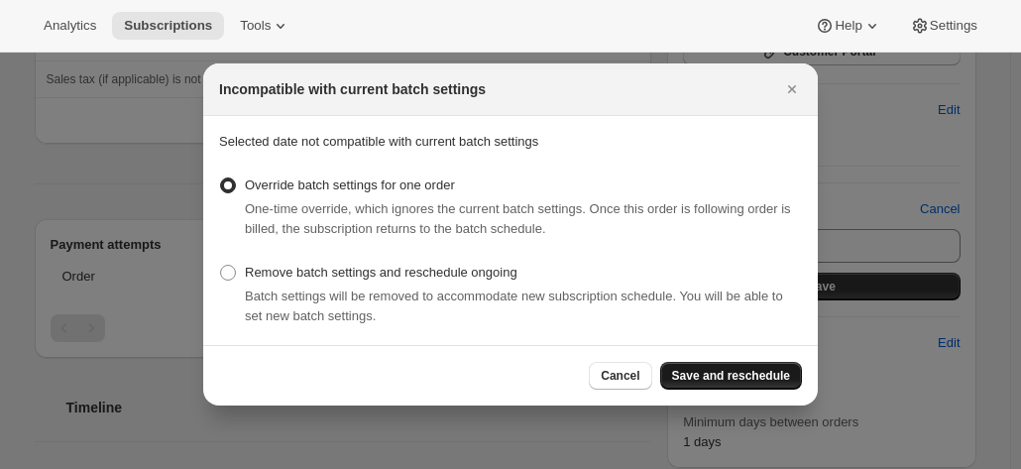
click at [698, 366] on button "Save and reschedule" at bounding box center [731, 376] width 142 height 28
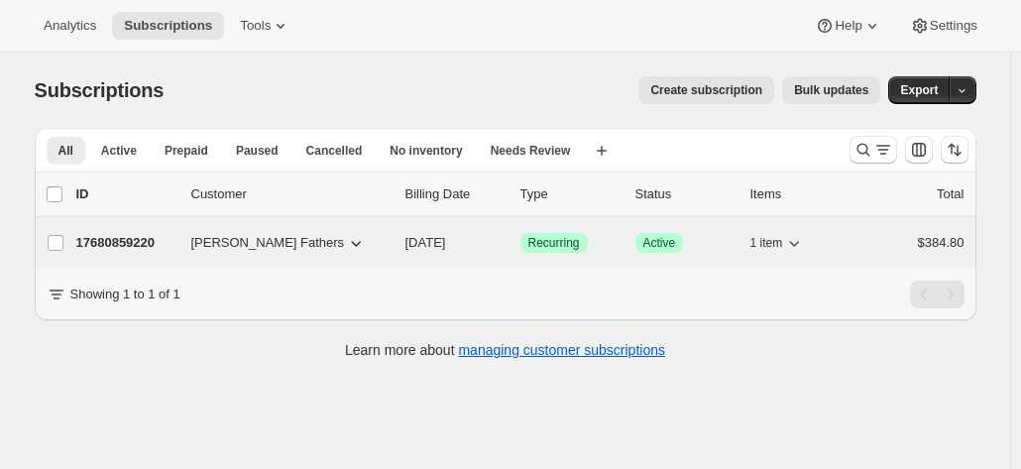
click at [134, 244] on p "17680859220" at bounding box center [125, 243] width 99 height 20
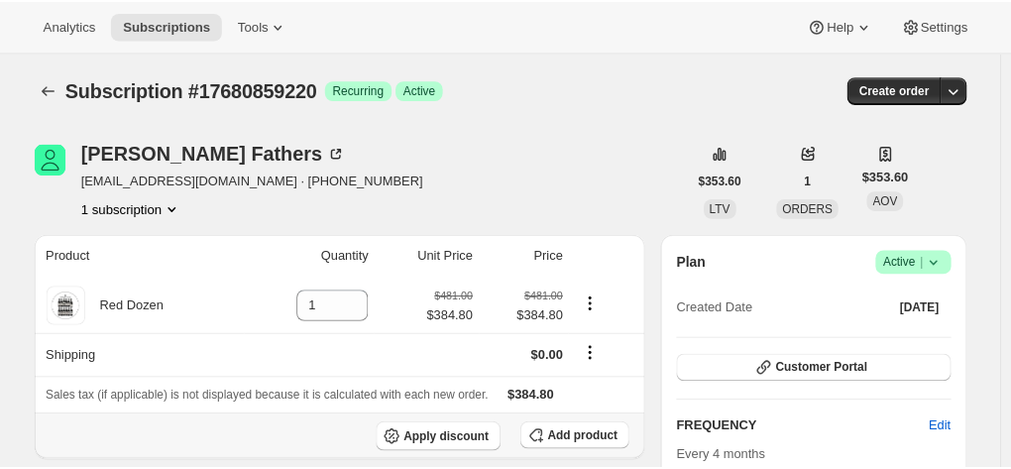
scroll to position [198, 0]
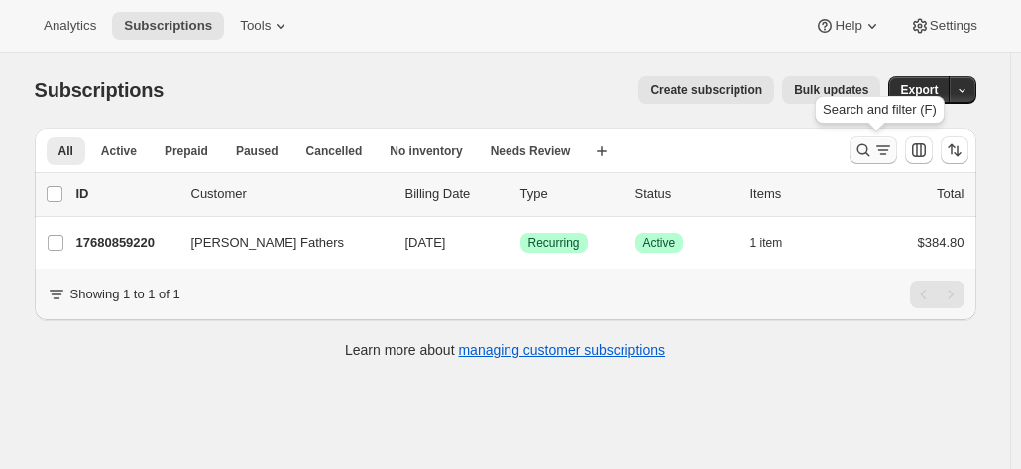
click at [861, 146] on icon "Search and filter results" at bounding box center [864, 150] width 20 height 20
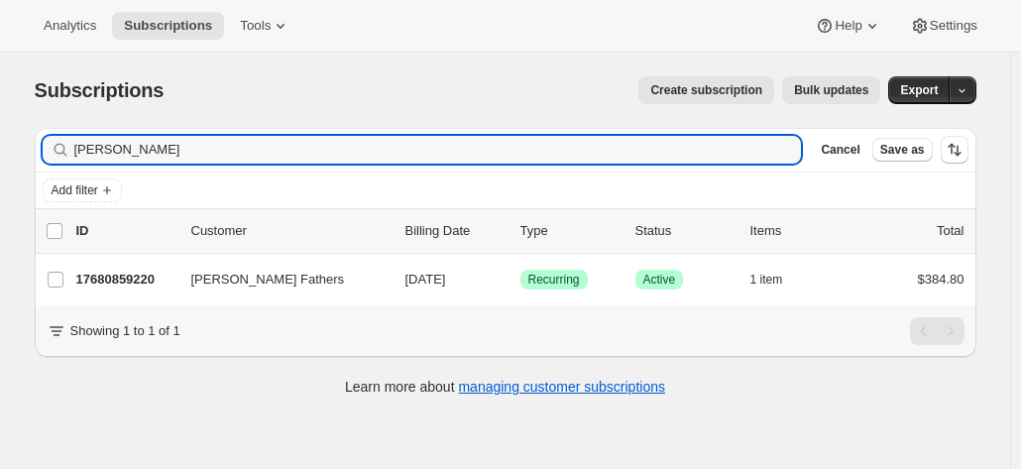
drag, startPoint x: 189, startPoint y: 143, endPoint x: 35, endPoint y: 138, distance: 154.8
click at [35, 138] on div "Filter subscribers greg fathers Clear Cancel Save as Add filter 0 selected Upda…" at bounding box center [498, 264] width 958 height 304
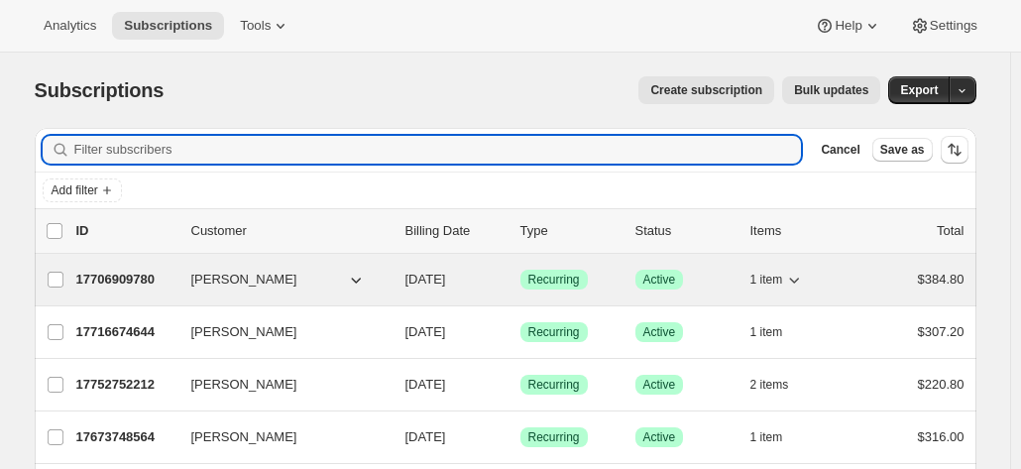
click at [133, 278] on p "17706909780" at bounding box center [125, 280] width 99 height 20
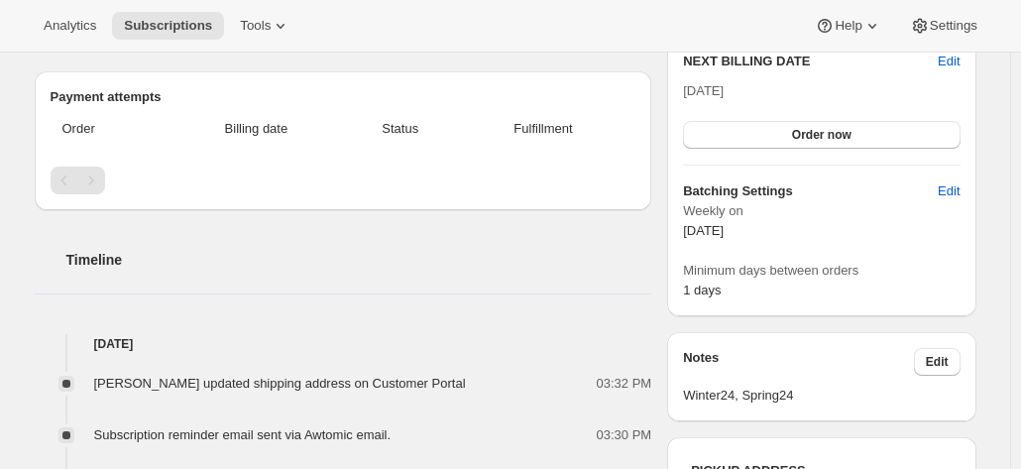
scroll to position [496, 0]
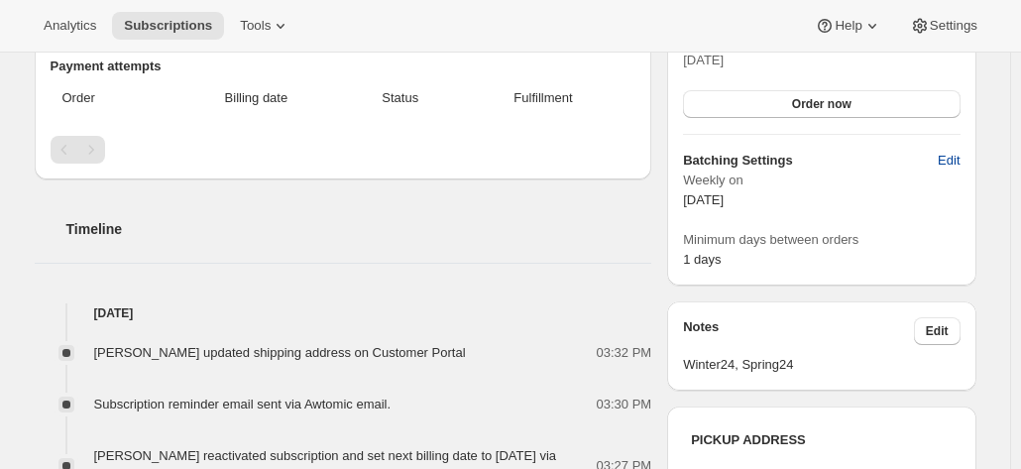
click at [960, 159] on span "Edit" at bounding box center [949, 161] width 22 height 20
select select "WEEKDAY"
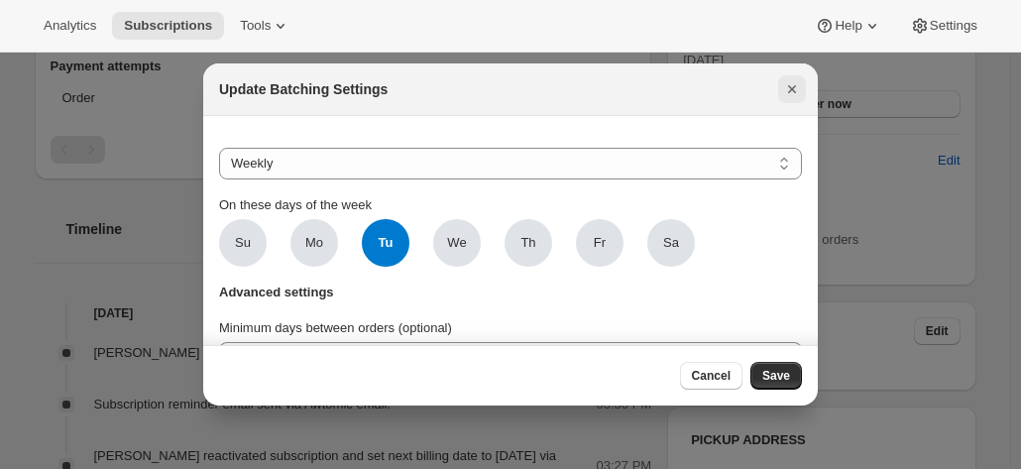
click at [793, 77] on button "Close" at bounding box center [792, 89] width 28 height 28
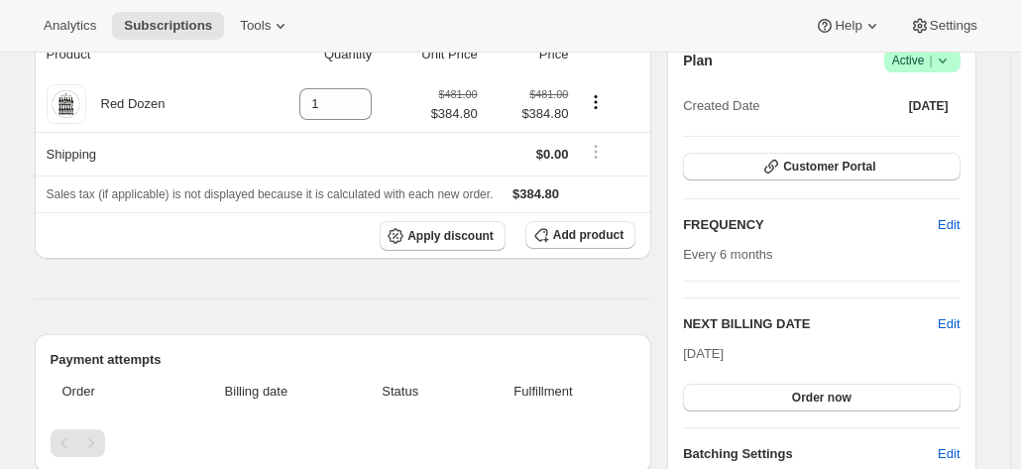
scroll to position [297, 0]
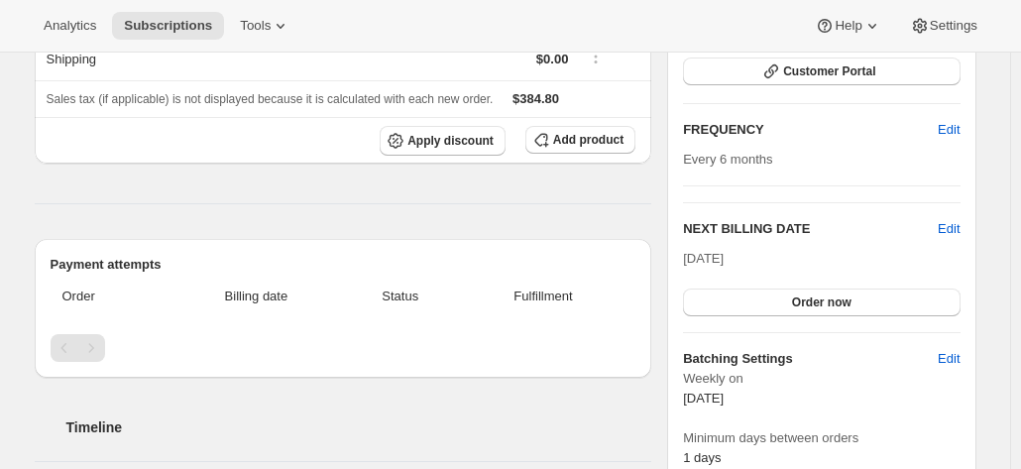
click at [936, 227] on h2 "NEXT BILLING DATE" at bounding box center [810, 229] width 255 height 20
click at [954, 220] on span "Edit" at bounding box center [949, 229] width 22 height 20
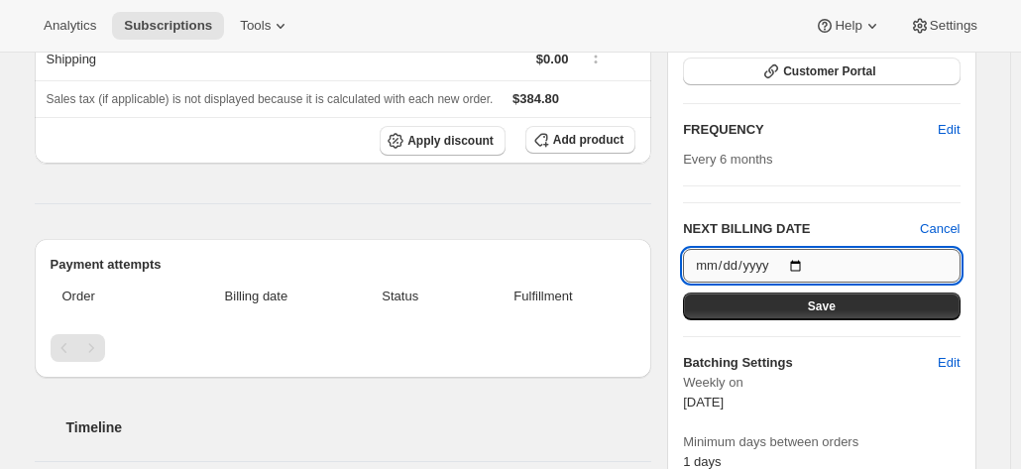
click at [804, 256] on input "[DATE]" at bounding box center [821, 266] width 277 height 34
type input "[DATE]"
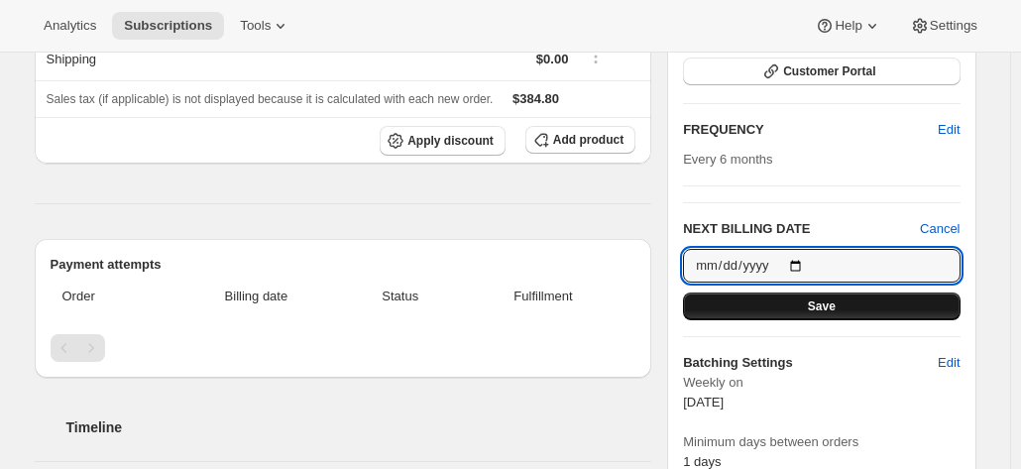
click at [833, 302] on span "Save" at bounding box center [822, 306] width 28 height 16
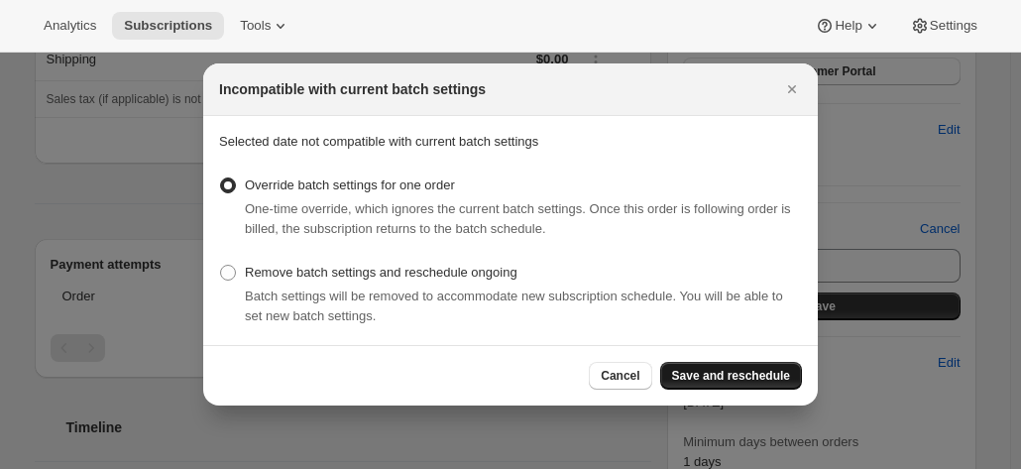
click at [768, 378] on span "Save and reschedule" at bounding box center [731, 376] width 118 height 16
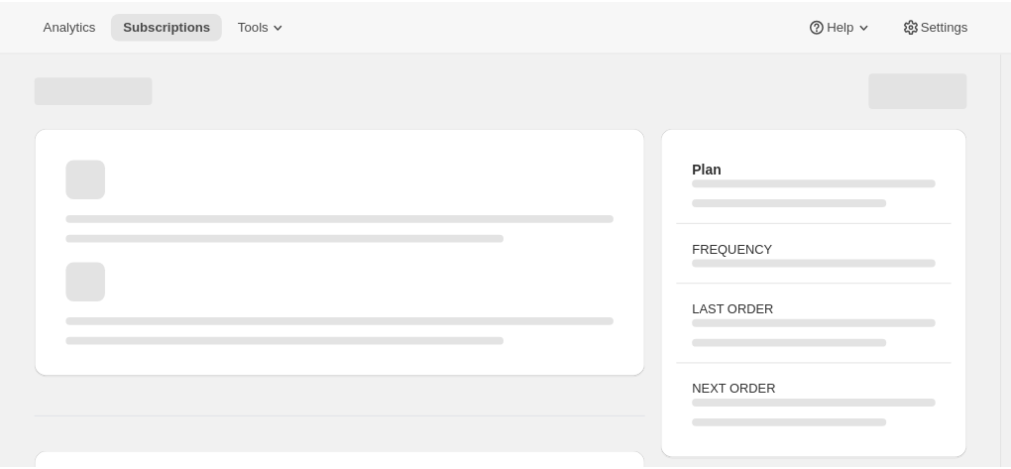
scroll to position [297, 0]
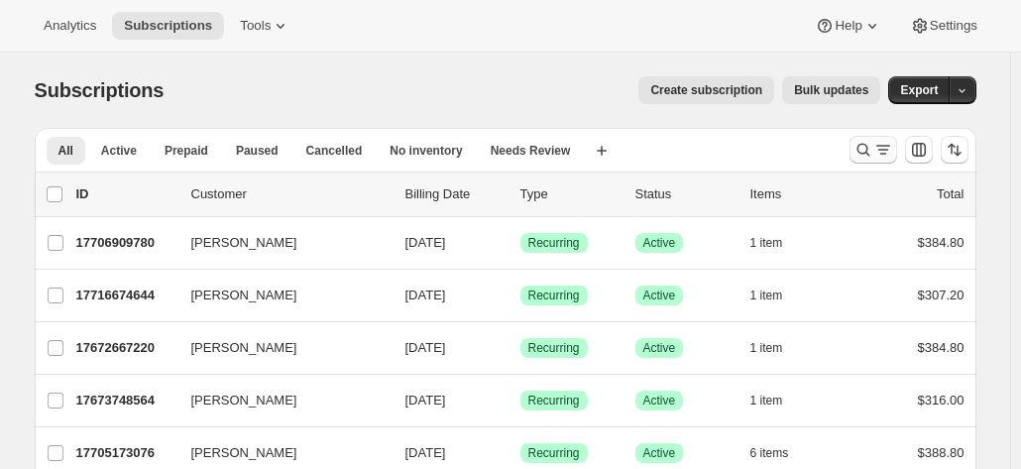
click at [861, 144] on icon "Search and filter results" at bounding box center [864, 150] width 20 height 20
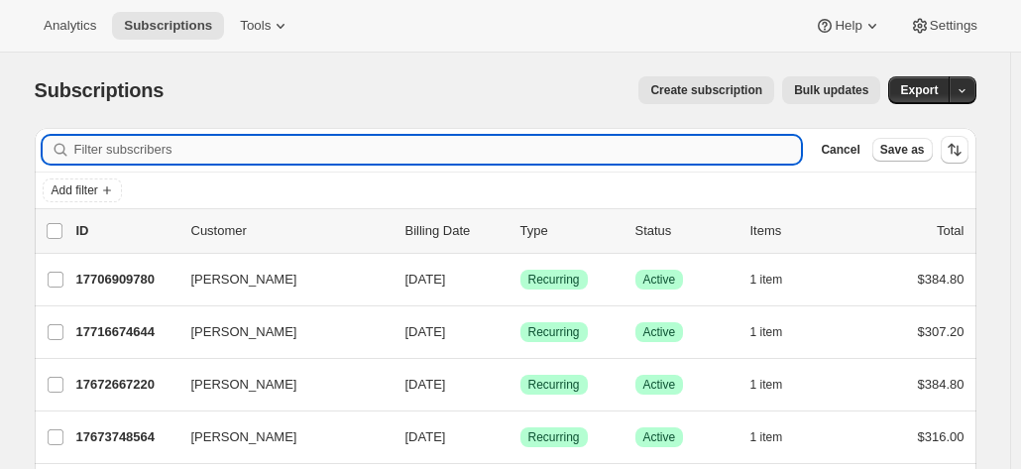
click at [257, 151] on input "Filter subscribers" at bounding box center [438, 150] width 728 height 28
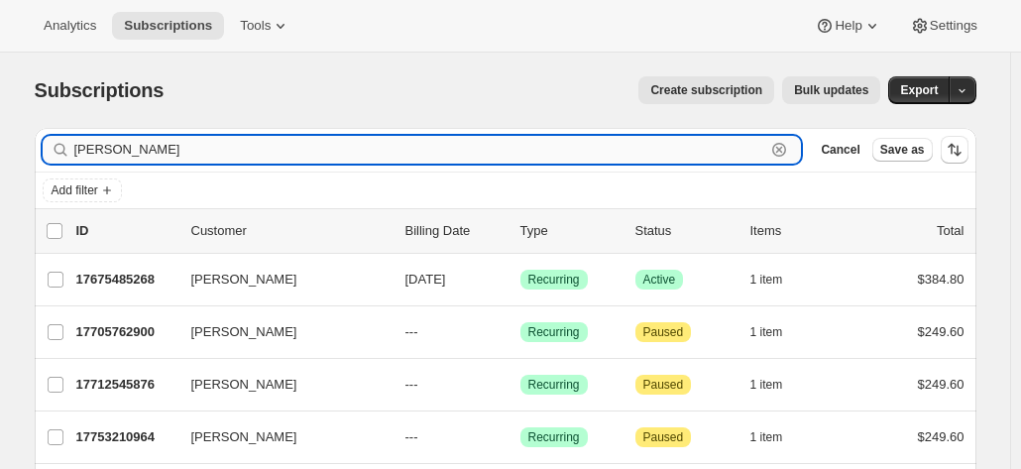
click at [341, 146] on input "scott" at bounding box center [420, 150] width 692 height 28
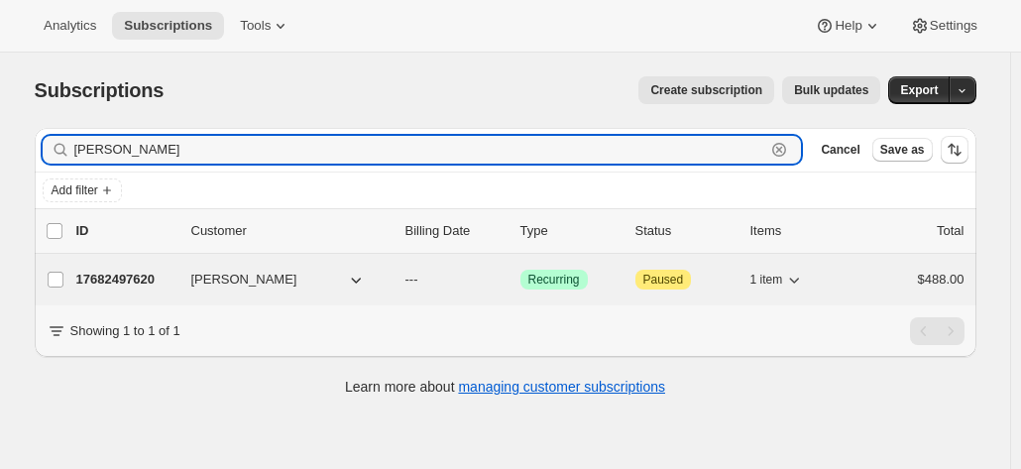
type input "scott dough"
click at [138, 276] on p "17682497620" at bounding box center [125, 280] width 99 height 20
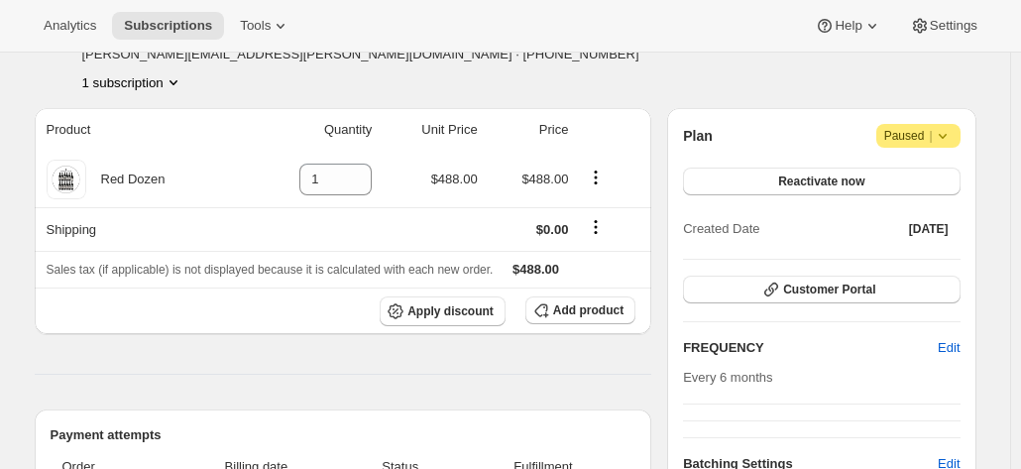
scroll to position [28, 0]
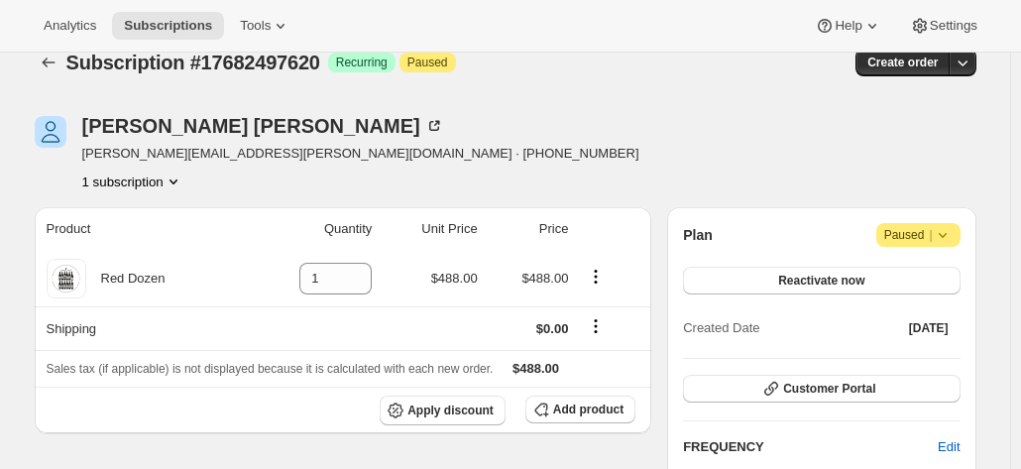
click at [162, 180] on button "1 subscription" at bounding box center [132, 182] width 101 height 20
click at [593, 407] on span "Add product" at bounding box center [588, 410] width 70 height 16
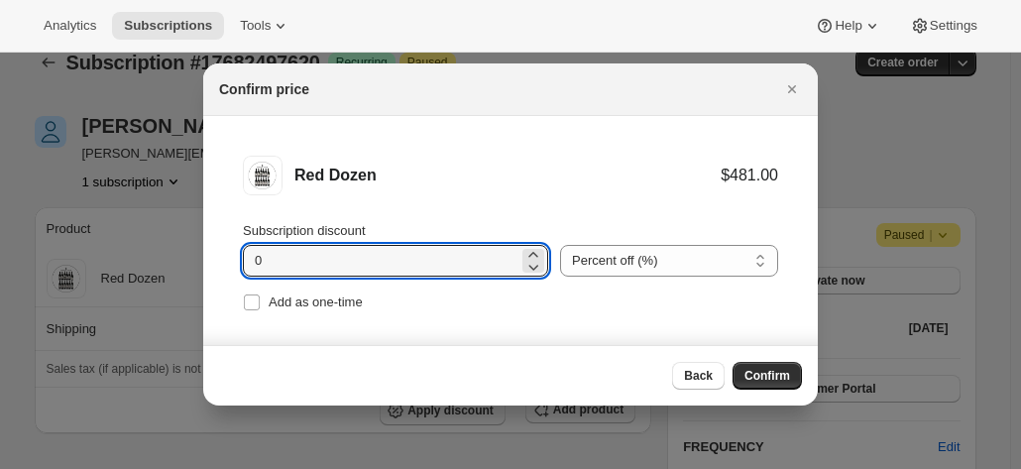
drag, startPoint x: 218, startPoint y: 260, endPoint x: 118, endPoint y: 260, distance: 100.1
type input "20"
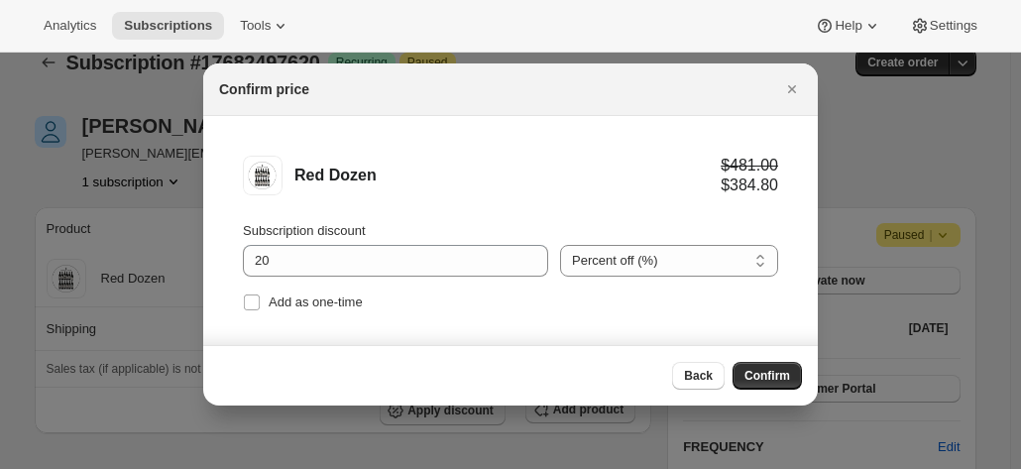
click at [740, 360] on div "Back Confirm" at bounding box center [510, 375] width 615 height 60
click at [751, 364] on button "Confirm" at bounding box center [767, 376] width 69 height 28
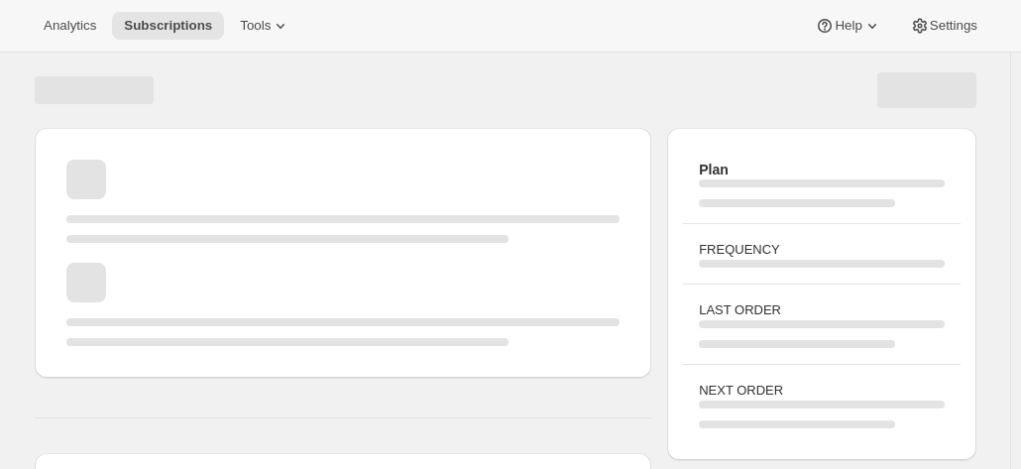
scroll to position [28, 0]
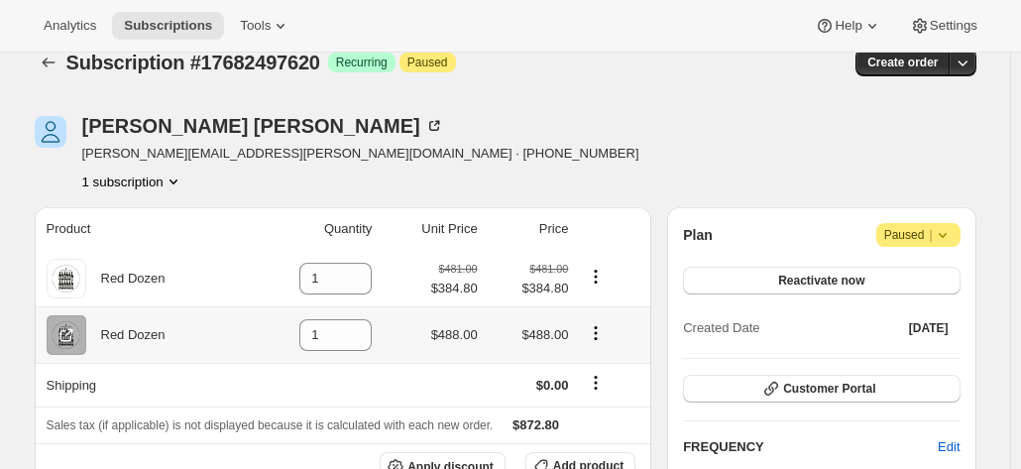
click at [595, 334] on icon "Product actions" at bounding box center [596, 333] width 20 height 20
drag, startPoint x: 303, startPoint y: 338, endPoint x: 290, endPoint y: 338, distance: 13.9
click at [293, 338] on td "1" at bounding box center [312, 334] width 131 height 57
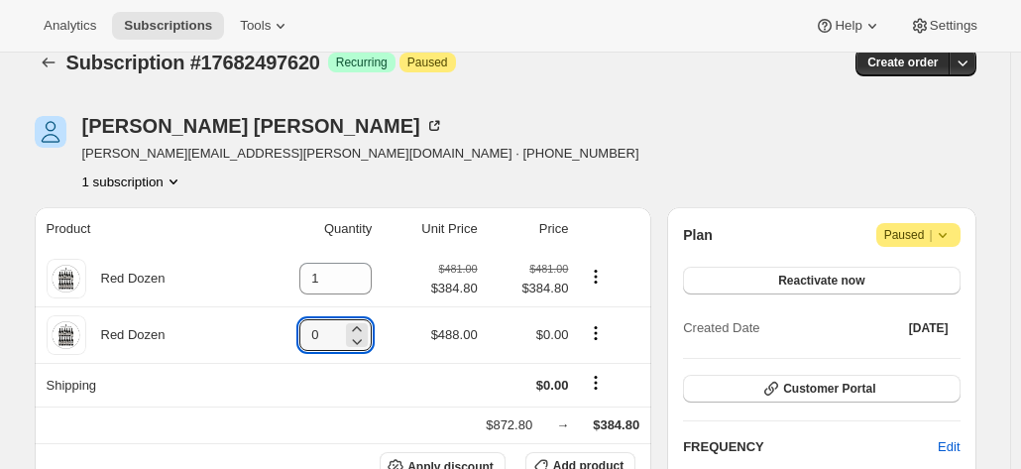
type input "0"
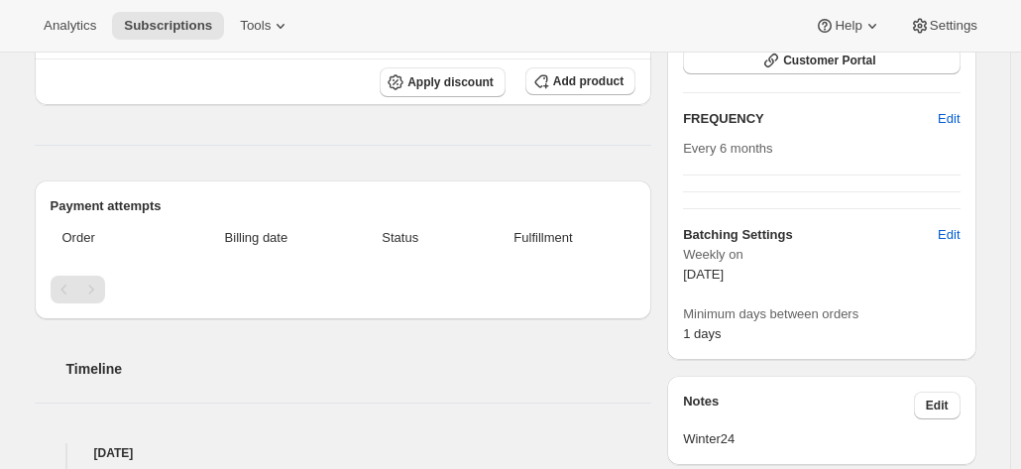
scroll to position [325, 0]
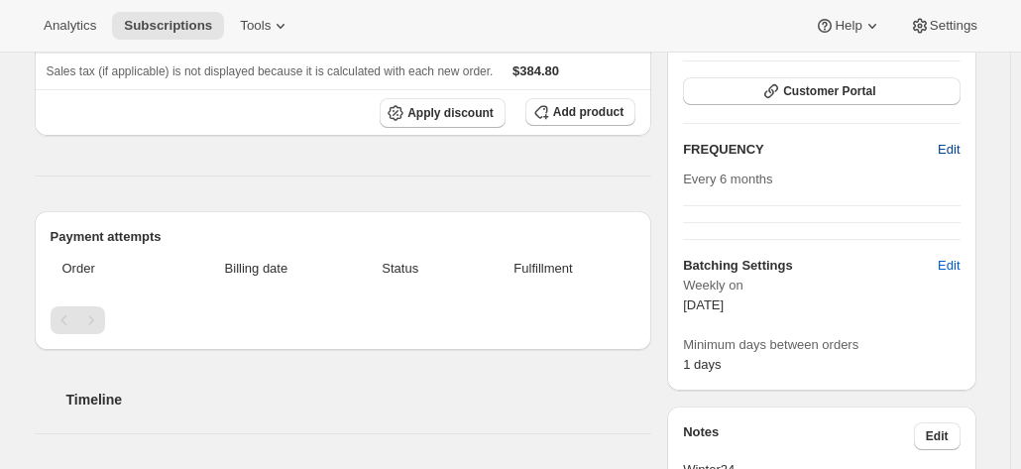
click at [946, 142] on span "Edit" at bounding box center [949, 150] width 22 height 20
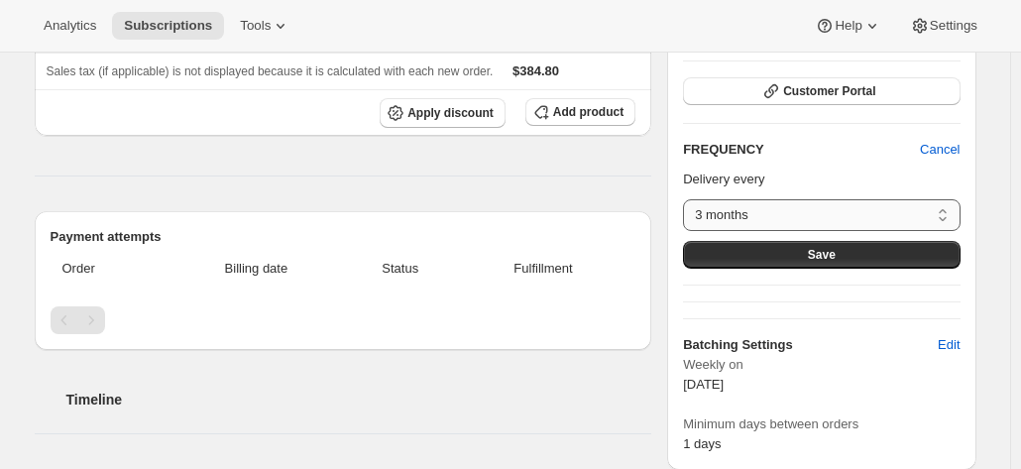
click at [777, 208] on select "3 months 4 months 6 months Custom..." at bounding box center [821, 215] width 277 height 32
select select "MONTH#4"
click at [688, 199] on select "3 months 4 months 6 months Custom..." at bounding box center [821, 215] width 277 height 32
click at [839, 166] on div "FREQUENCY Cancel Delivery every 3 months 4 months 6 months Custom... 4 months S…" at bounding box center [821, 204] width 277 height 129
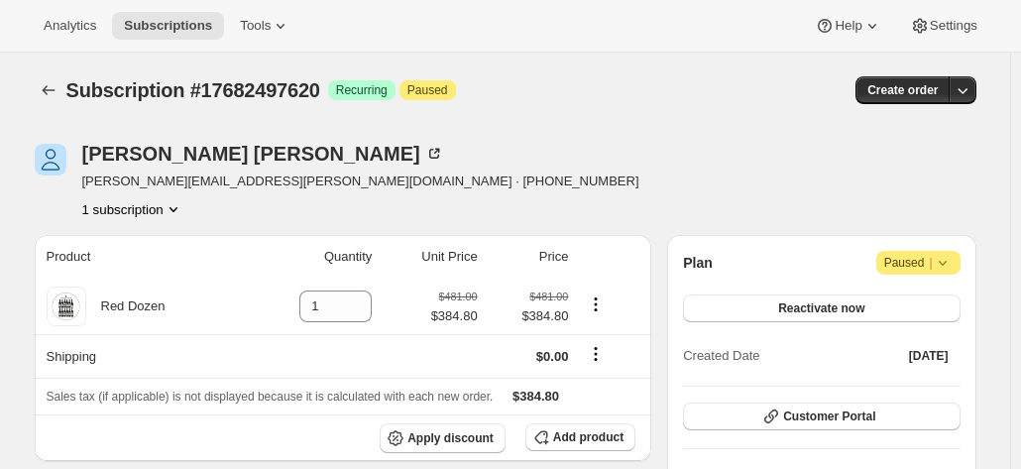
scroll to position [99, 0]
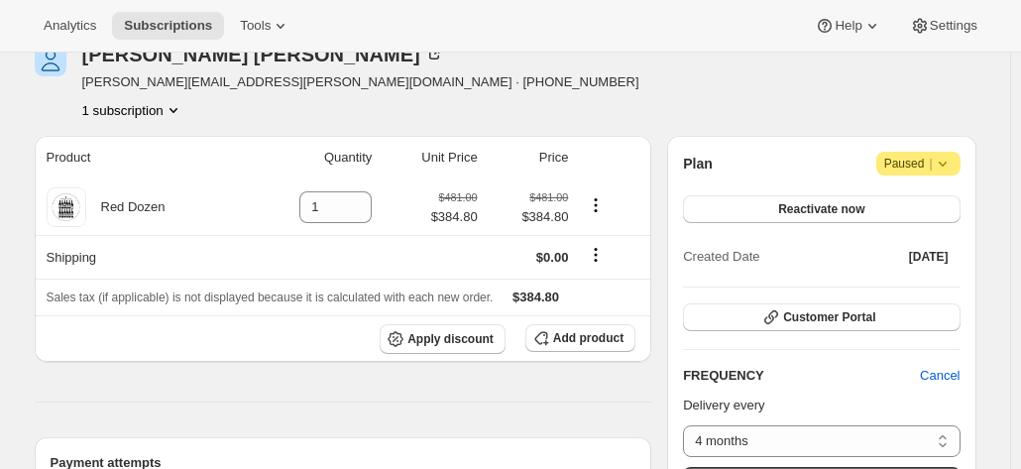
click at [765, 382] on h2 "FREQUENCY" at bounding box center [801, 376] width 237 height 20
click at [782, 398] on p "Delivery every" at bounding box center [821, 406] width 277 height 20
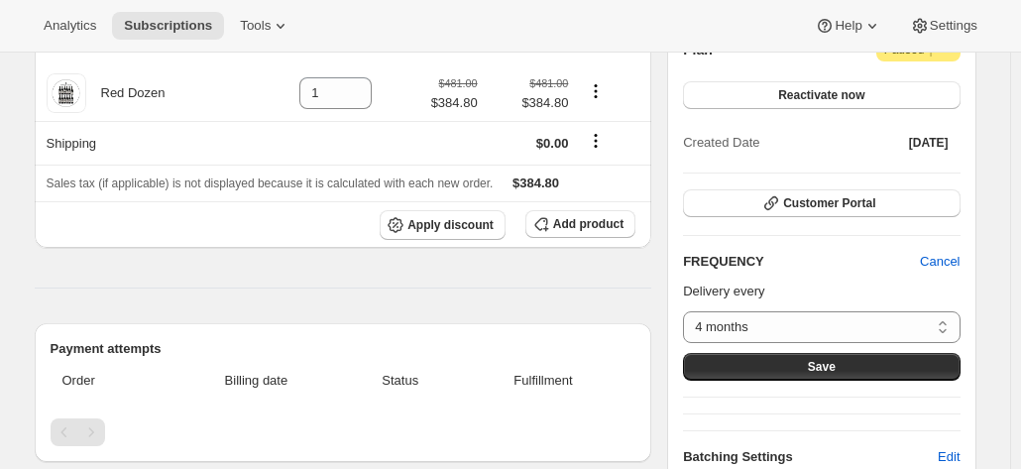
scroll to position [297, 0]
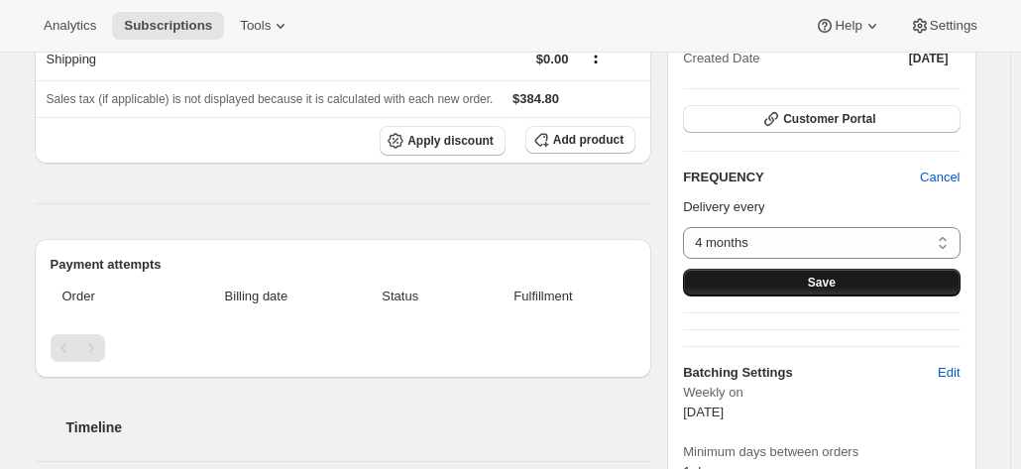
click at [763, 282] on button "Save" at bounding box center [821, 283] width 277 height 28
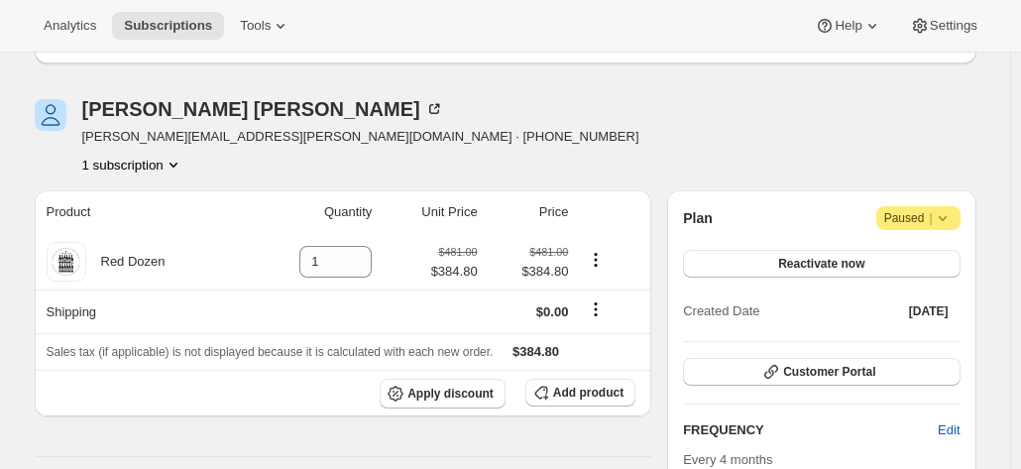
scroll to position [99, 0]
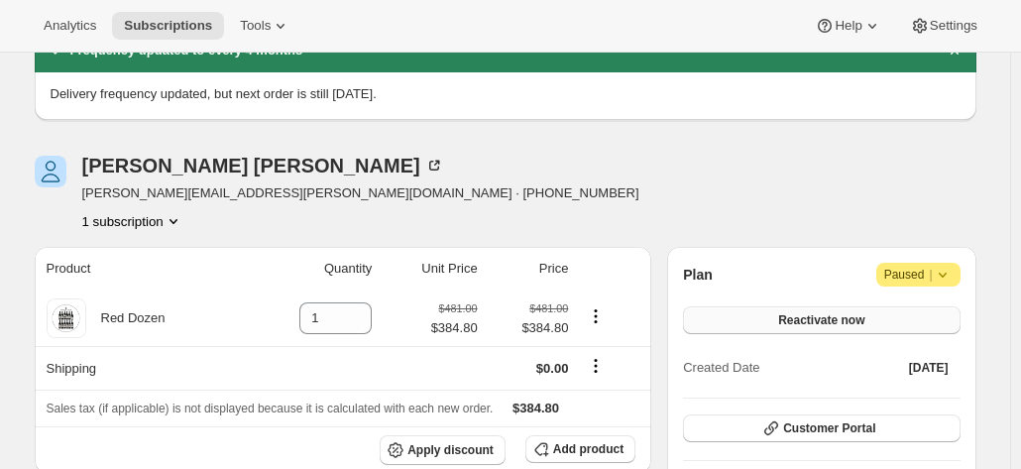
click at [791, 320] on span "Reactivate now" at bounding box center [821, 320] width 86 height 16
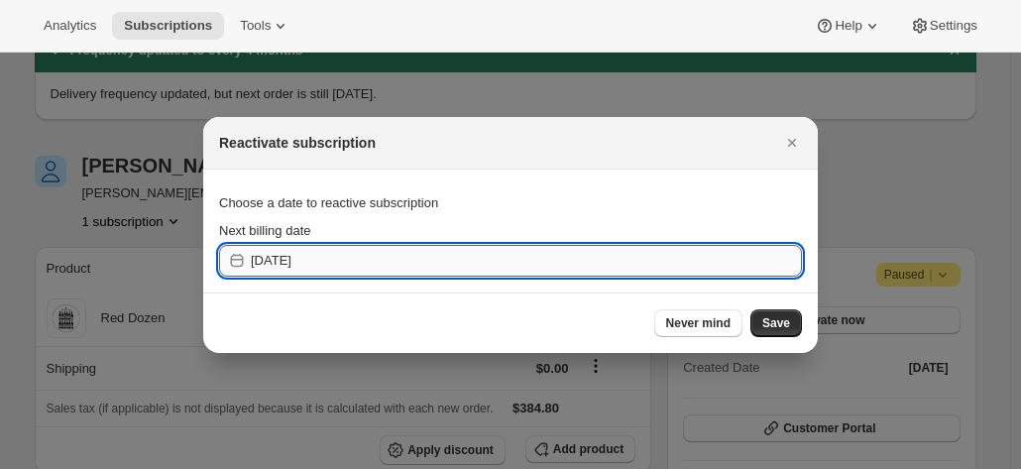
click at [394, 267] on input "2025-10-11" at bounding box center [526, 261] width 551 height 32
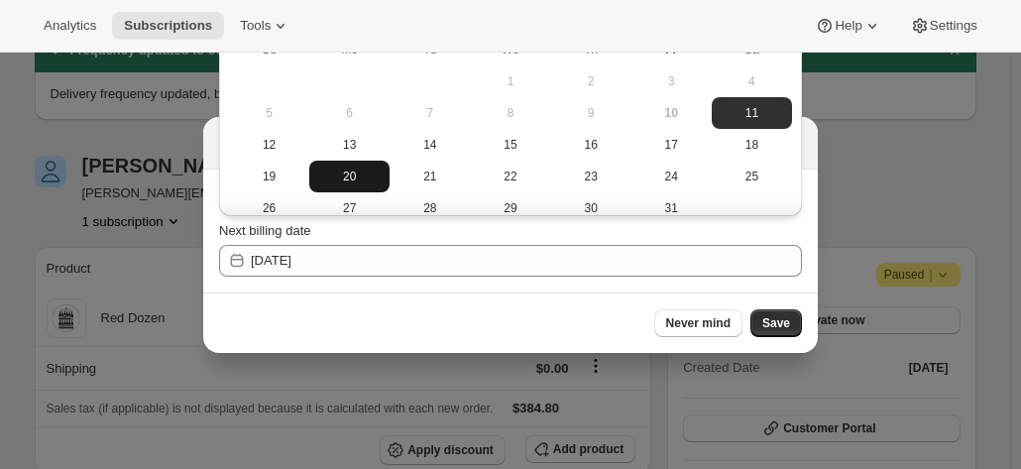
click at [339, 177] on span "20" at bounding box center [349, 177] width 64 height 16
type input "2025-10-19"
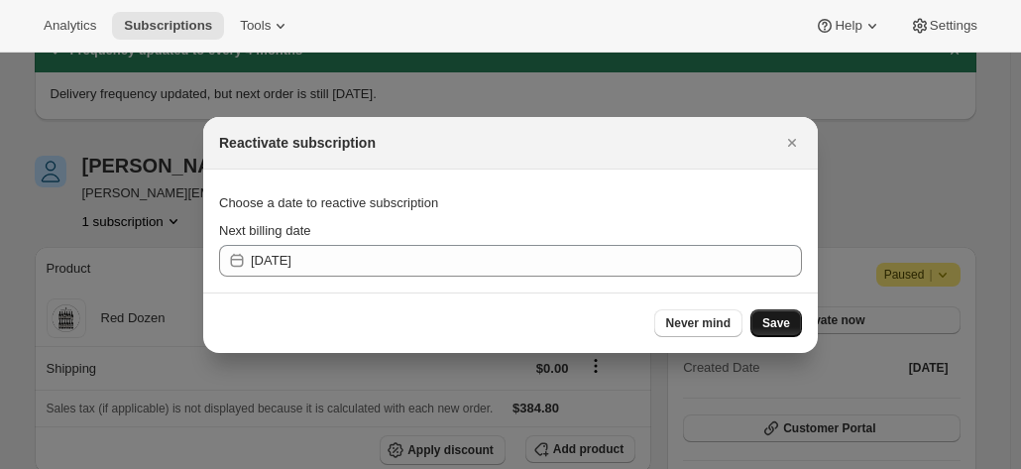
click at [776, 319] on span "Save" at bounding box center [777, 323] width 28 height 16
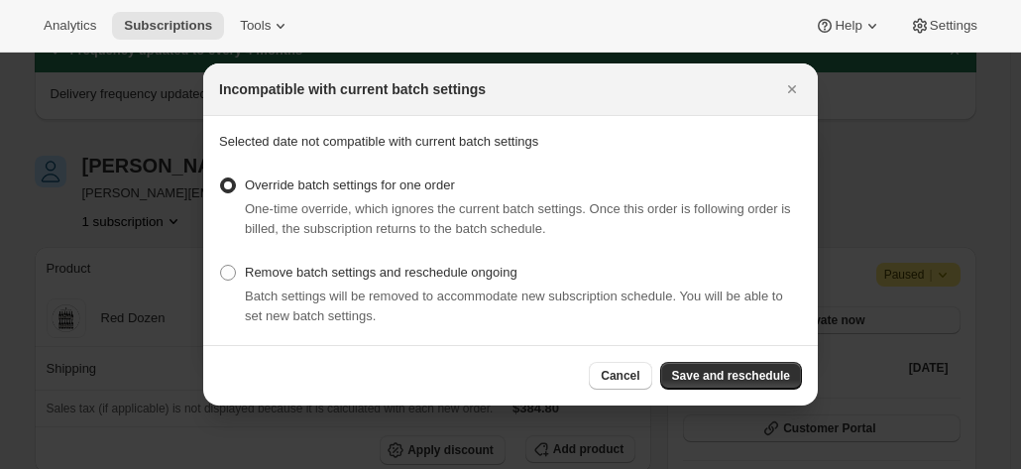
click at [740, 355] on div "Cancel Save and reschedule" at bounding box center [510, 375] width 615 height 60
click at [733, 381] on span "Save and reschedule" at bounding box center [731, 376] width 118 height 16
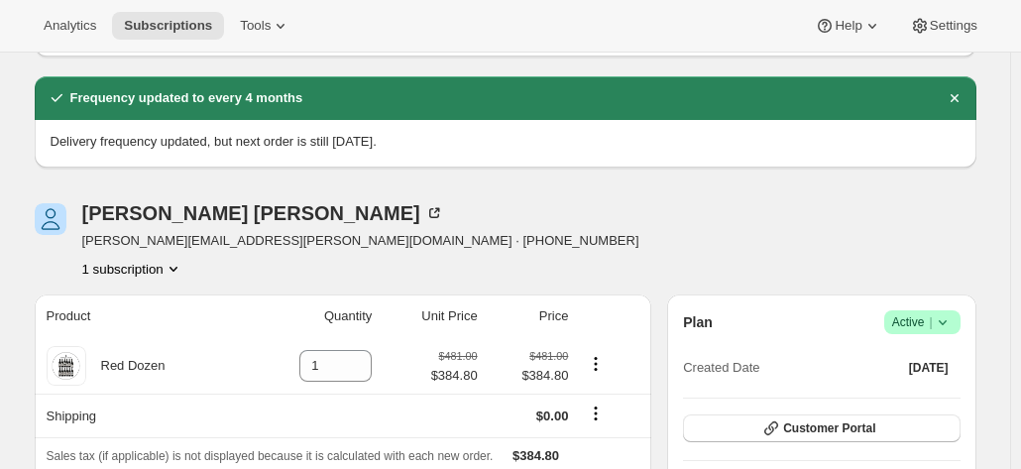
scroll to position [198, 0]
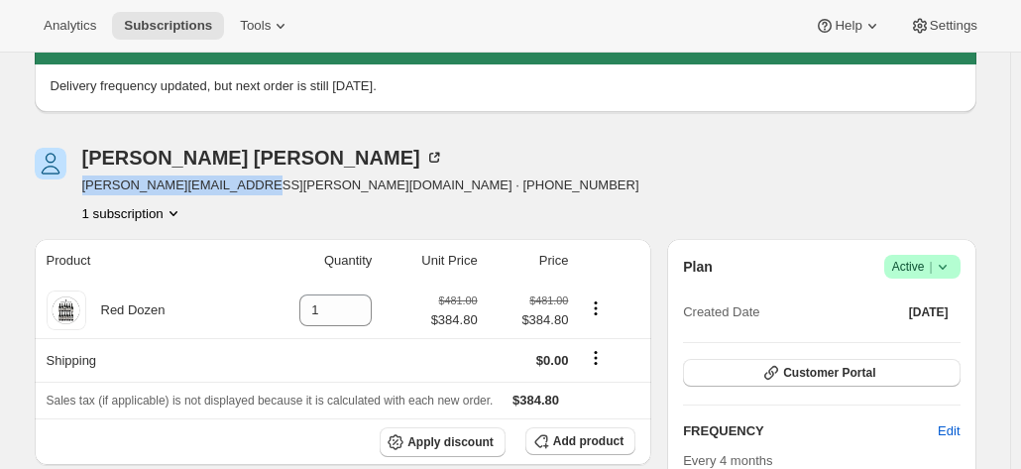
drag, startPoint x: 242, startPoint y: 189, endPoint x: 83, endPoint y: 191, distance: 158.7
click at [83, 191] on div "Scott Doughty scott.j.doughty@gmail.com · +61407521985 1 subscription" at bounding box center [364, 185] width 659 height 75
copy span "scott.j.doughty@gmail.com"
click at [952, 261] on icon at bounding box center [943, 267] width 20 height 20
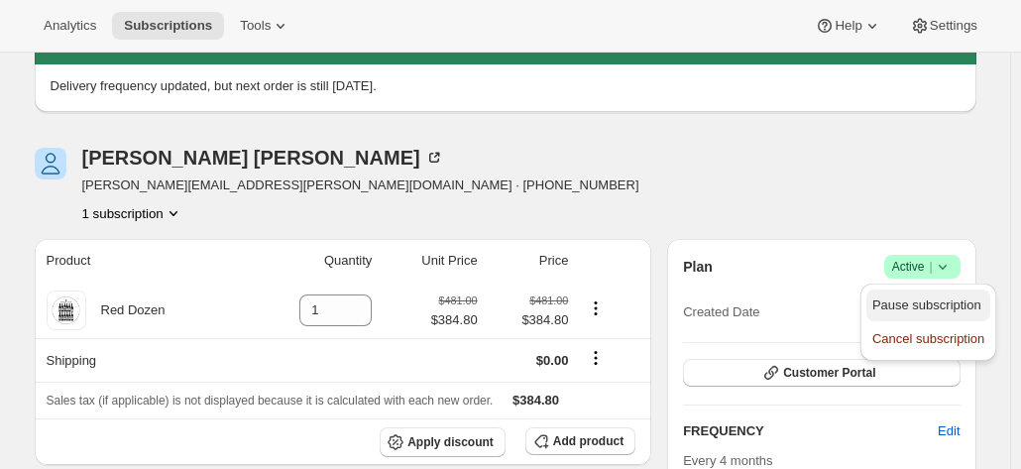
click at [922, 305] on span "Pause subscription" at bounding box center [927, 304] width 109 height 15
